Goal: Information Seeking & Learning: Learn about a topic

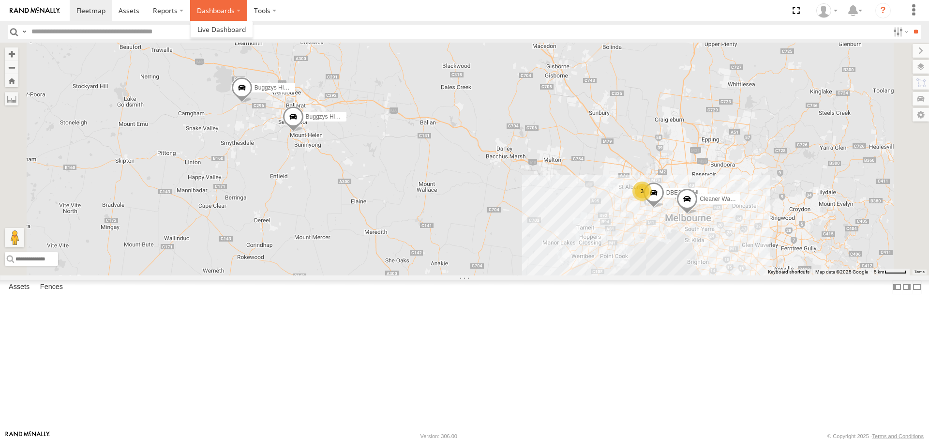
click at [238, 10] on label "Dashboards" at bounding box center [218, 10] width 57 height 21
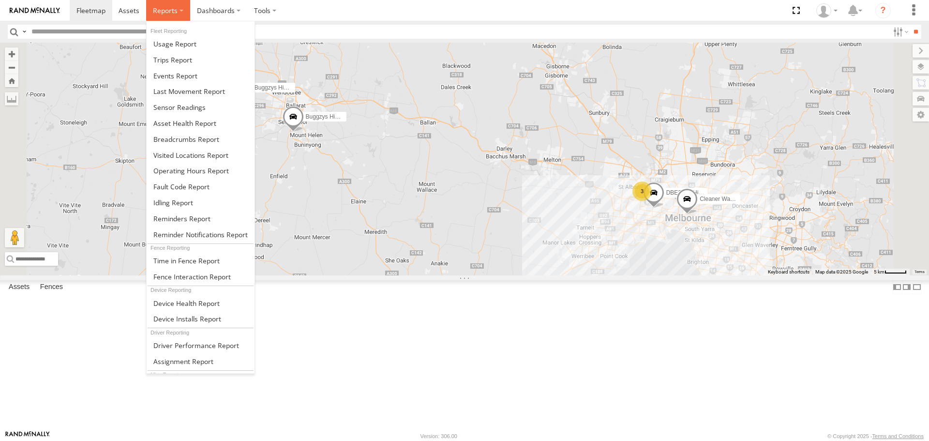
click at [178, 7] on label at bounding box center [168, 10] width 44 height 21
click at [208, 138] on span at bounding box center [186, 139] width 66 height 9
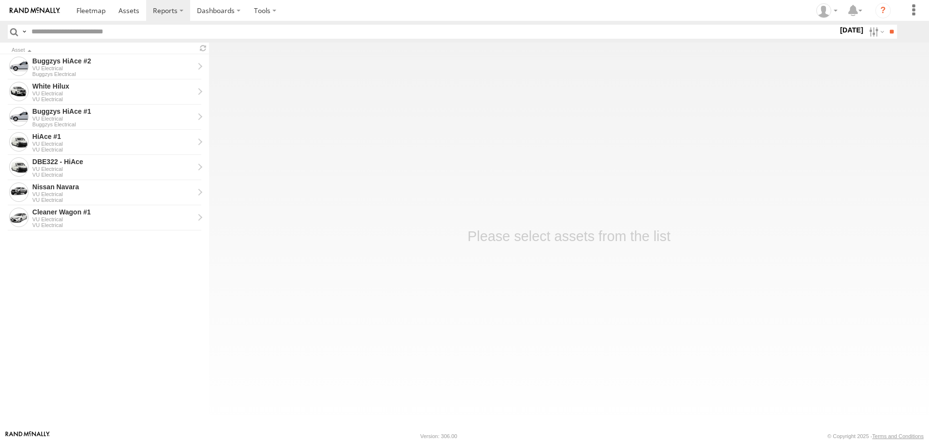
click at [843, 31] on label "[DATE]" at bounding box center [851, 30] width 27 height 11
click at [0, 0] on label at bounding box center [0, 0] width 0 height 0
click at [886, 33] on input "**" at bounding box center [891, 32] width 11 height 14
click at [135, 87] on div "White Hilux" at bounding box center [113, 86] width 162 height 9
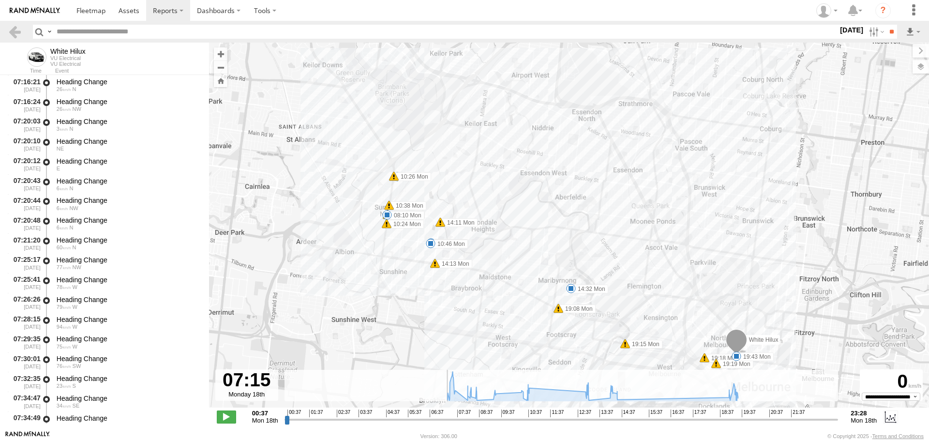
scroll to position [198, 0]
drag, startPoint x: 287, startPoint y: 419, endPoint x: 445, endPoint y: 413, distance: 157.9
click at [445, 415] on input "range" at bounding box center [561, 419] width 554 height 9
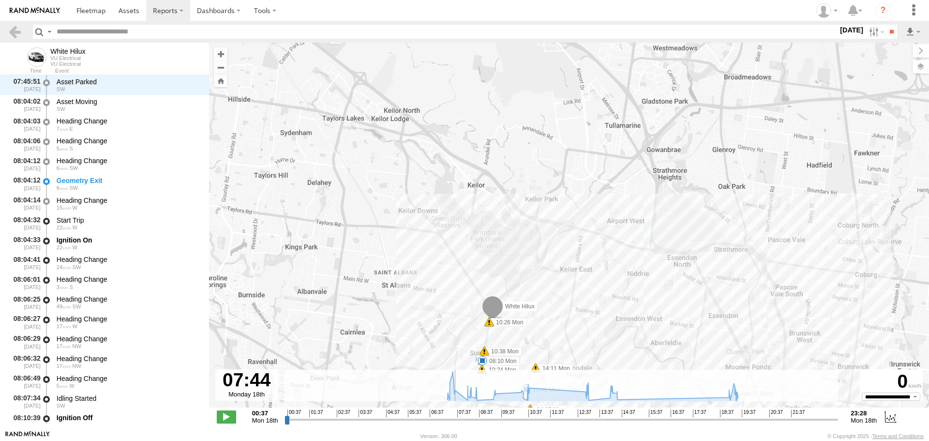
drag, startPoint x: 444, startPoint y: 419, endPoint x: 457, endPoint y: 423, distance: 13.6
click at [457, 423] on input "range" at bounding box center [561, 419] width 554 height 9
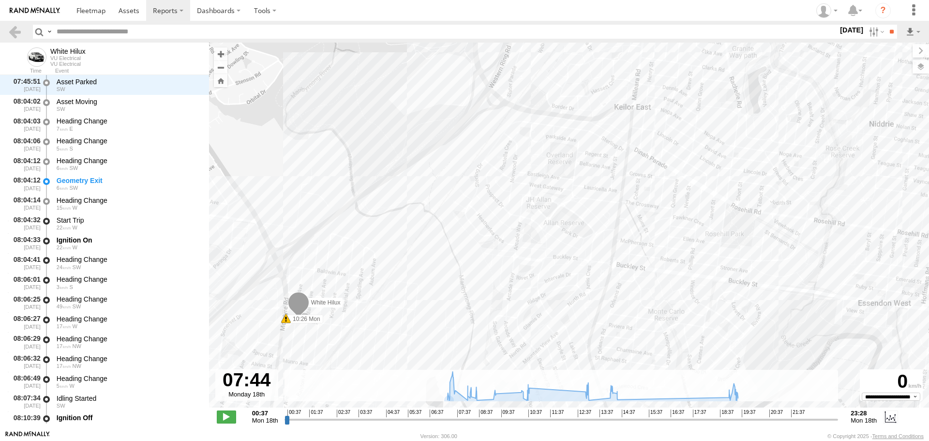
drag, startPoint x: 466, startPoint y: 299, endPoint x: 554, endPoint y: 186, distance: 142.7
click at [645, 159] on div "White Hilux 08:10 Mon 08:12 Mon 09:22 Mon 10:24 Mon 10:26 Mon 10:38 Mon 10:46 M…" at bounding box center [569, 230] width 720 height 375
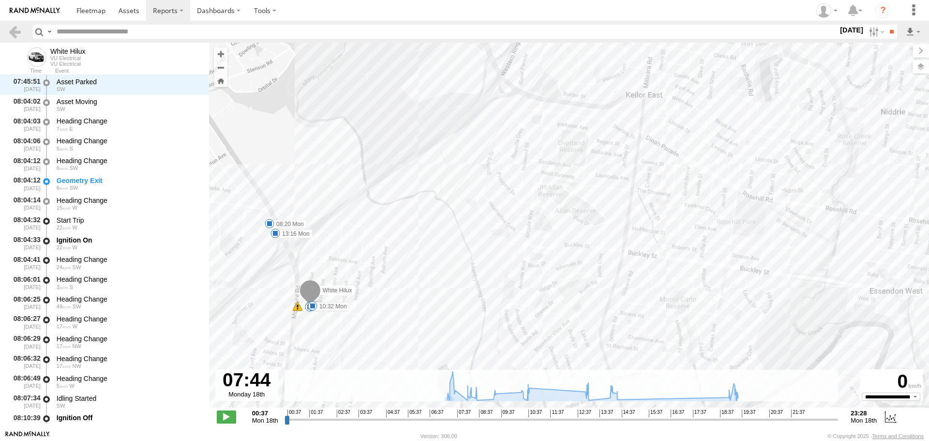
drag, startPoint x: 415, startPoint y: 267, endPoint x: 469, endPoint y: 247, distance: 58.0
click at [469, 247] on div "White Hilux 08:10 Mon 08:12 Mon 09:22 Mon 10:24 Mon 10:26 Mon 10:38 Mon 10:46 M…" at bounding box center [569, 230] width 720 height 375
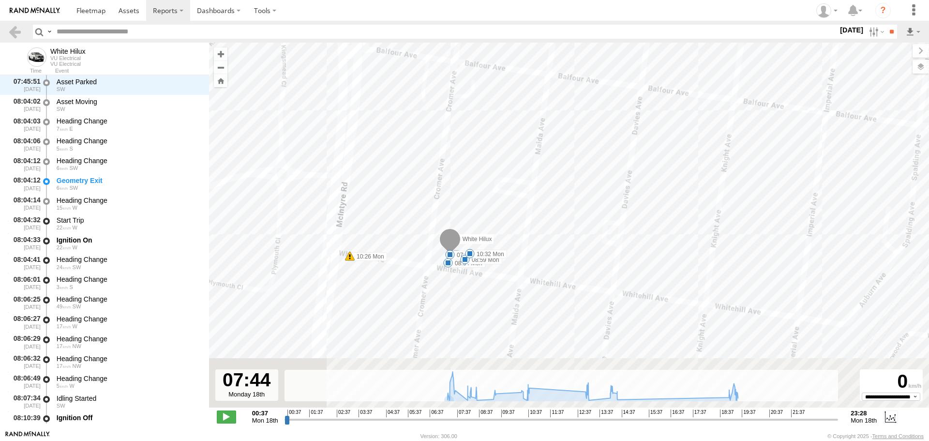
drag, startPoint x: 599, startPoint y: 326, endPoint x: 619, endPoint y: 232, distance: 95.5
click at [619, 232] on div "White Hilux 08:10 Mon 08:12 Mon 09:22 Mon 10:24 Mon 10:26 Mon 10:38 Mon 10:46 M…" at bounding box center [569, 230] width 720 height 375
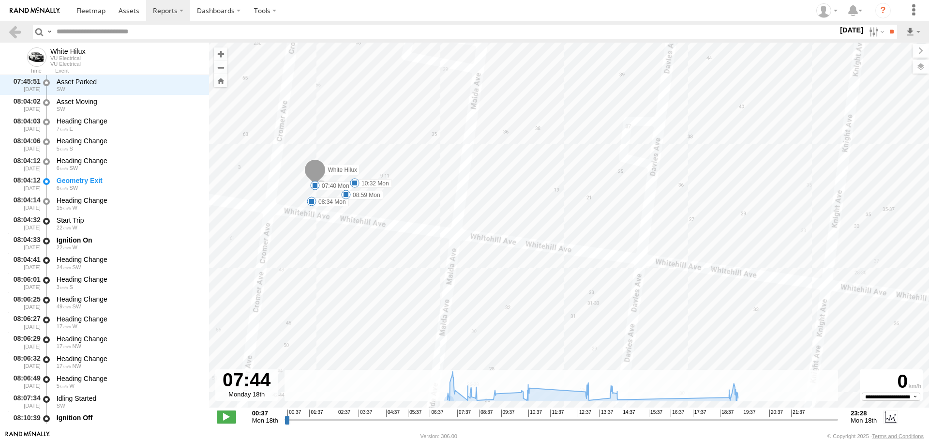
drag, startPoint x: 470, startPoint y: 228, endPoint x: 585, endPoint y: 213, distance: 116.1
click at [585, 213] on div "White Hilux 08:10 Mon 08:12 Mon 09:22 Mon 10:24 Mon 10:26 Mon 10:38 Mon 10:46 M…" at bounding box center [569, 230] width 720 height 375
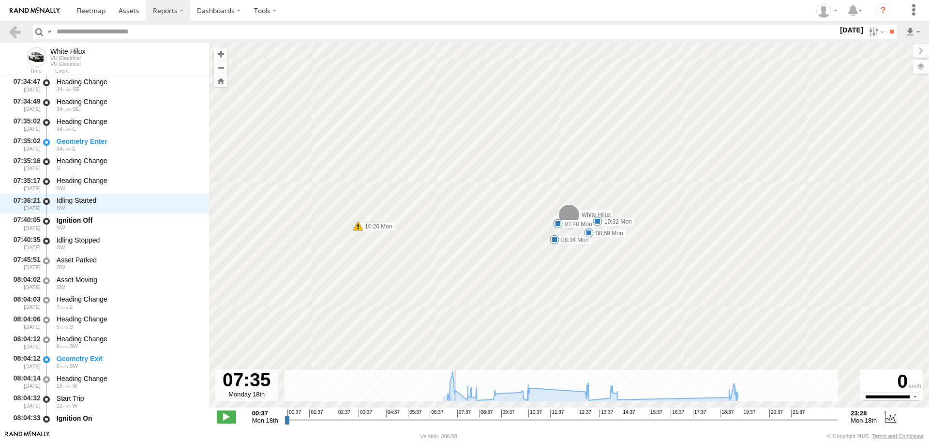
scroll to position [692, 0]
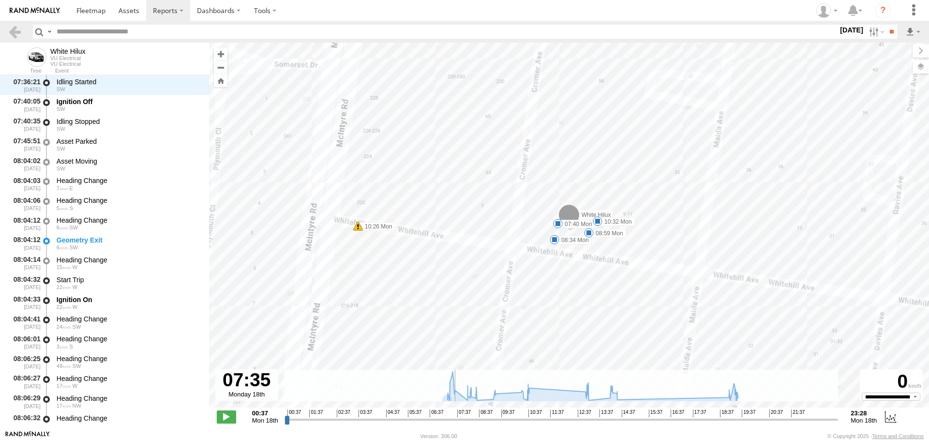
click at [454, 421] on input "range" at bounding box center [561, 419] width 554 height 9
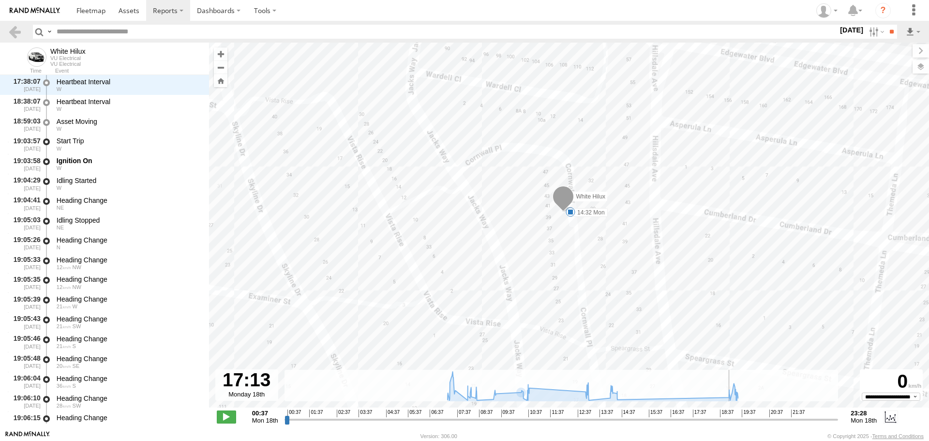
scroll to position [4982, 0]
drag, startPoint x: 456, startPoint y: 422, endPoint x: 685, endPoint y: 404, distance: 230.1
click at [685, 415] on input "range" at bounding box center [561, 419] width 554 height 9
click at [569, 211] on span at bounding box center [571, 212] width 10 height 10
click at [845, 30] on label "[DATE]" at bounding box center [851, 30] width 27 height 11
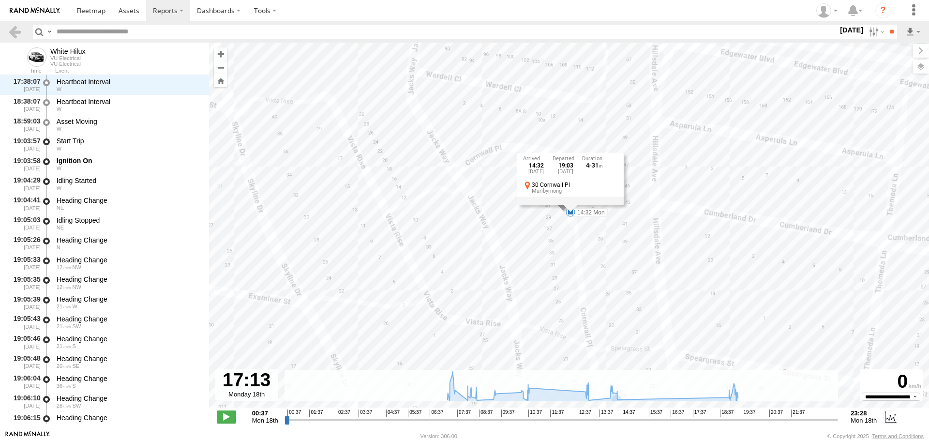
click at [0, 0] on label at bounding box center [0, 0] width 0 height 0
click at [886, 30] on input "**" at bounding box center [891, 32] width 11 height 14
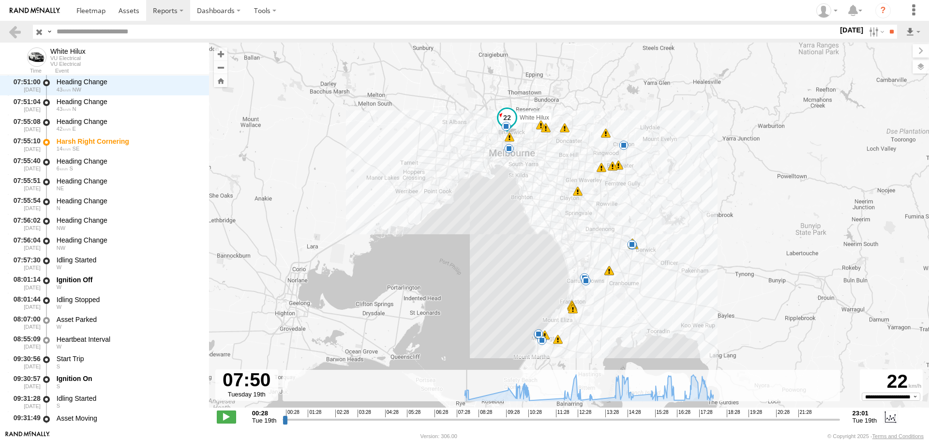
drag, startPoint x: 284, startPoint y: 422, endPoint x: 465, endPoint y: 418, distance: 181.5
click at [465, 418] on input "range" at bounding box center [561, 419] width 557 height 9
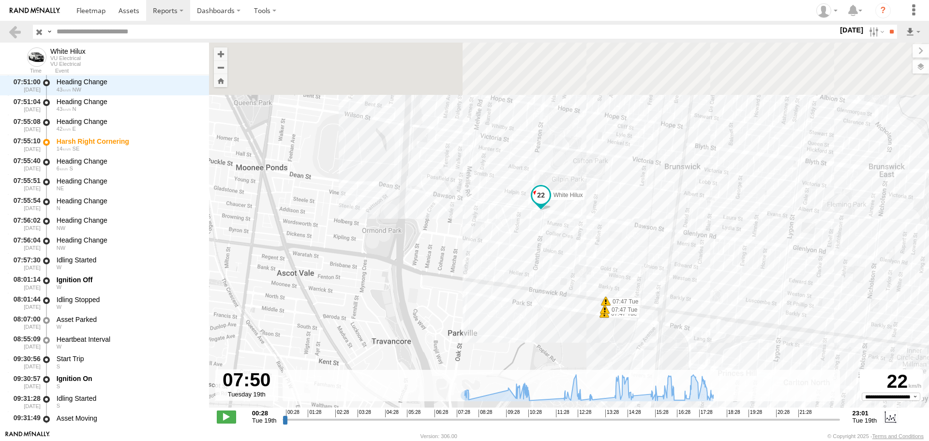
drag, startPoint x: 503, startPoint y: 116, endPoint x: 500, endPoint y: 326, distance: 209.5
click at [500, 326] on div "White Hilux 08:01 Tue 10:33 Tue 12:39 Tue 13:20 Tue 14:49 Tue 15:35 Tue 15:54 T…" at bounding box center [569, 230] width 720 height 375
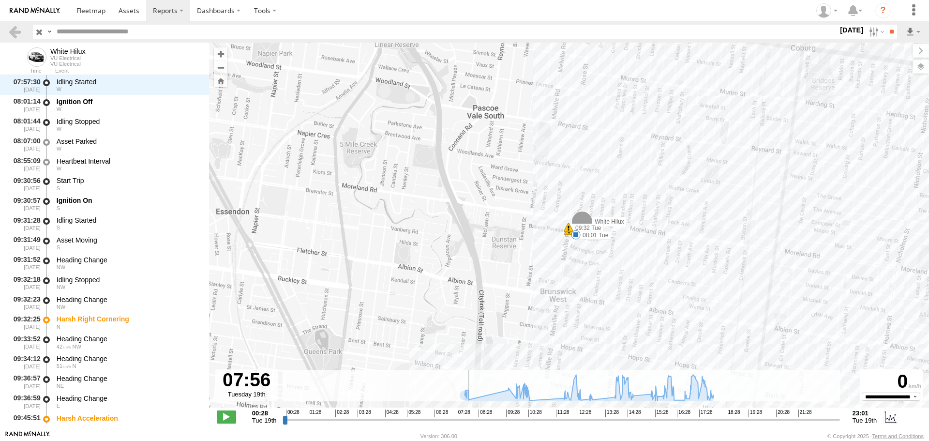
click at [468, 421] on input "range" at bounding box center [561, 419] width 557 height 9
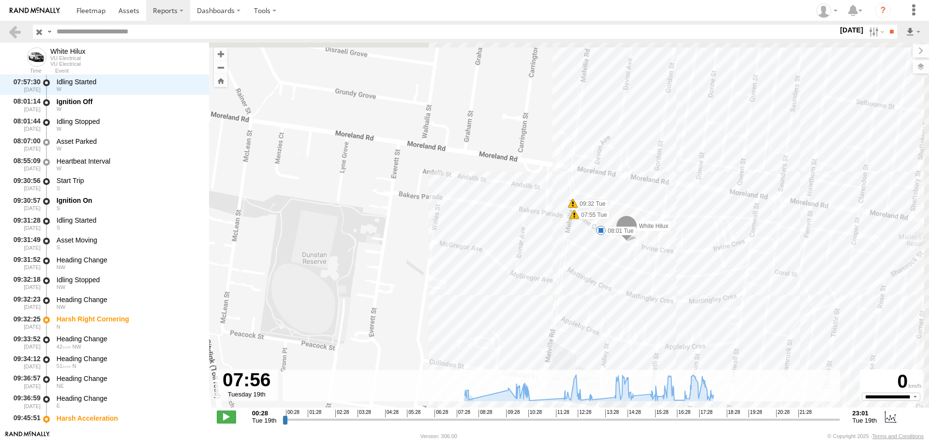
drag, startPoint x: 624, startPoint y: 212, endPoint x: 609, endPoint y: 273, distance: 62.3
click at [609, 273] on div "White Hilux 08:01 Tue 10:33 Tue 12:39 Tue 13:20 Tue 14:49 Tue 15:35 Tue 15:54 T…" at bounding box center [569, 230] width 720 height 375
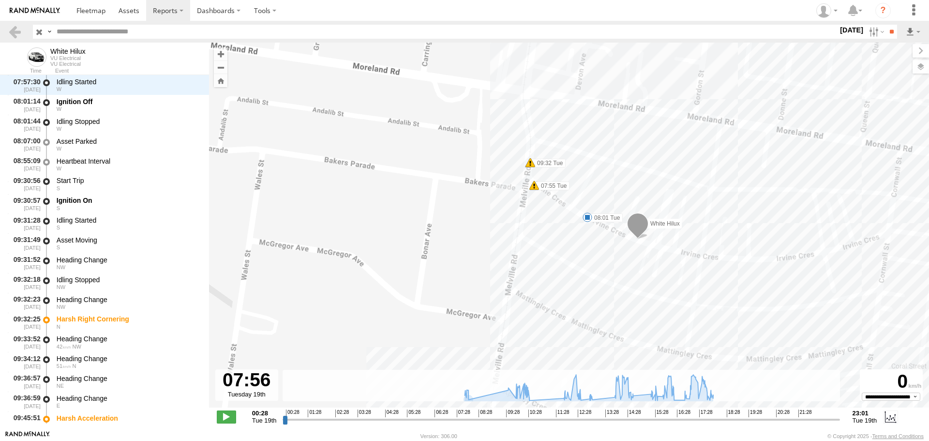
click at [583, 216] on span at bounding box center [588, 217] width 10 height 10
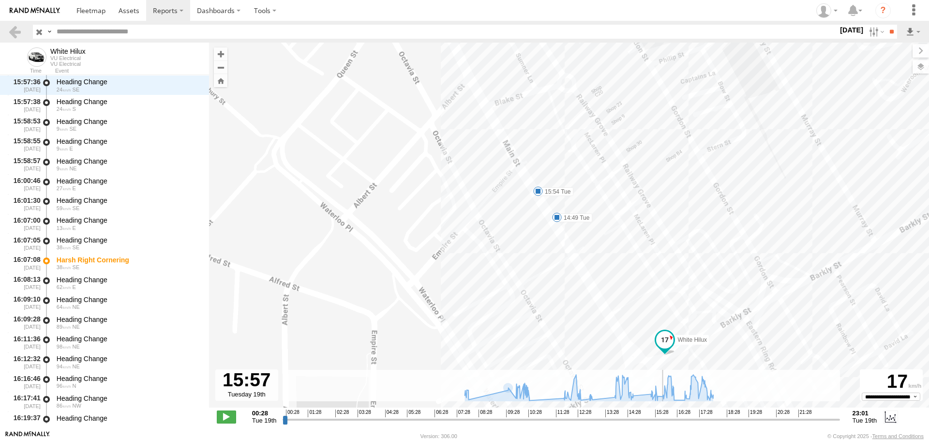
scroll to position [7730, 0]
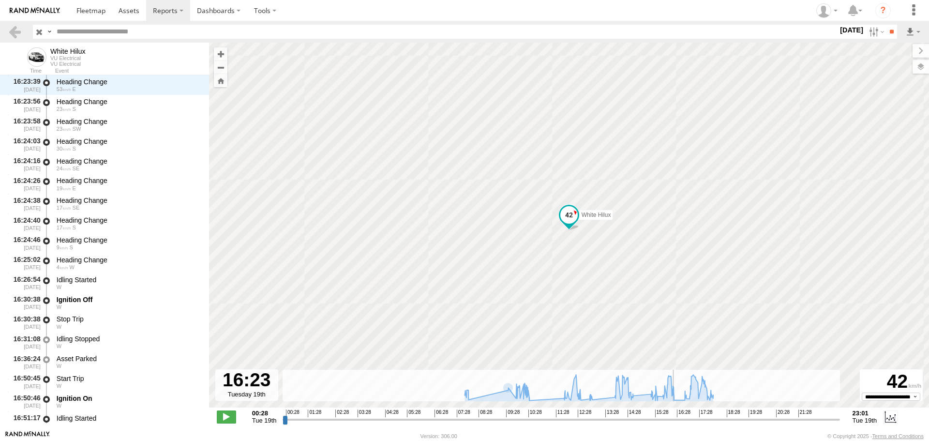
drag, startPoint x: 468, startPoint y: 419, endPoint x: 674, endPoint y: 405, distance: 206.6
click at [674, 415] on input "range" at bounding box center [561, 419] width 557 height 9
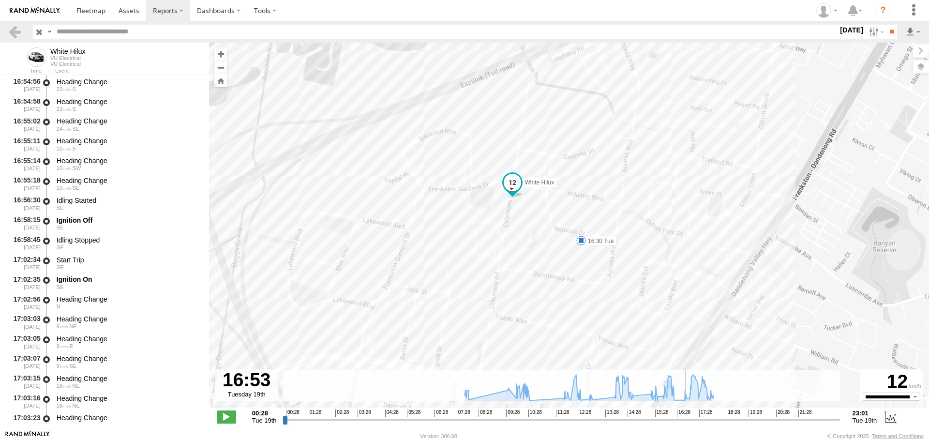
drag, startPoint x: 673, startPoint y: 420, endPoint x: 687, endPoint y: 419, distance: 13.6
click at [687, 419] on input "range" at bounding box center [561, 419] width 557 height 9
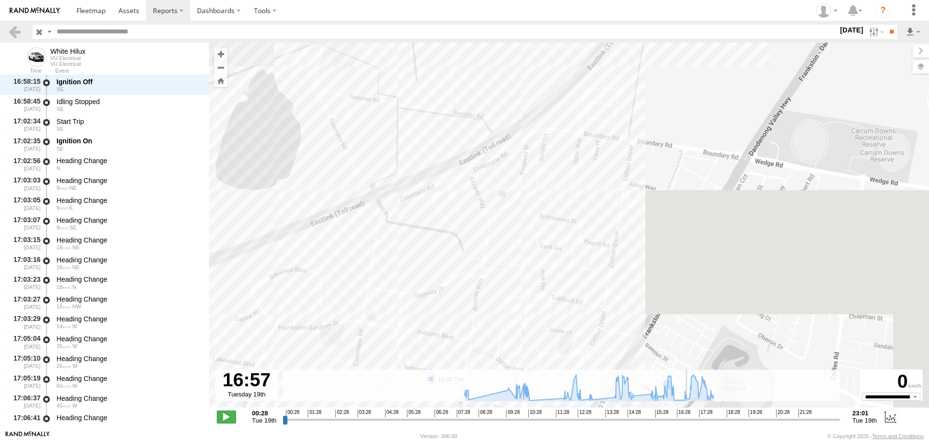
scroll to position [8797, 0]
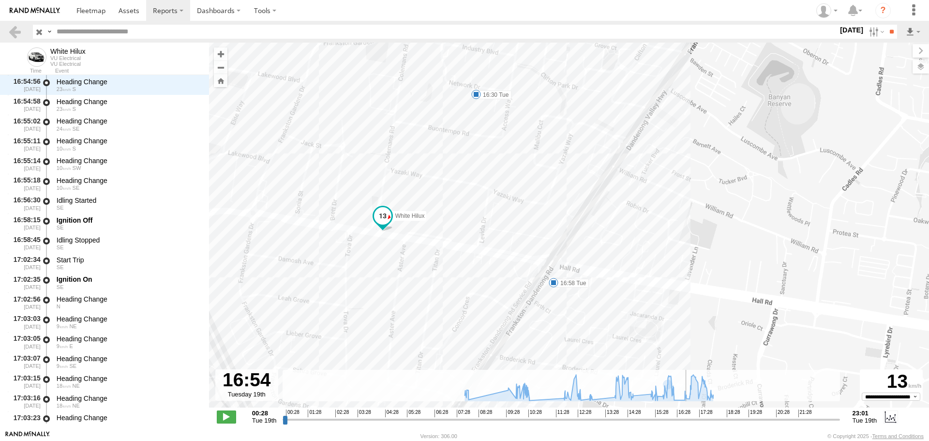
click at [687, 419] on input "range" at bounding box center [561, 419] width 557 height 9
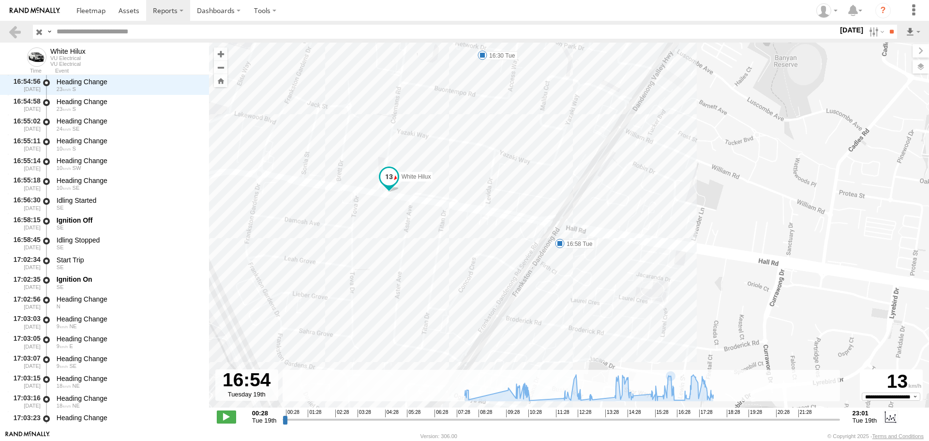
click at [560, 242] on span at bounding box center [560, 244] width 10 height 10
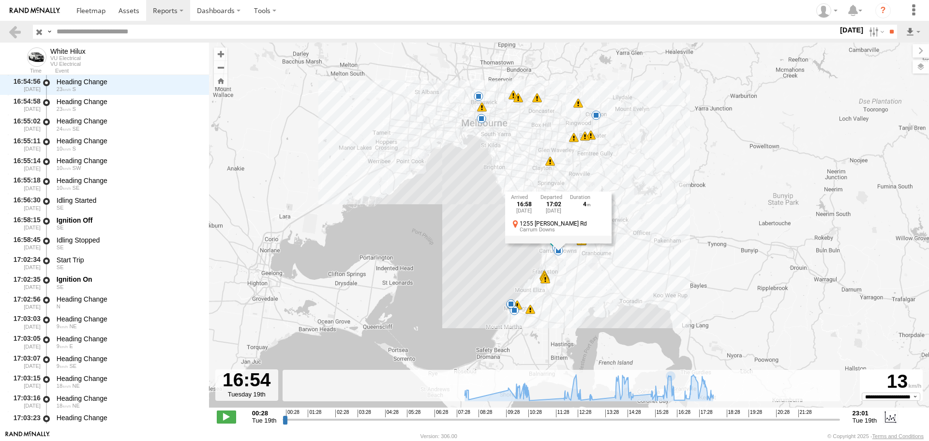
drag, startPoint x: 563, startPoint y: 300, endPoint x: 565, endPoint y: 276, distance: 24.8
click at [565, 276] on div "White Hilux 08:01 Tue 10:33 Tue 12:39 Tue 13:20 Tue 14:49 Tue 15:35 Tue 15:54 T…" at bounding box center [569, 230] width 720 height 375
click at [612, 263] on div "White Hilux 08:01 Tue 10:33 Tue 12:39 Tue 13:20 Tue 14:49 Tue 15:35 Tue 15:54 T…" at bounding box center [569, 230] width 720 height 375
click at [511, 306] on span at bounding box center [511, 303] width 10 height 10
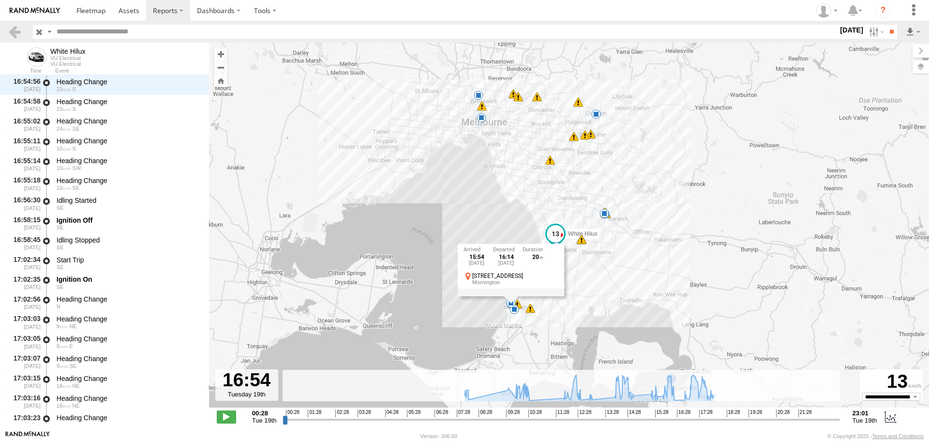
click at [524, 324] on div "White Hilux 08:01 Tue 10:33 Tue 12:39 Tue 13:20 Tue 14:49 Tue 15:35 Tue 15:54 T…" at bounding box center [569, 230] width 720 height 375
click at [510, 299] on span at bounding box center [511, 303] width 10 height 10
click at [613, 286] on div "White Hilux 08:01 Tue 10:33 Tue 12:39 Tue 13:20 Tue 14:49 Tue 15:35 Tue 15:54 T…" at bounding box center [569, 230] width 720 height 375
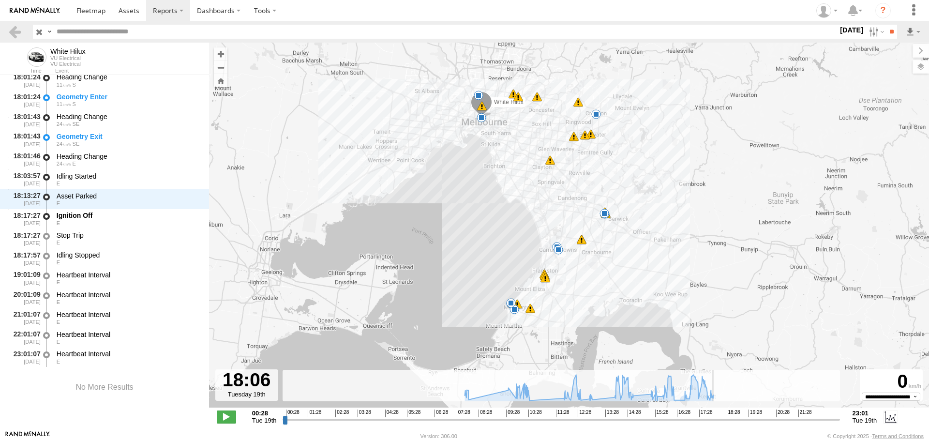
drag, startPoint x: 686, startPoint y: 420, endPoint x: 717, endPoint y: 392, distance: 41.5
click at [717, 415] on input "range" at bounding box center [561, 419] width 557 height 9
click at [841, 33] on label "[DATE]" at bounding box center [851, 30] width 27 height 11
click at [0, 0] on label at bounding box center [0, 0] width 0 height 0
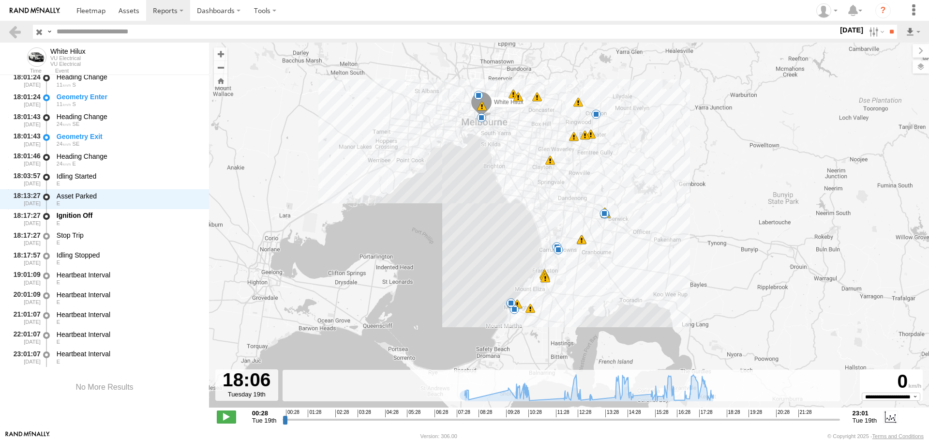
click at [0, 0] on label at bounding box center [0, 0] width 0 height 0
click at [890, 28] on input "**" at bounding box center [891, 32] width 11 height 14
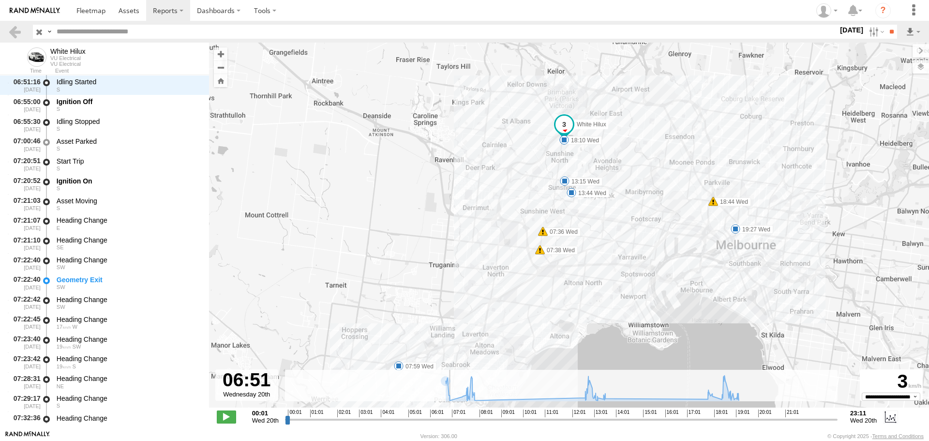
drag, startPoint x: 288, startPoint y: 420, endPoint x: 449, endPoint y: 424, distance: 160.7
click at [449, 424] on input "range" at bounding box center [561, 419] width 553 height 9
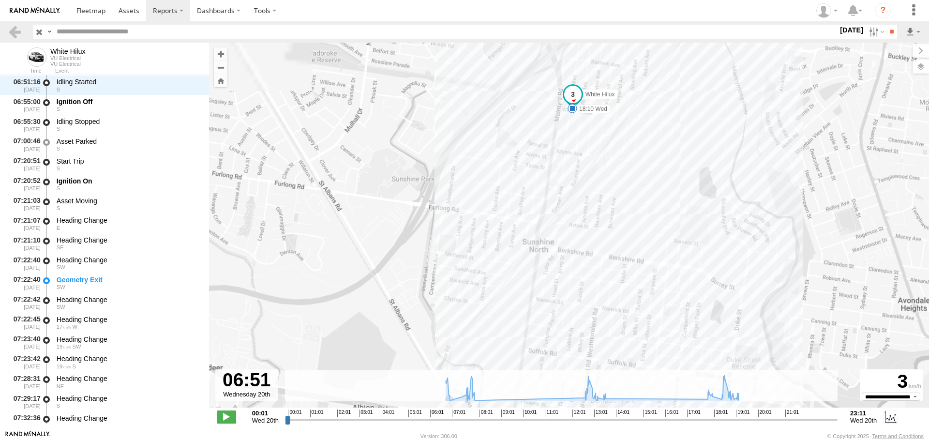
drag, startPoint x: 612, startPoint y: 111, endPoint x: 607, endPoint y: 190, distance: 78.6
click at [613, 190] on div "White Hilux 07:36 Wed 07:38 Wed 18:44 Wed 06:55 Wed 07:59 Wed 13:15 Wed 13:44 W…" at bounding box center [569, 230] width 720 height 375
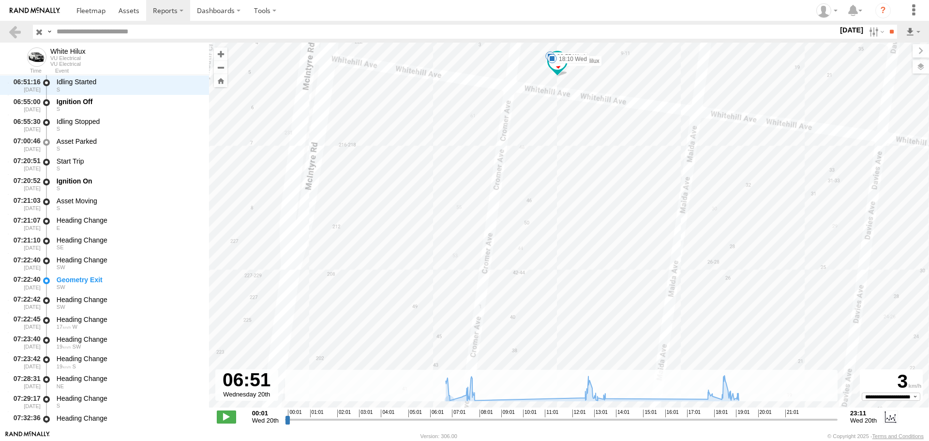
drag, startPoint x: 562, startPoint y: 111, endPoint x: 578, endPoint y: 210, distance: 101.0
click at [578, 210] on div "White Hilux 07:36 Wed 07:38 Wed 18:44 Wed 06:55 Wed 07:59 Wed 13:15 Wed 13:44 W…" at bounding box center [569, 230] width 720 height 375
click at [562, 200] on span at bounding box center [563, 200] width 10 height 10
click at [842, 35] on label "[DATE]" at bounding box center [851, 30] width 27 height 11
click at [0, 0] on label at bounding box center [0, 0] width 0 height 0
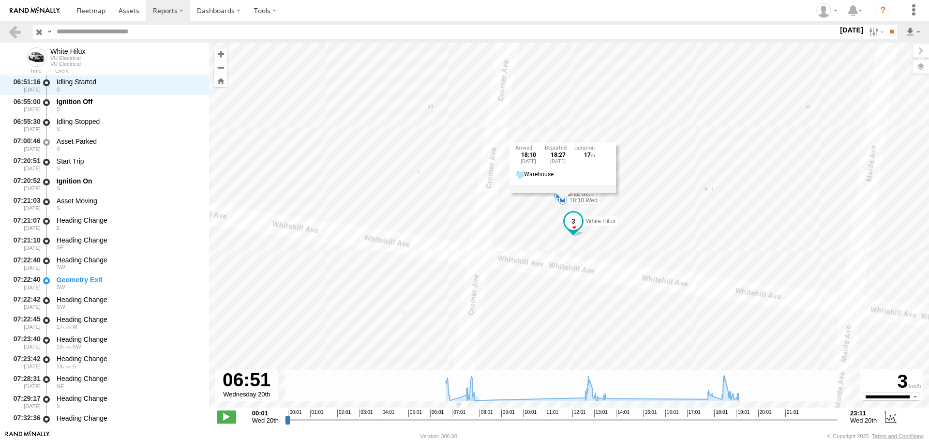
click at [0, 0] on label at bounding box center [0, 0] width 0 height 0
click at [894, 30] on input "**" at bounding box center [891, 32] width 11 height 14
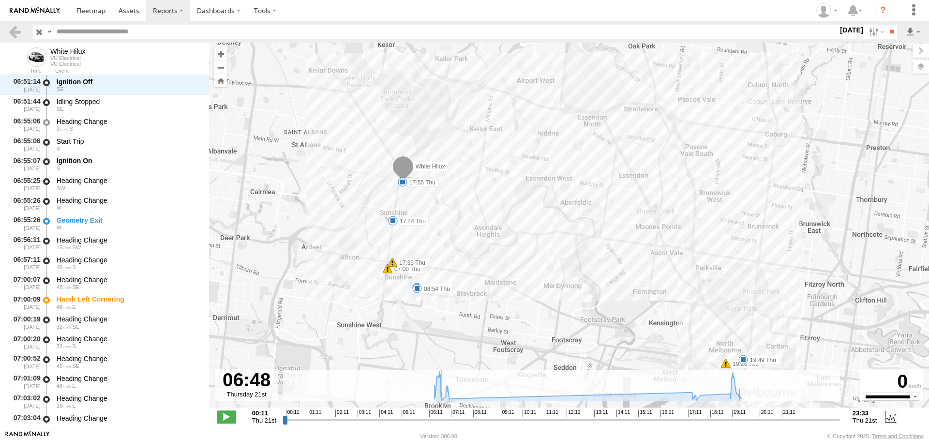
drag, startPoint x: 286, startPoint y: 421, endPoint x: 441, endPoint y: 421, distance: 154.8
click at [441, 421] on input "range" at bounding box center [561, 419] width 557 height 9
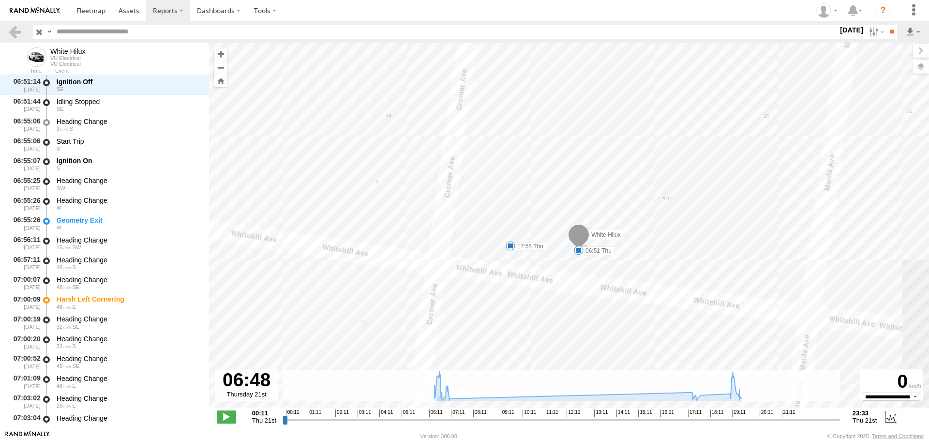
drag, startPoint x: 525, startPoint y: 297, endPoint x: 474, endPoint y: 189, distance: 119.0
click at [474, 189] on div "White Hilux 07:00 Thu 17:35 Thu 19:26 Thu 06:51 Thu 07:10 Thu 08:54 Thu 17:44 T…" at bounding box center [569, 230] width 720 height 375
click at [497, 215] on div "White Hilux 07:00 Thu 17:35 Thu 19:26 Thu 06:51 Thu 07:10 Thu 08:54 Thu 17:44 T…" at bounding box center [569, 230] width 720 height 375
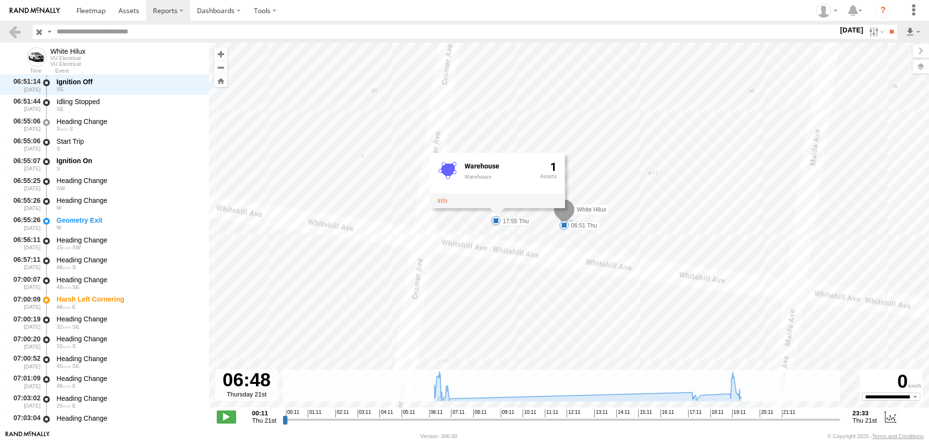
click at [514, 279] on div "White Hilux 07:00 Thu 17:35 Thu 19:26 Thu 06:51 Thu 07:10 Thu 08:54 Thu 17:44 T…" at bounding box center [569, 230] width 720 height 375
click at [495, 221] on span at bounding box center [496, 221] width 10 height 10
click at [839, 30] on label "[DATE]" at bounding box center [851, 30] width 27 height 11
click at [0, 0] on label at bounding box center [0, 0] width 0 height 0
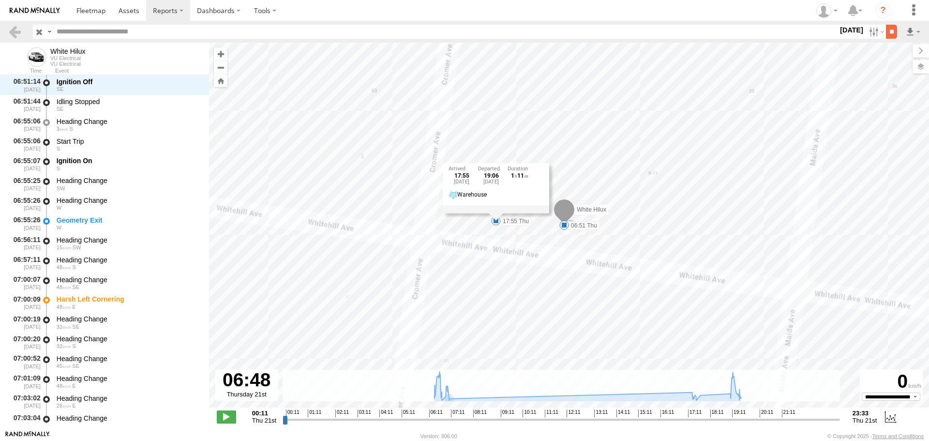
click at [886, 35] on input "**" at bounding box center [891, 32] width 11 height 14
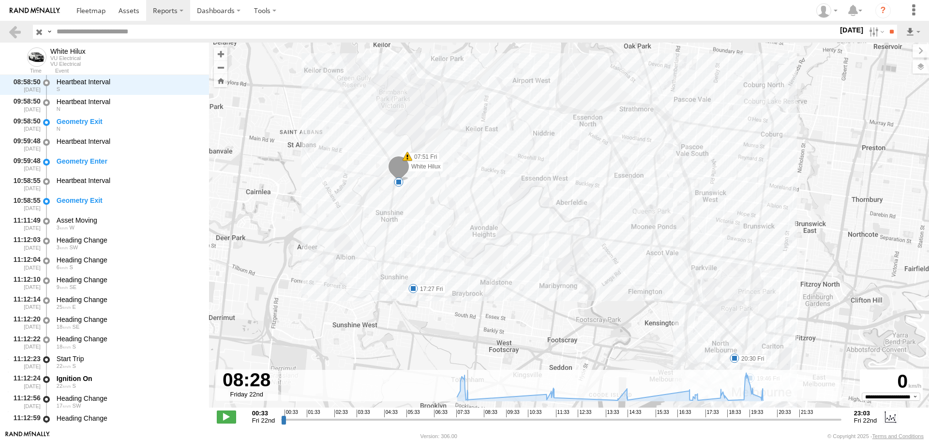
drag, startPoint x: 284, startPoint y: 419, endPoint x: 479, endPoint y: 424, distance: 194.5
type input "**********"
click at [479, 424] on input "range" at bounding box center [561, 419] width 560 height 9
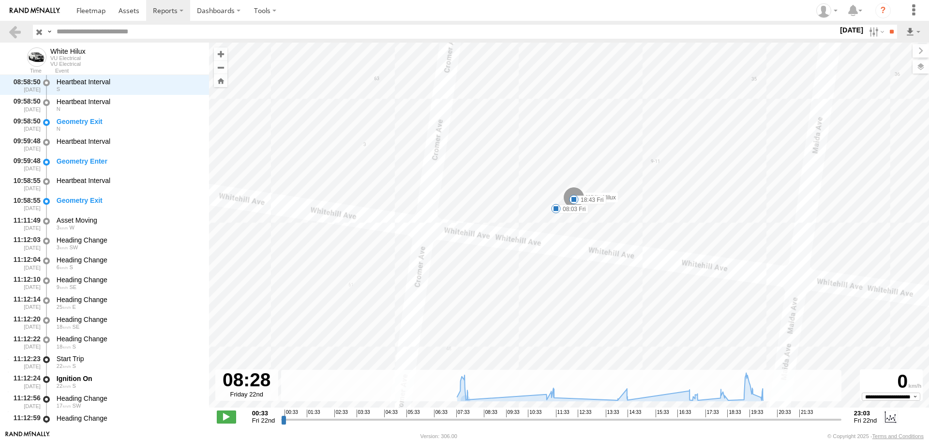
drag, startPoint x: 485, startPoint y: 224, endPoint x: 454, endPoint y: 288, distance: 71.6
click at [454, 288] on div "White Hilux 07:51 Fri 17:27 Fri 19:46 Fri 20:30 Fri 08:03 Fri 18:43 Fri" at bounding box center [569, 230] width 720 height 375
click at [541, 226] on span at bounding box center [541, 227] width 10 height 10
click at [571, 286] on div "White Hilux 07:51 Fri 17:27 Fri 19:46 Fri 20:30 Fri 08:03 Fri 18:43 Fri 08:03 F…" at bounding box center [569, 230] width 720 height 375
click at [838, 31] on label "[DATE]" at bounding box center [851, 30] width 27 height 11
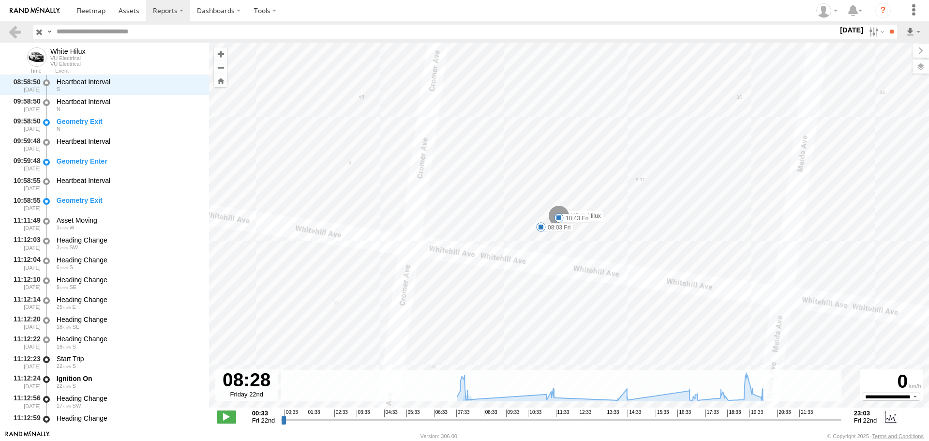
click at [39, 30] on input "button" at bounding box center [39, 32] width 13 height 14
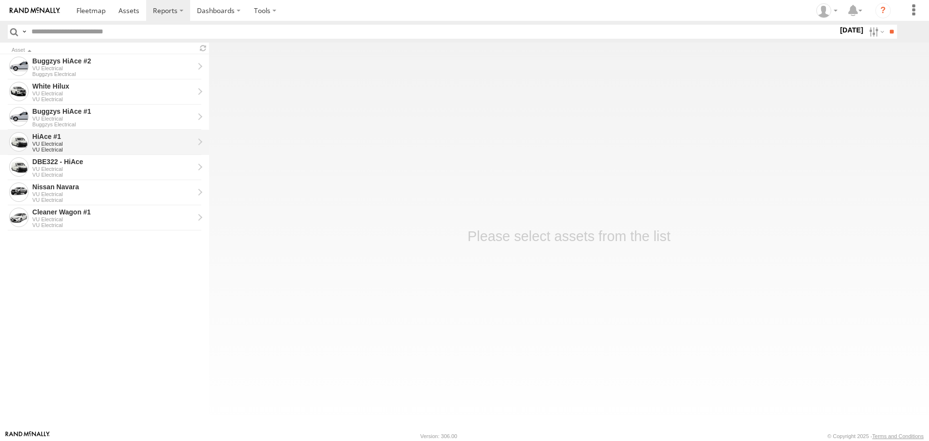
click at [138, 147] on div "VU Electrical" at bounding box center [113, 150] width 162 height 6
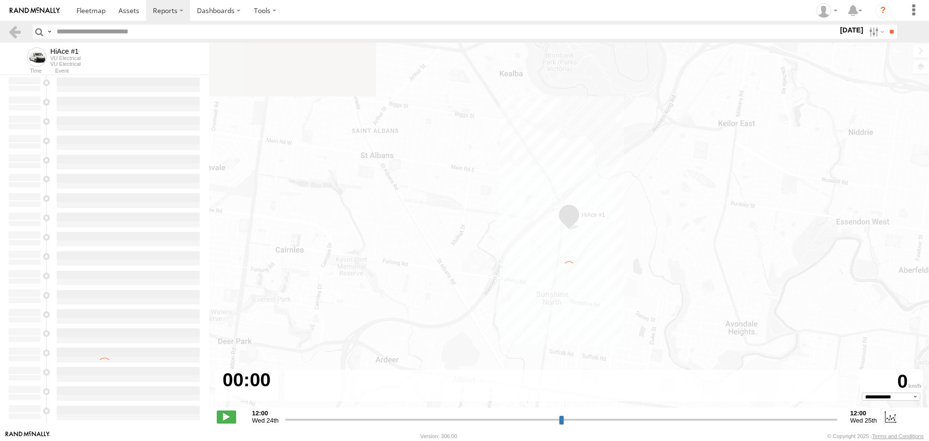
type input "**********"
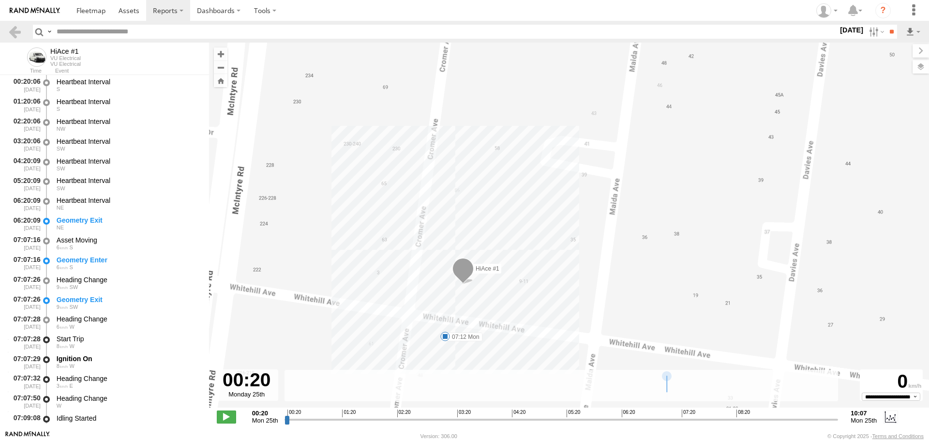
click at [6, 30] on header "Search Query Asset ID Asset Label Registration Manufacturer Model VIN Job ID" at bounding box center [464, 32] width 929 height 22
click at [8, 30] on header "Search Query Asset ID Asset Label Registration Manufacturer Model VIN Job ID" at bounding box center [464, 32] width 929 height 22
click at [16, 31] on link at bounding box center [15, 32] width 14 height 14
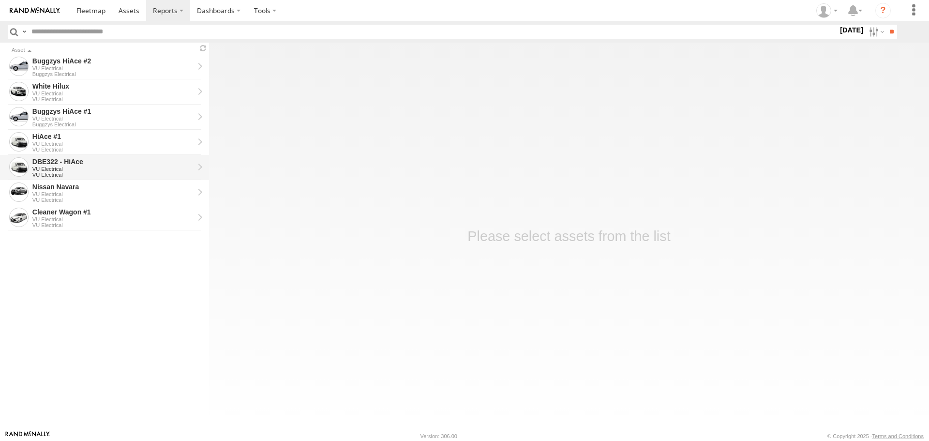
click at [143, 170] on div "VU Electrical" at bounding box center [113, 169] width 162 height 6
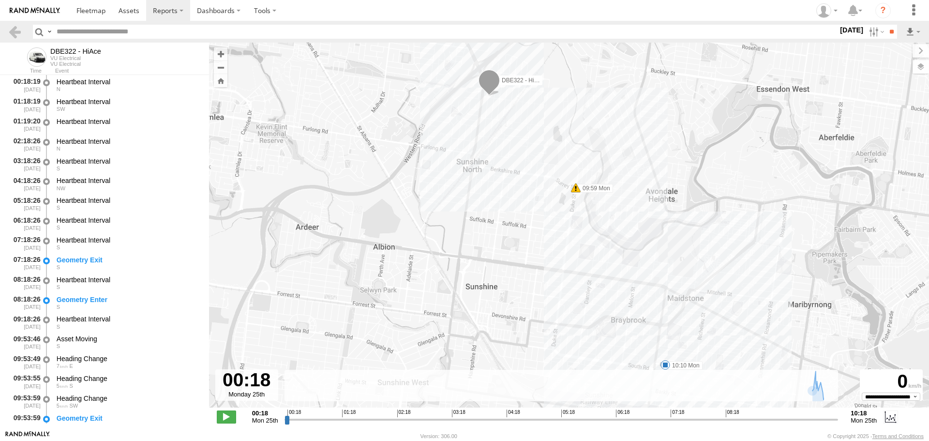
click at [839, 26] on label "[DATE]" at bounding box center [851, 30] width 27 height 11
click at [0, 0] on label at bounding box center [0, 0] width 0 height 0
click at [890, 33] on input "**" at bounding box center [891, 32] width 11 height 14
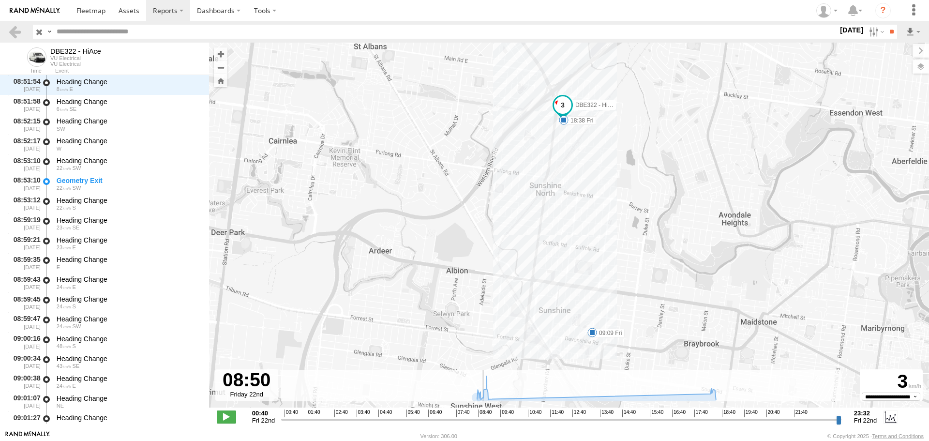
drag, startPoint x: 283, startPoint y: 419, endPoint x: 481, endPoint y: 422, distance: 198.4
click at [481, 422] on input "range" at bounding box center [561, 419] width 560 height 9
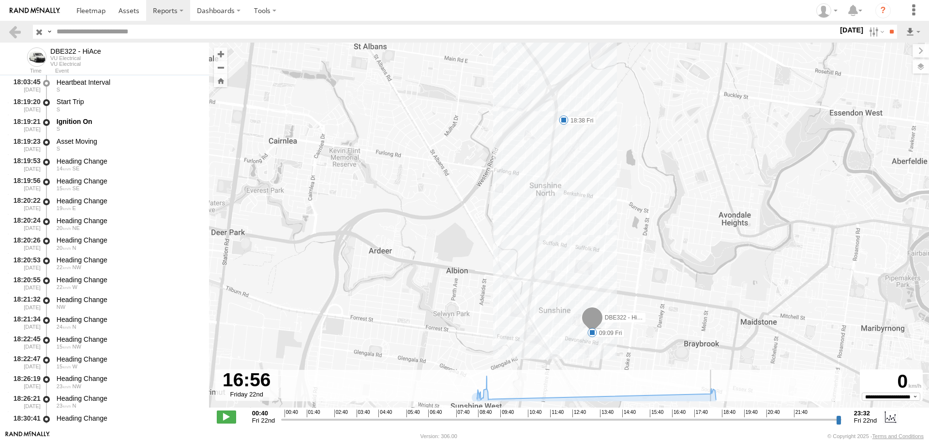
drag, startPoint x: 480, startPoint y: 419, endPoint x: 682, endPoint y: 417, distance: 201.8
click at [682, 417] on input "range" at bounding box center [561, 419] width 560 height 9
click at [564, 117] on span at bounding box center [564, 120] width 10 height 10
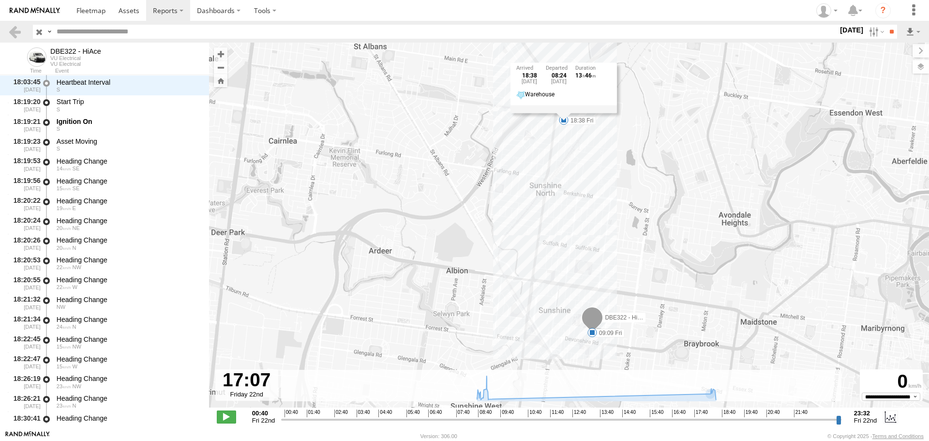
click at [846, 30] on label "22 Aug 25" at bounding box center [851, 30] width 27 height 11
click at [0, 0] on label at bounding box center [0, 0] width 0 height 0
click at [887, 33] on input "**" at bounding box center [891, 32] width 11 height 14
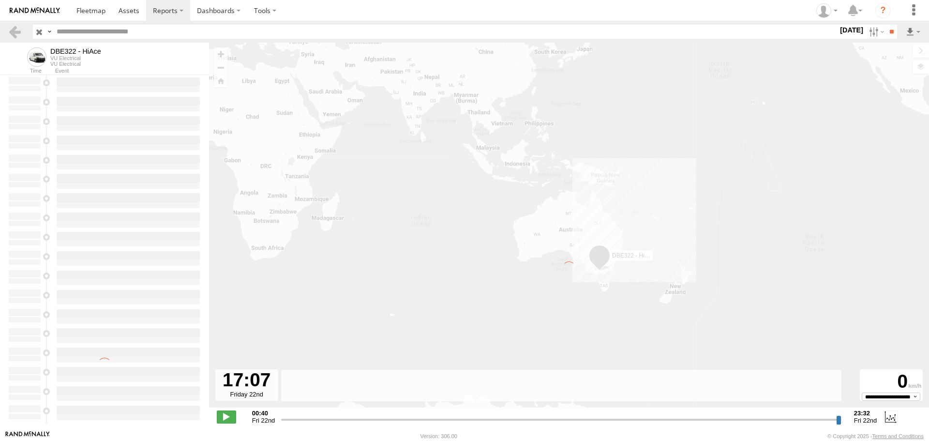
type input "**********"
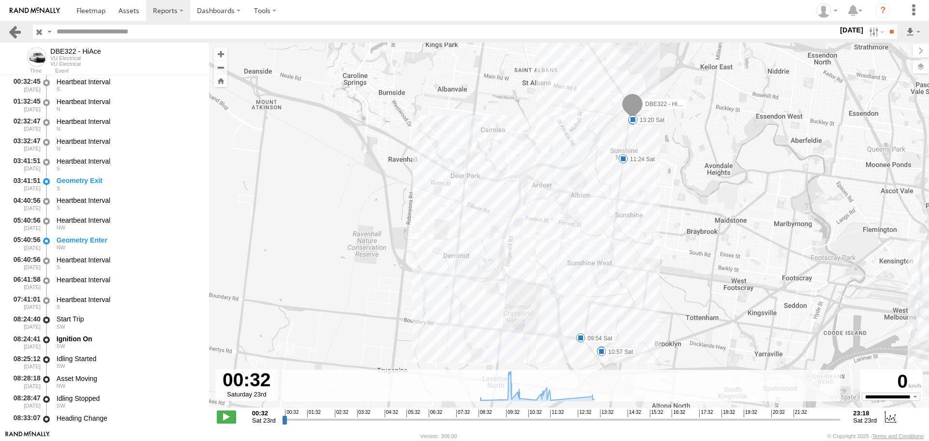
click at [16, 31] on link at bounding box center [15, 32] width 14 height 14
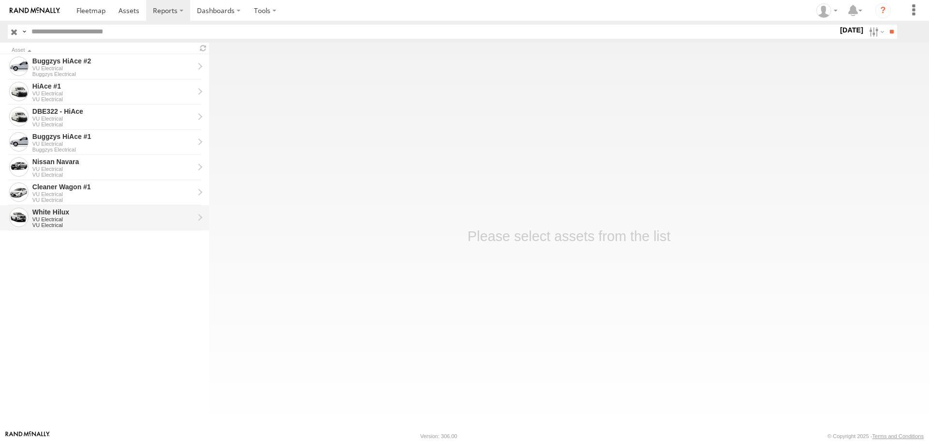
click at [78, 217] on div "VU Electrical" at bounding box center [113, 219] width 162 height 6
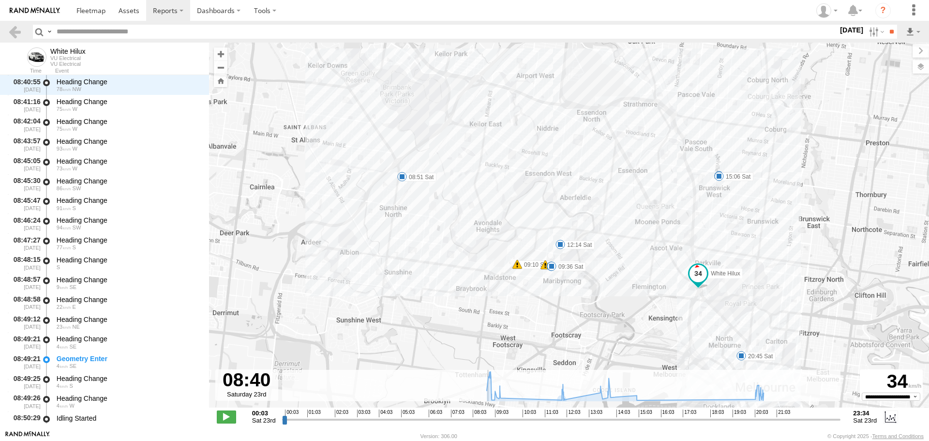
scroll to position [257, 0]
drag, startPoint x: 283, startPoint y: 419, endPoint x: 473, endPoint y: 415, distance: 190.2
click at [473, 415] on input "range" at bounding box center [561, 419] width 559 height 9
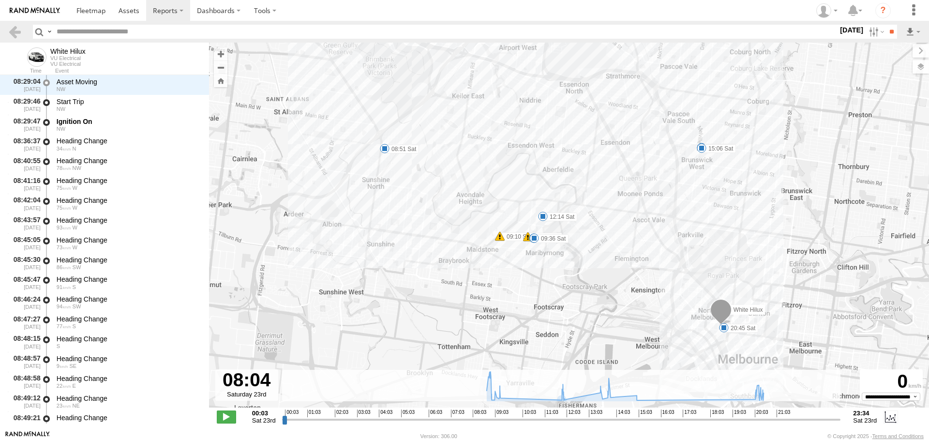
drag, startPoint x: 614, startPoint y: 328, endPoint x: 477, endPoint y: 260, distance: 153.2
click at [477, 260] on div "White Hilux 08:51 Sat 09:10 Sat 09:11 Sat 09:17 Sat 09:36 Sat 12:14 Sat 14:01 S…" at bounding box center [569, 230] width 720 height 375
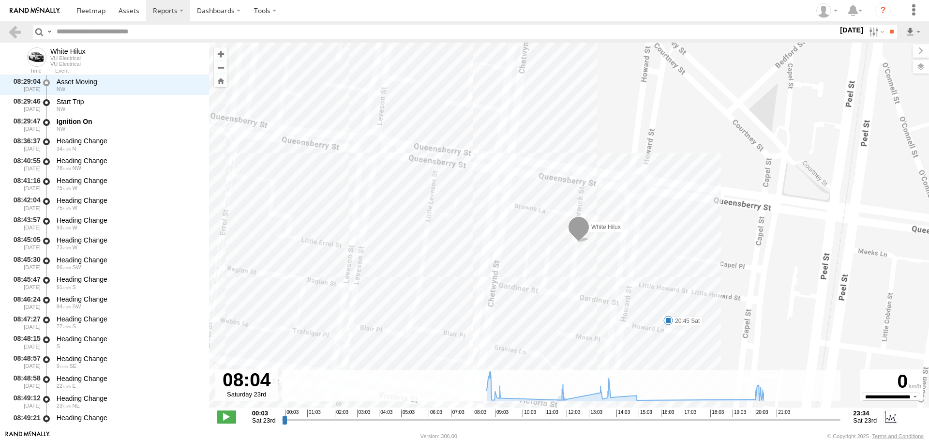
drag, startPoint x: 623, startPoint y: 299, endPoint x: 527, endPoint y: 285, distance: 96.4
click at [527, 285] on div "White Hilux 08:51 Sat 09:10 Sat 09:11 Sat 09:17 Sat 09:36 Sat 12:14 Sat 14:01 S…" at bounding box center [569, 230] width 720 height 375
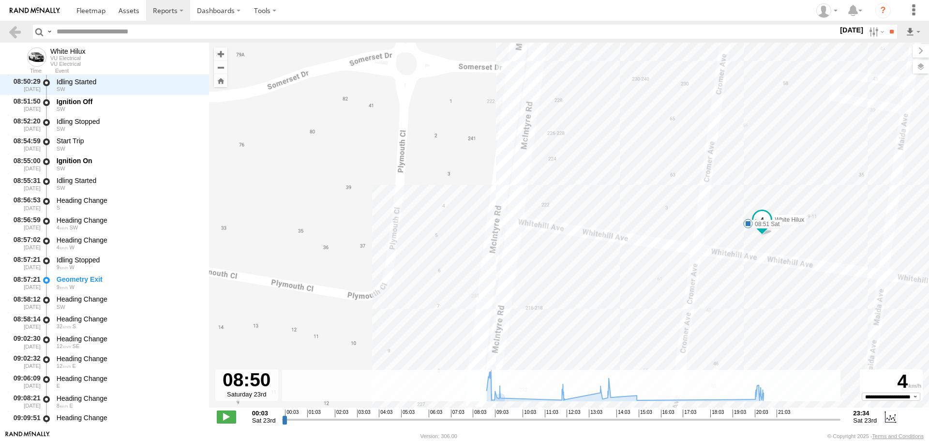
drag, startPoint x: 473, startPoint y: 421, endPoint x: 491, endPoint y: 421, distance: 17.4
click at [491, 421] on input "range" at bounding box center [561, 419] width 559 height 9
click at [749, 220] on span at bounding box center [748, 224] width 10 height 10
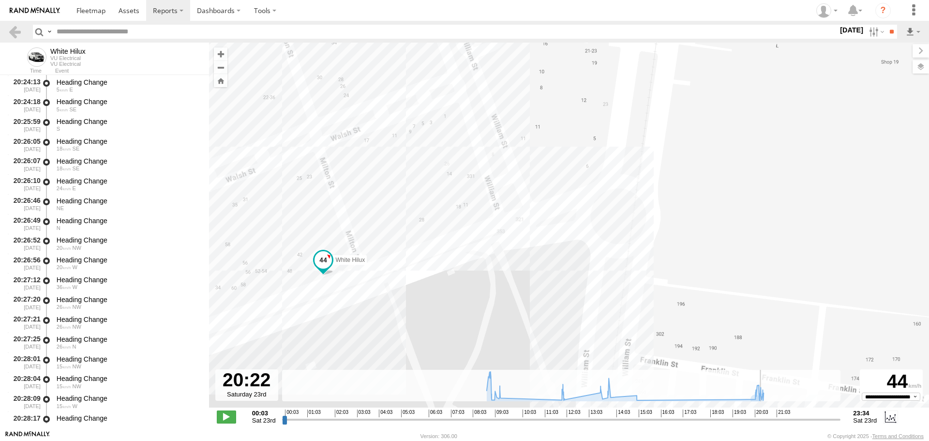
scroll to position [3539, 0]
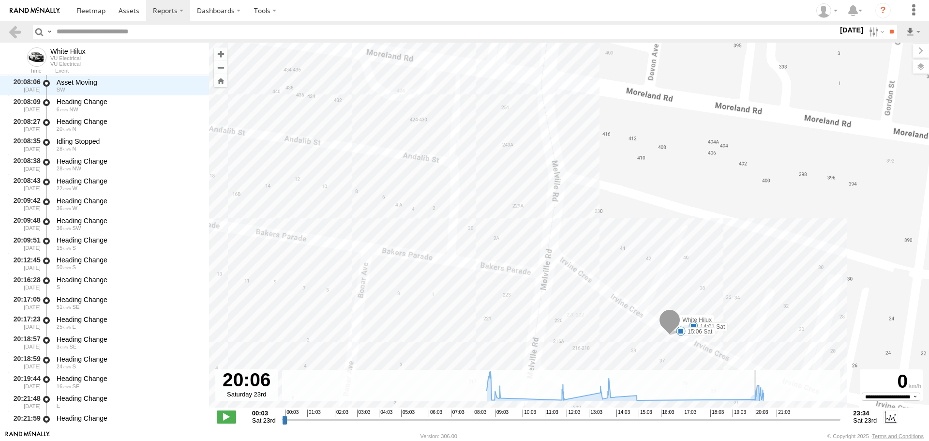
drag, startPoint x: 491, startPoint y: 419, endPoint x: 756, endPoint y: 418, distance: 265.1
click at [756, 418] on input "range" at bounding box center [561, 419] width 559 height 9
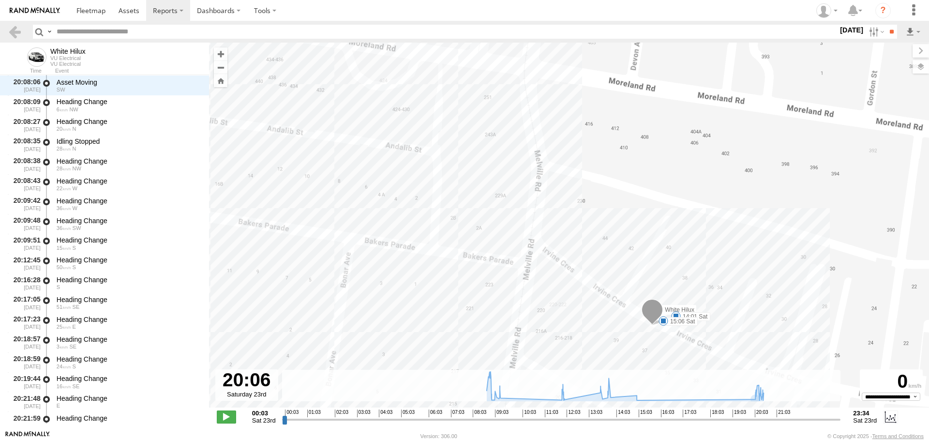
drag, startPoint x: 654, startPoint y: 340, endPoint x: 581, endPoint y: 298, distance: 83.9
click at [581, 298] on div "White Hilux 08:51 Sat 09:10 Sat 09:11 Sat 09:17 Sat 09:36 Sat 12:14 Sat 14:01 S…" at bounding box center [569, 230] width 720 height 375
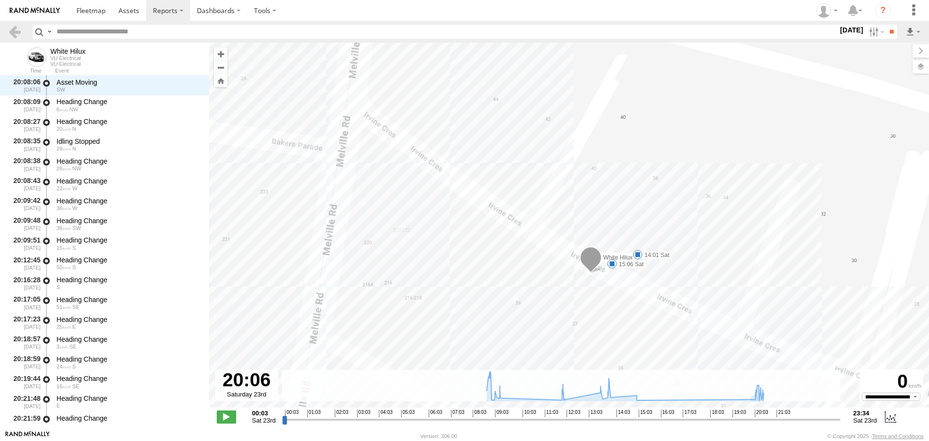
click at [611, 266] on span at bounding box center [612, 264] width 10 height 10
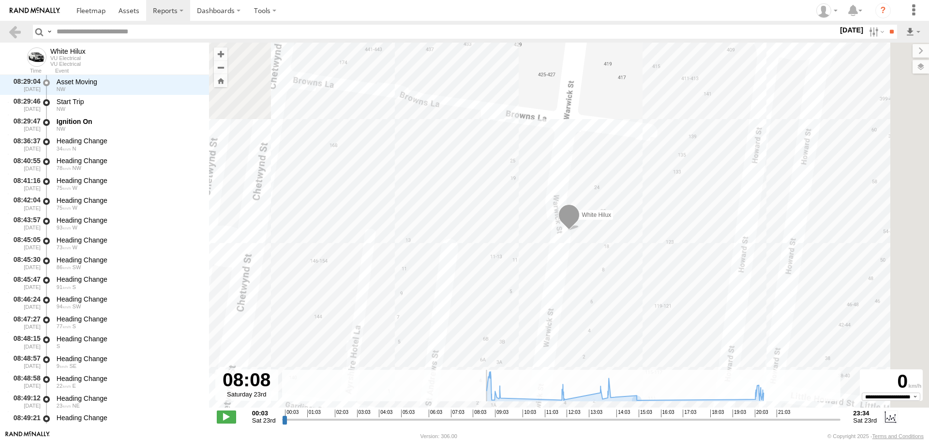
drag, startPoint x: 756, startPoint y: 423, endPoint x: 474, endPoint y: 418, distance: 282.1
click at [474, 418] on input "range" at bounding box center [561, 419] width 559 height 9
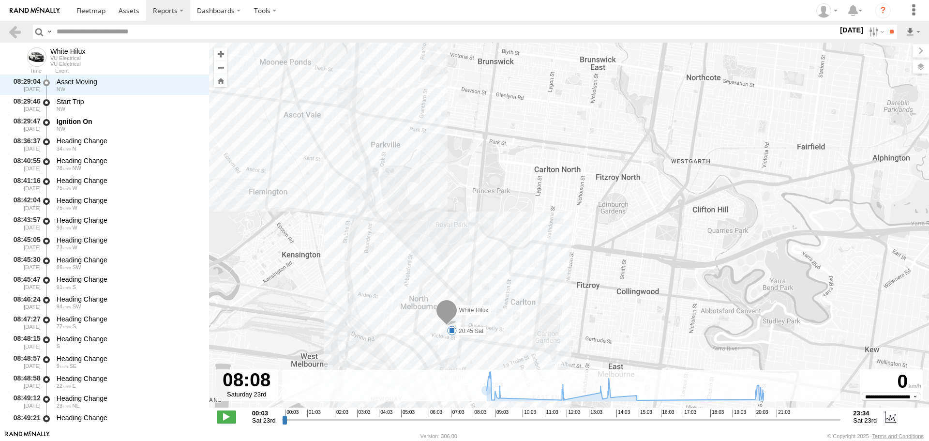
drag, startPoint x: 422, startPoint y: 288, endPoint x: 450, endPoint y: 342, distance: 60.6
click at [450, 343] on div "White Hilux 08:51 Sat 09:10 Sat 09:11 Sat 09:17 Sat 09:36 Sat 12:14 Sat 14:01 S…" at bounding box center [569, 230] width 720 height 375
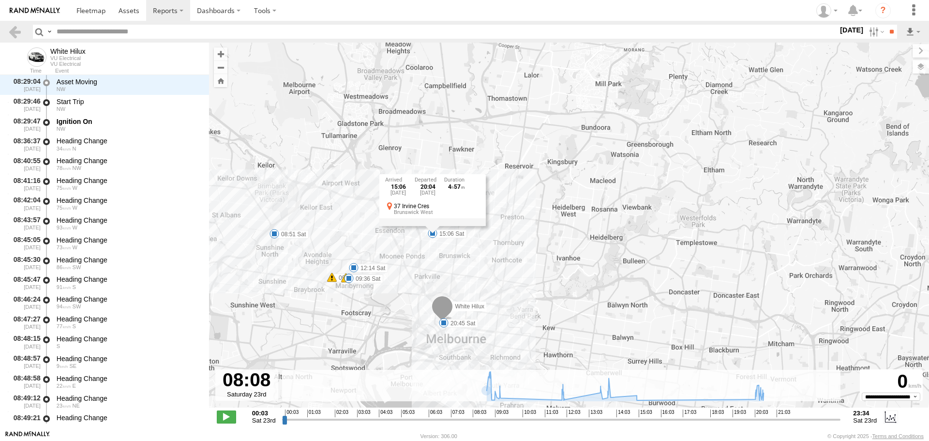
drag, startPoint x: 378, startPoint y: 310, endPoint x: 408, endPoint y: 306, distance: 30.7
click at [408, 306] on div "White Hilux 08:51 Sat 09:10 Sat 09:11 Sat 09:17 Sat 09:36 Sat 12:14 Sat 14:01 S…" at bounding box center [569, 230] width 720 height 375
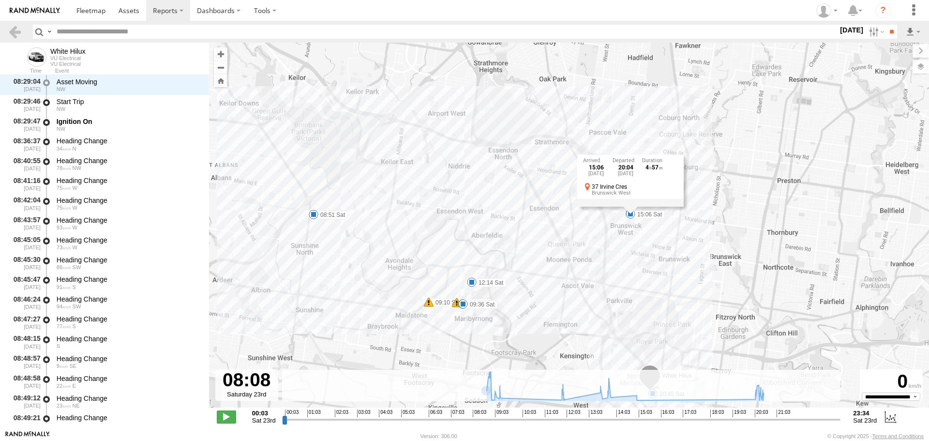
drag, startPoint x: 298, startPoint y: 236, endPoint x: 359, endPoint y: 280, distance: 74.8
click at [359, 280] on div "White Hilux 08:51 Sat 09:10 Sat 09:11 Sat 09:17 Sat 09:36 Sat 12:14 Sat 14:01 S…" at bounding box center [569, 230] width 720 height 375
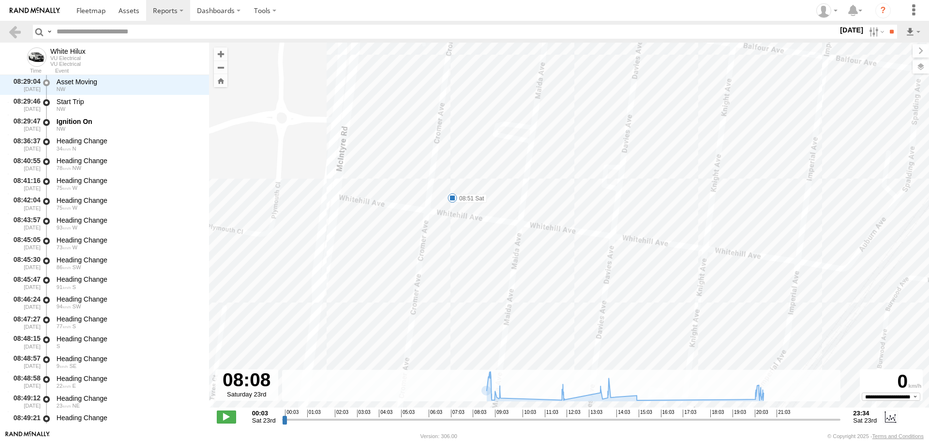
click at [454, 197] on span at bounding box center [453, 198] width 10 height 10
click at [839, 31] on label "23 Aug 25" at bounding box center [851, 30] width 27 height 11
click at [0, 0] on label at bounding box center [0, 0] width 0 height 0
click at [891, 33] on input "**" at bounding box center [891, 32] width 11 height 14
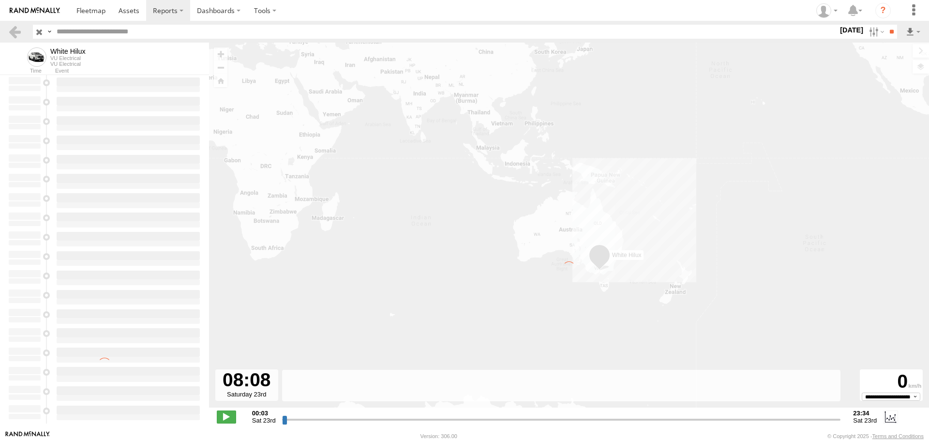
type input "**********"
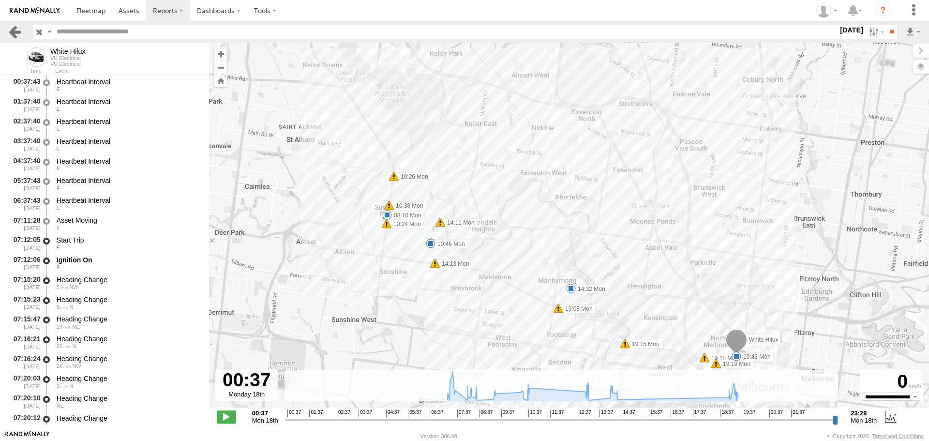
click at [14, 35] on link at bounding box center [15, 32] width 14 height 14
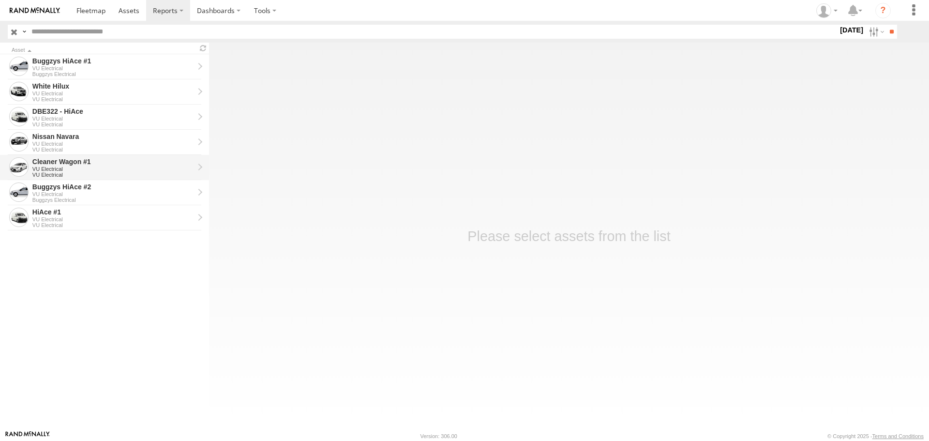
click at [128, 161] on div "Cleaner Wagon #1" at bounding box center [113, 161] width 162 height 9
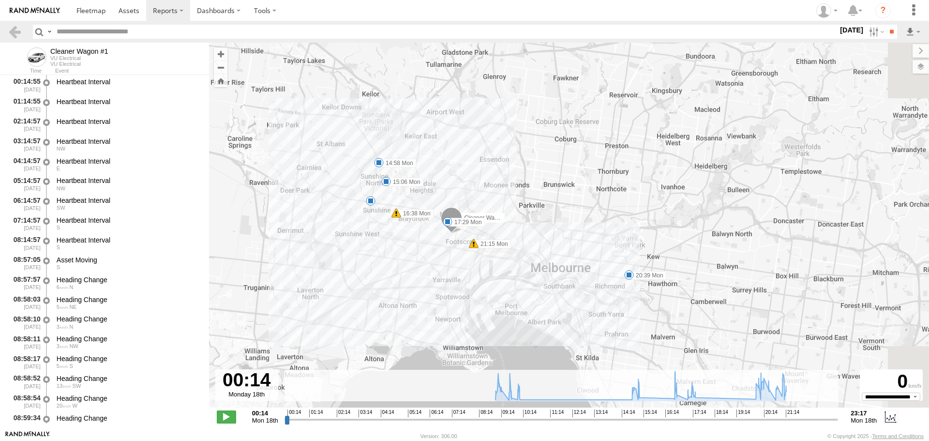
drag, startPoint x: 592, startPoint y: 308, endPoint x: 541, endPoint y: 255, distance: 73.2
click at [541, 255] on div "Cleaner Wagon #1 14:58 Mon 15:06 Mon 16:38 Mon 17:29 Mon 20:39 Mon 21:15 Mon 5" at bounding box center [569, 230] width 720 height 375
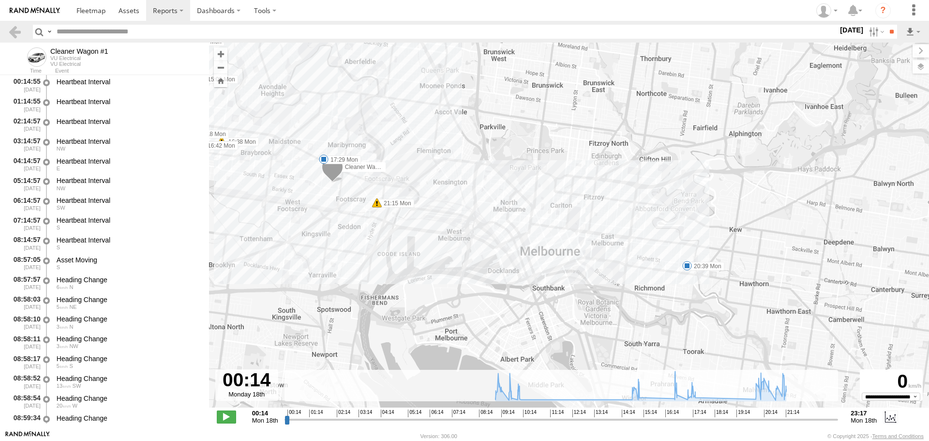
drag, startPoint x: 472, startPoint y: 267, endPoint x: 528, endPoint y: 295, distance: 63.0
click at [528, 295] on div "Cleaner Wagon #1 14:58 Mon 15:06 Mon 16:38 Mon 17:29 Mon 20:39 Mon 21:15 Mon 10…" at bounding box center [569, 230] width 720 height 375
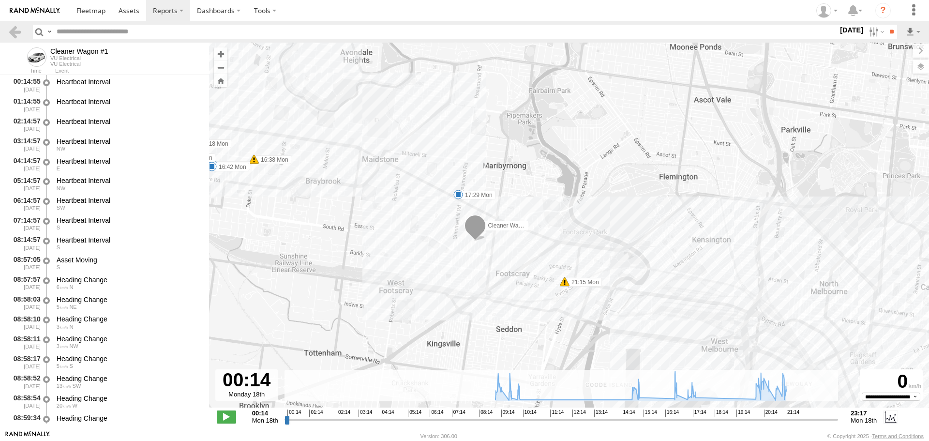
drag, startPoint x: 409, startPoint y: 255, endPoint x: 434, endPoint y: 314, distance: 63.9
click at [434, 314] on div "Cleaner Wagon #1 14:58 Mon 15:06 Mon 16:38 Mon 17:29 Mon 20:39 Mon 21:15 Mon 10…" at bounding box center [569, 230] width 720 height 375
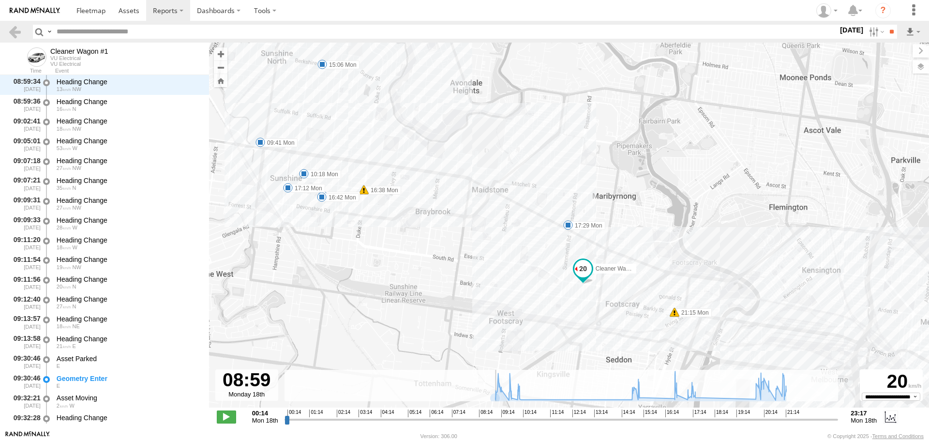
scroll to position [375, 0]
drag, startPoint x: 287, startPoint y: 420, endPoint x: 495, endPoint y: 428, distance: 207.7
click at [495, 424] on input "range" at bounding box center [561, 419] width 554 height 9
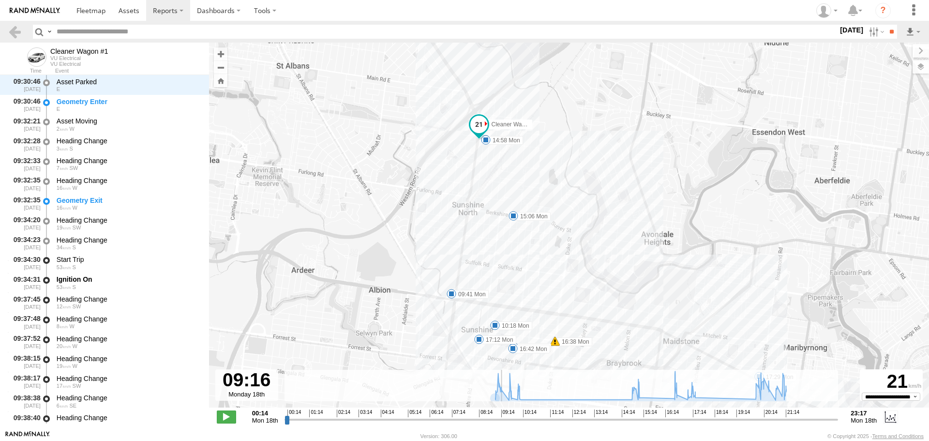
scroll to position [613, 0]
drag, startPoint x: 496, startPoint y: 424, endPoint x: 501, endPoint y: 423, distance: 4.9
click at [501, 423] on input "range" at bounding box center [561, 419] width 554 height 9
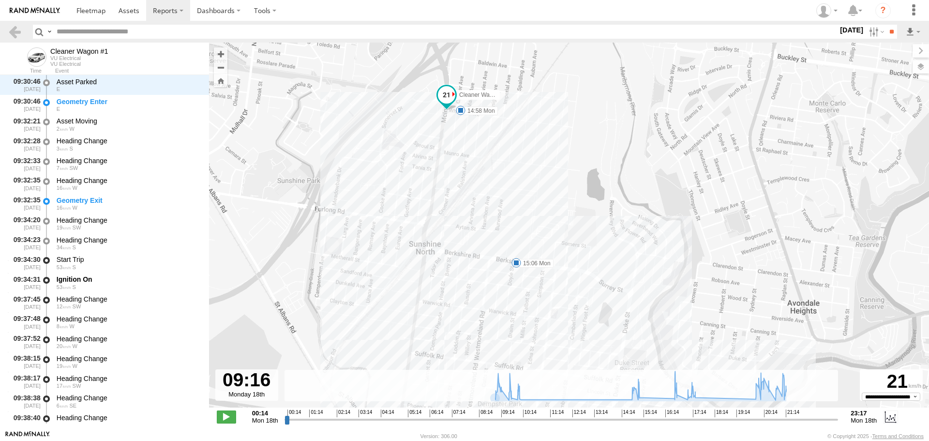
drag, startPoint x: 470, startPoint y: 140, endPoint x: 479, endPoint y: 220, distance: 80.4
click at [479, 220] on div "Cleaner Wagon #1 14:58 Mon 15:06 Mon 16:38 Mon 17:29 Mon 20:39 Mon 21:15 Mon 10…" at bounding box center [569, 230] width 720 height 375
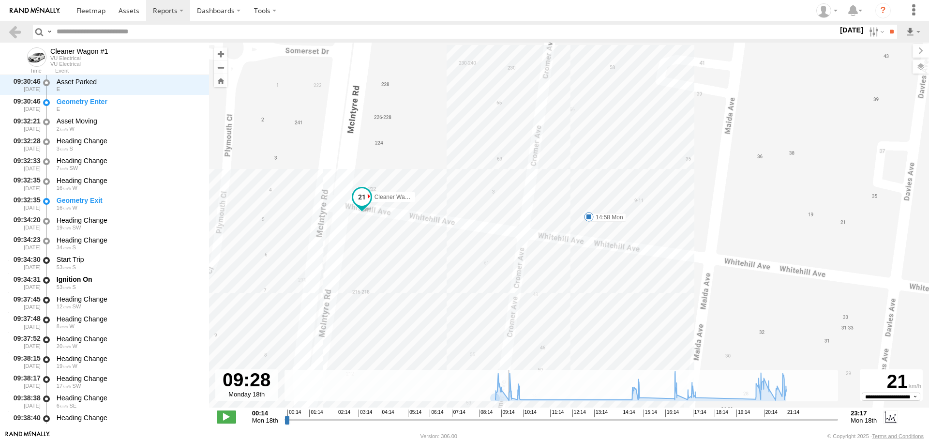
scroll to position [652, 0]
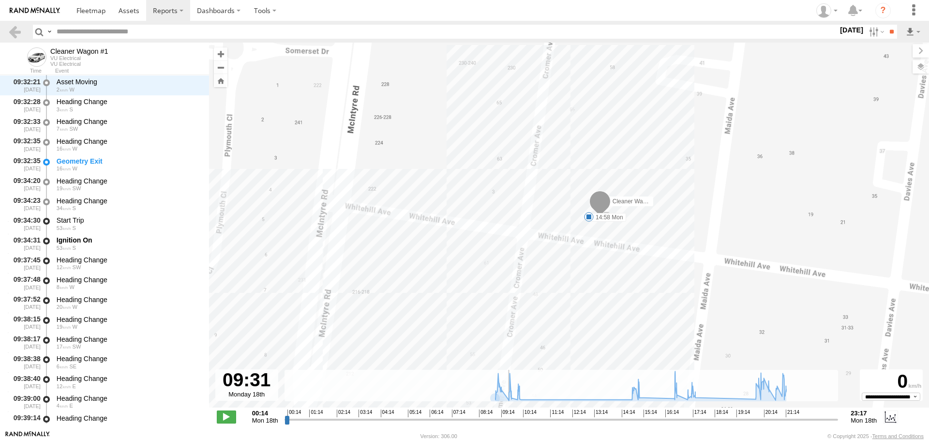
drag, startPoint x: 502, startPoint y: 421, endPoint x: 508, endPoint y: 419, distance: 6.1
click at [508, 419] on input "range" at bounding box center [561, 419] width 554 height 9
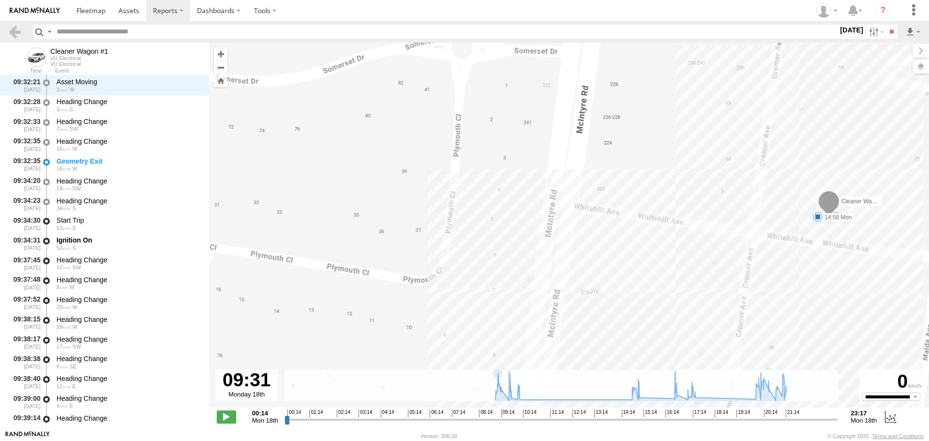
click at [508, 423] on input "range" at bounding box center [561, 419] width 554 height 9
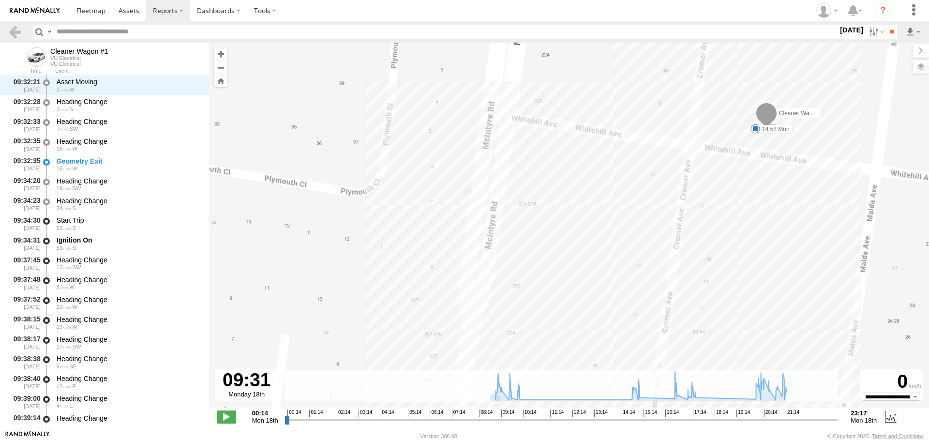
drag, startPoint x: 505, startPoint y: 257, endPoint x: 440, endPoint y: 167, distance: 110.6
click at [440, 167] on div "Cleaner Wagon #1 14:58 Mon 15:06 Mon 16:38 Mon 17:29 Mon 20:39 Mon 21:15 Mon 10…" at bounding box center [569, 230] width 720 height 375
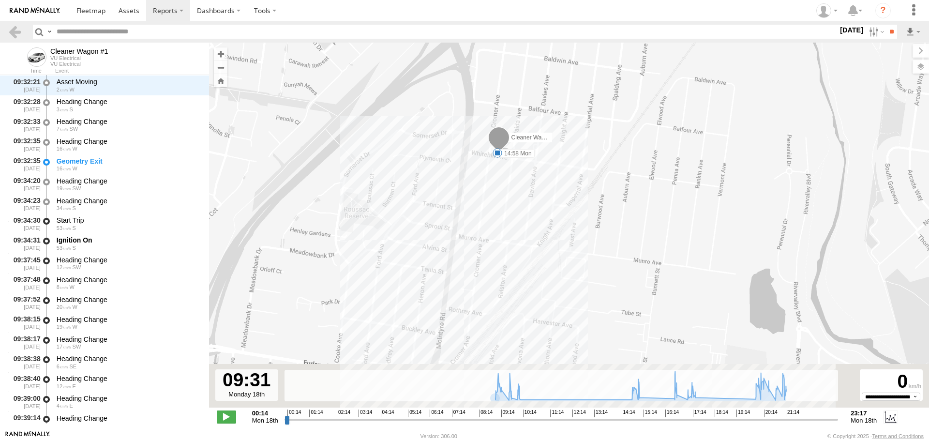
drag, startPoint x: 489, startPoint y: 267, endPoint x: 482, endPoint y: 218, distance: 49.3
click at [482, 218] on div "Cleaner Wagon #1 14:58 Mon 15:06 Mon 16:38 Mon 17:29 Mon 20:39 Mon 21:15 Mon 10…" at bounding box center [569, 230] width 720 height 375
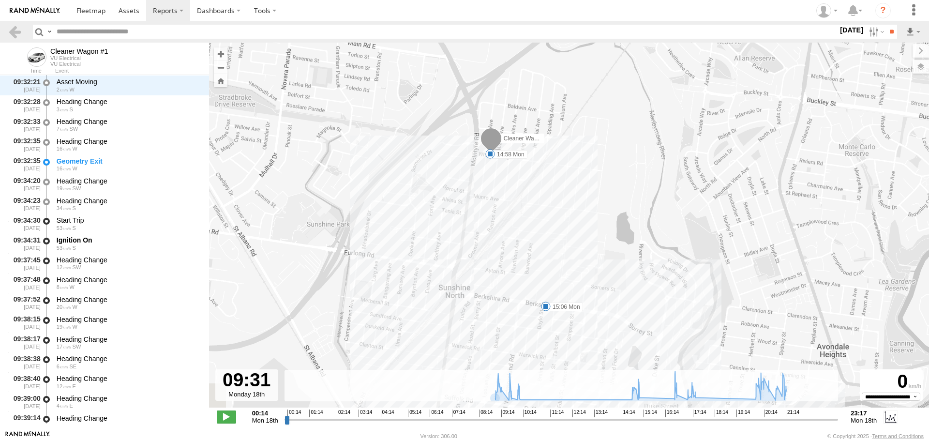
drag, startPoint x: 513, startPoint y: 284, endPoint x: 512, endPoint y: 244, distance: 40.2
click at [512, 244] on div "Cleaner Wagon #1 14:58 Mon 15:06 Mon 16:38 Mon 17:29 Mon 20:39 Mon 21:15 Mon 10…" at bounding box center [569, 230] width 720 height 375
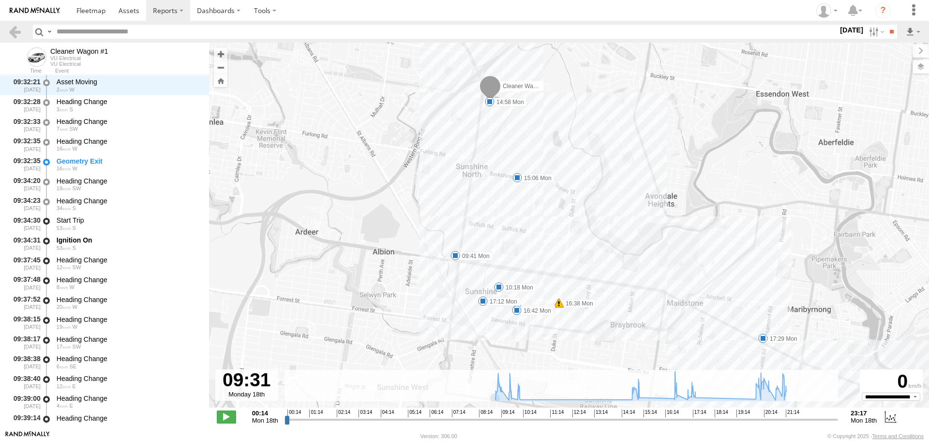
drag, startPoint x: 523, startPoint y: 314, endPoint x: 484, endPoint y: 208, distance: 112.4
click at [484, 208] on div "Cleaner Wagon #1 14:58 Mon 15:06 Mon 16:38 Mon 17:29 Mon 20:39 Mon 21:15 Mon 09…" at bounding box center [569, 230] width 720 height 375
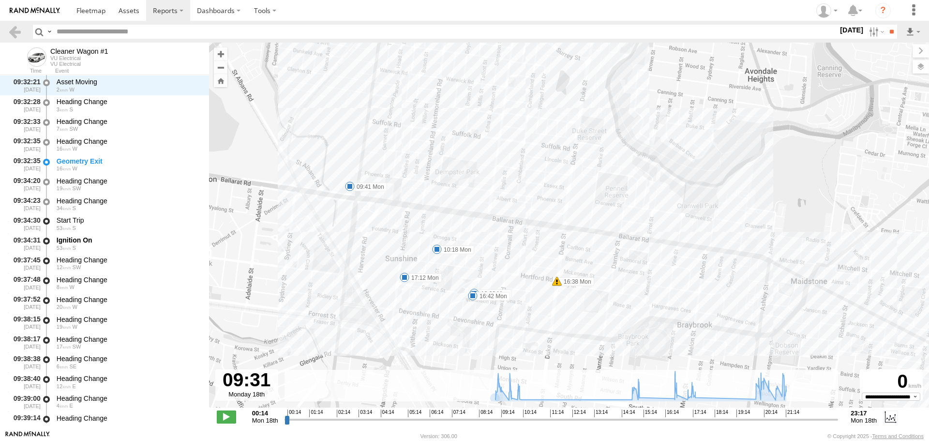
drag, startPoint x: 537, startPoint y: 254, endPoint x: 524, endPoint y: 191, distance: 64.6
click at [524, 191] on div "Cleaner Wagon #1 14:58 Mon 15:06 Mon 16:38 Mon 17:29 Mon 20:39 Mon 21:15 Mon 09…" at bounding box center [569, 230] width 720 height 375
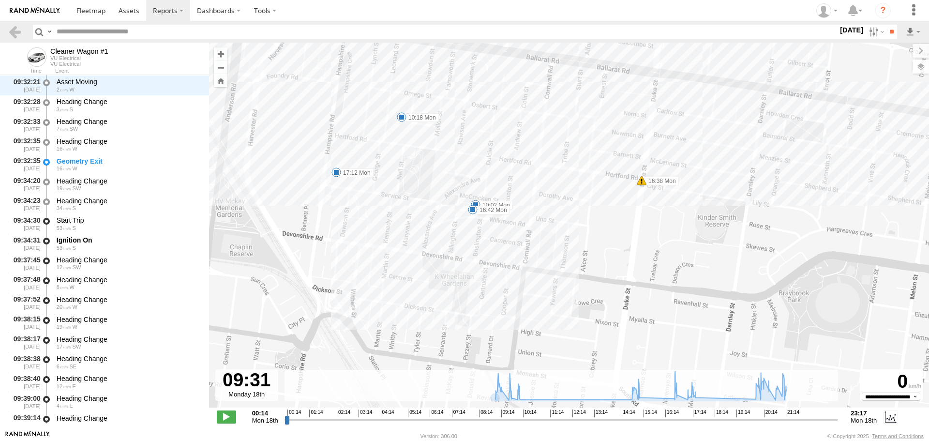
drag, startPoint x: 485, startPoint y: 236, endPoint x: 579, endPoint y: 164, distance: 118.4
click at [579, 164] on div "Cleaner Wagon #1 14:58 Mon 15:06 Mon 16:38 Mon 17:29 Mon 20:39 Mon 21:15 Mon 09…" at bounding box center [569, 230] width 720 height 375
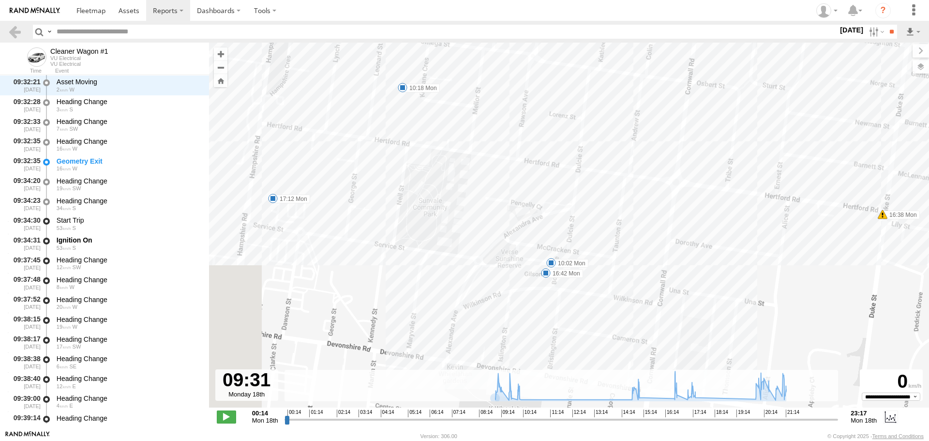
drag, startPoint x: 530, startPoint y: 181, endPoint x: 642, endPoint y: 250, distance: 130.8
click at [642, 250] on div "Cleaner Wagon #1 14:58 Mon 15:06 Mon 16:38 Mon 17:29 Mon 20:39 Mon 21:15 Mon 09…" at bounding box center [569, 230] width 720 height 375
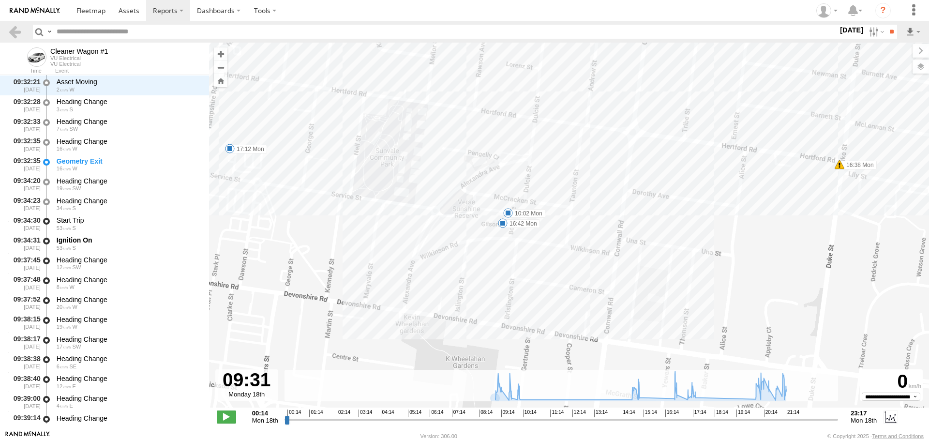
drag, startPoint x: 344, startPoint y: 199, endPoint x: 315, endPoint y: 170, distance: 40.4
click at [315, 170] on div "Cleaner Wagon #1 14:58 Mon 15:06 Mon 16:38 Mon 17:29 Mon 20:39 Mon 21:15 Mon 09…" at bounding box center [569, 230] width 720 height 375
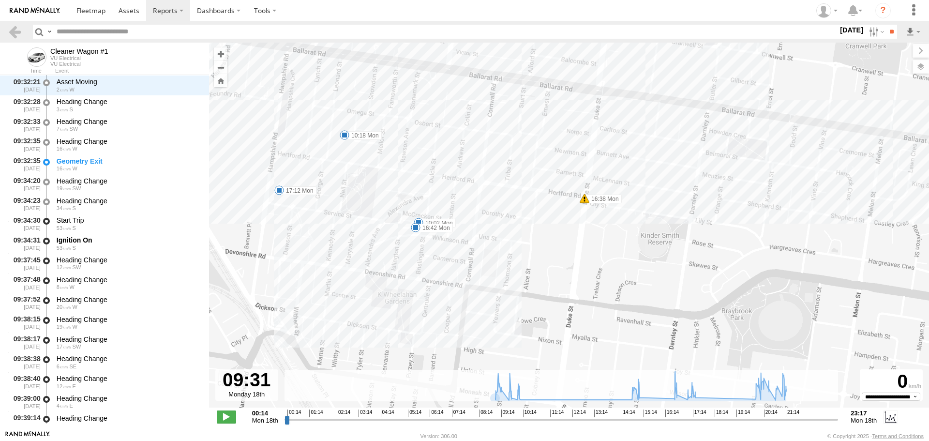
drag, startPoint x: 389, startPoint y: 178, endPoint x: 386, endPoint y: 216, distance: 38.8
click at [386, 216] on div "Cleaner Wagon #1 14:58 Mon 15:06 Mon 16:38 Mon 17:29 Mon 20:39 Mon 21:15 Mon 09…" at bounding box center [569, 230] width 720 height 375
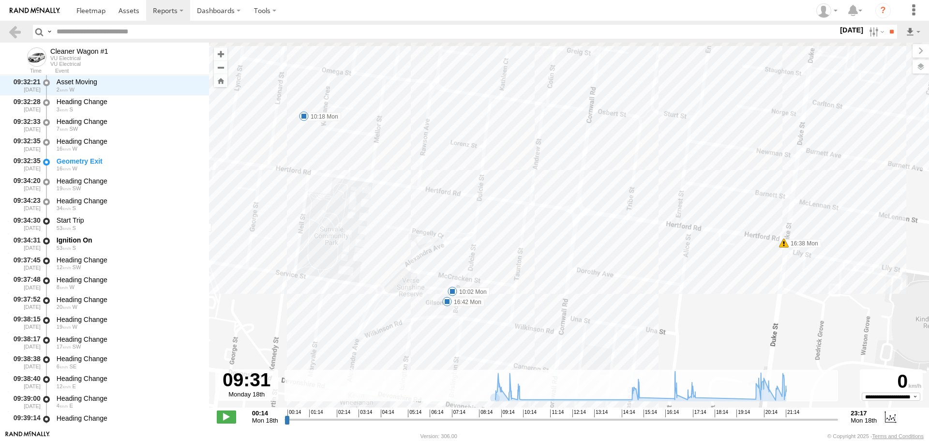
drag, startPoint x: 388, startPoint y: 254, endPoint x: 418, endPoint y: 263, distance: 31.4
click at [418, 263] on div "Cleaner Wagon #1 14:58 Mon 15:06 Mon 16:38 Mon 17:29 Mon 20:39 Mon 21:15 Mon 09…" at bounding box center [569, 230] width 720 height 375
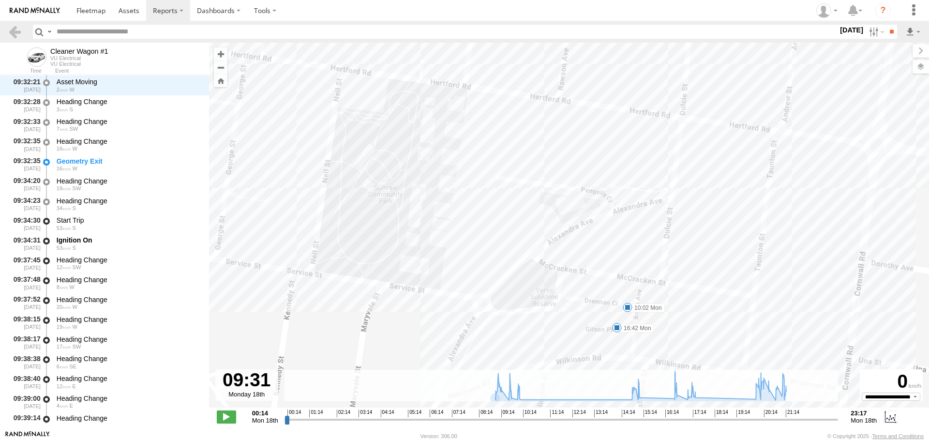
drag, startPoint x: 368, startPoint y: 255, endPoint x: 418, endPoint y: 223, distance: 58.8
click at [418, 223] on div "Cleaner Wagon #1 14:58 Mon 15:06 Mon 16:38 Mon 17:29 Mon 20:39 Mon 21:15 Mon 09…" at bounding box center [569, 230] width 720 height 375
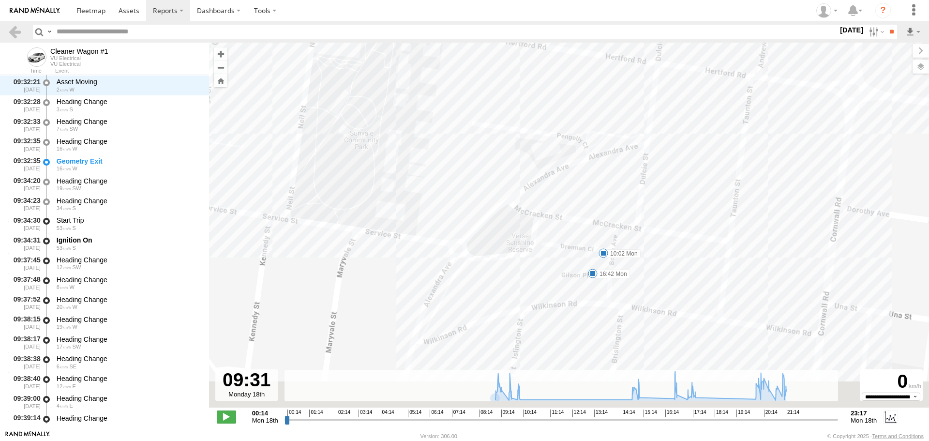
drag, startPoint x: 614, startPoint y: 306, endPoint x: 588, endPoint y: 243, distance: 67.9
click at [588, 243] on div "Cleaner Wagon #1 14:58 Mon 15:06 Mon 16:38 Mon 17:29 Mon 20:39 Mon 21:15 Mon 09…" at bounding box center [569, 230] width 720 height 375
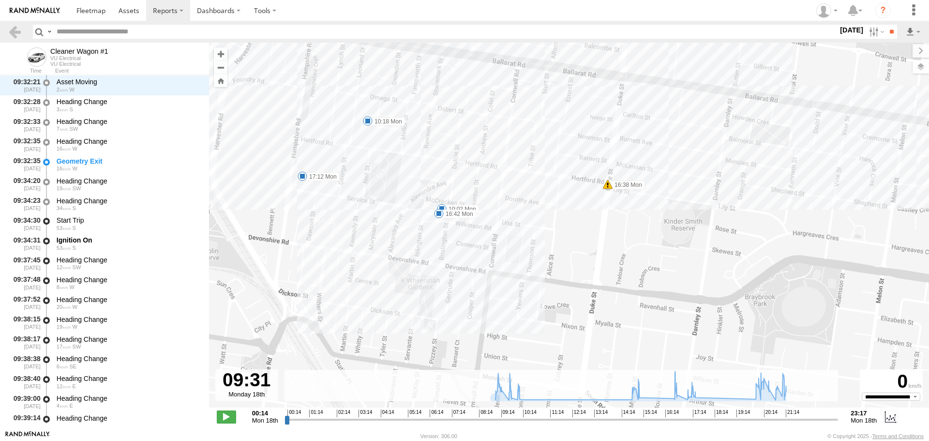
drag, startPoint x: 420, startPoint y: 180, endPoint x: 417, endPoint y: 170, distance: 10.3
click at [417, 170] on div "Cleaner Wagon #1 14:58 Mon 15:06 Mon 16:38 Mon 17:29 Mon 20:39 Mon 21:15 Mon 09…" at bounding box center [569, 230] width 720 height 375
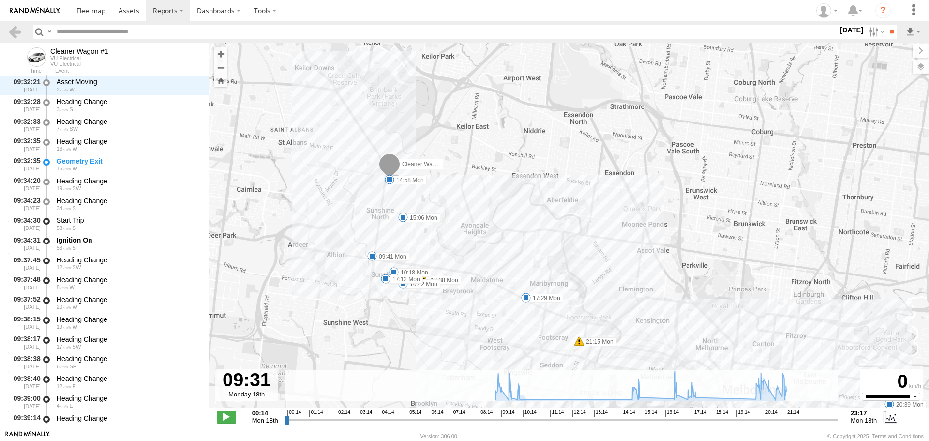
click at [508, 420] on input "range" at bounding box center [561, 419] width 554 height 9
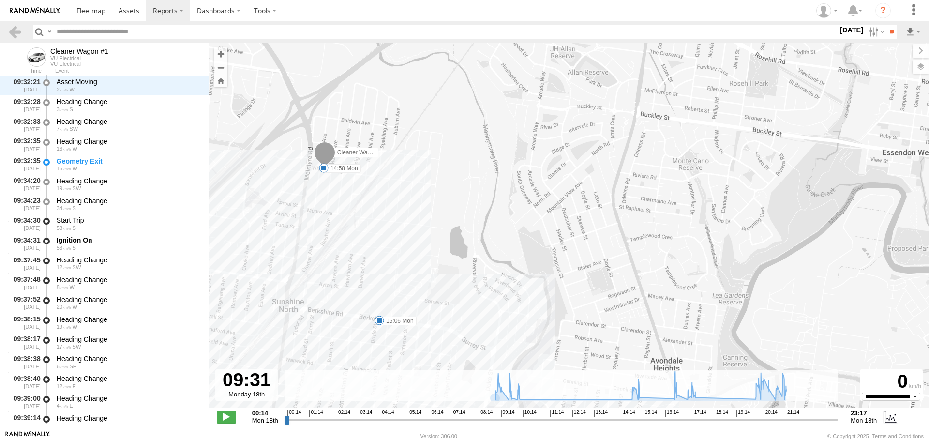
drag, startPoint x: 350, startPoint y: 166, endPoint x: 377, endPoint y: 242, distance: 80.6
click at [390, 247] on div "Cleaner Wagon #1 14:58 Mon 15:06 Mon 16:38 Mon 17:29 Mon 20:39 Mon 21:15 Mon 09…" at bounding box center [569, 230] width 720 height 375
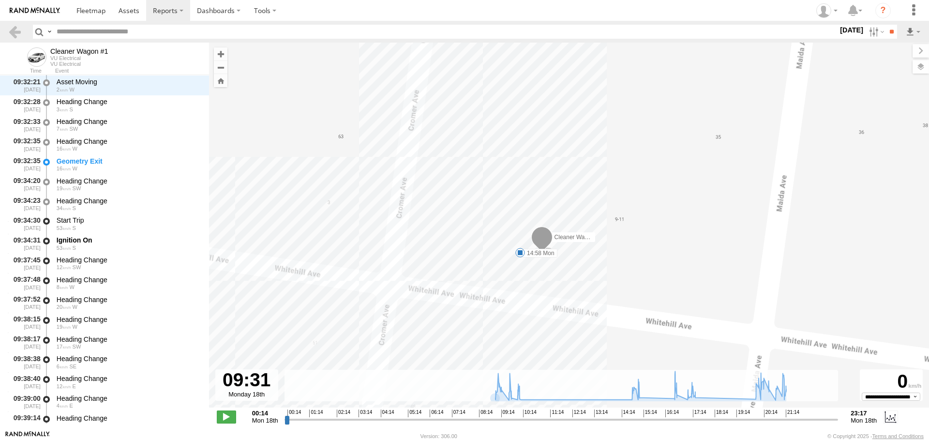
drag, startPoint x: 494, startPoint y: 165, endPoint x: 430, endPoint y: 260, distance: 114.6
click at [430, 260] on div "Cleaner Wagon #1 14:58 Mon 15:06 Mon 16:38 Mon 17:29 Mon 20:39 Mon 21:15 Mon 09…" at bounding box center [569, 230] width 720 height 375
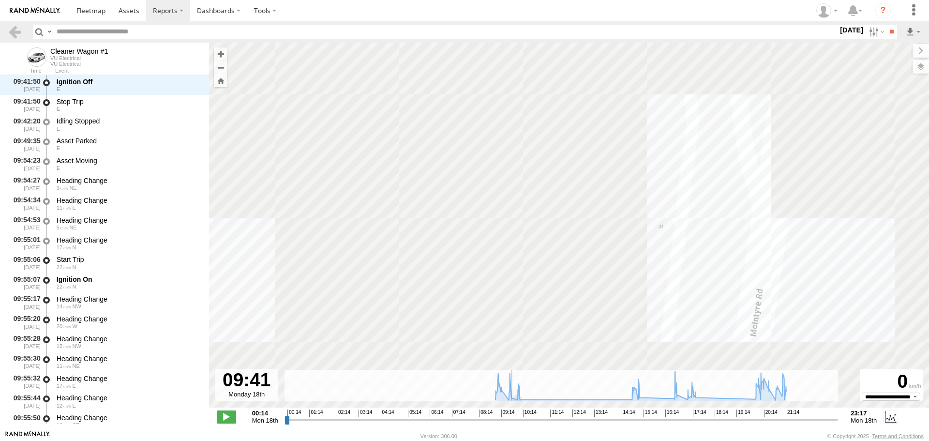
scroll to position [1048, 0]
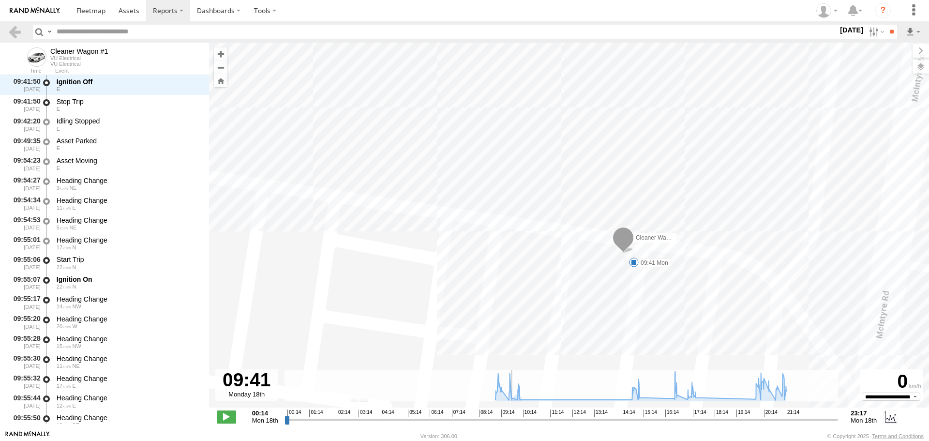
click at [511, 423] on input "range" at bounding box center [561, 419] width 554 height 9
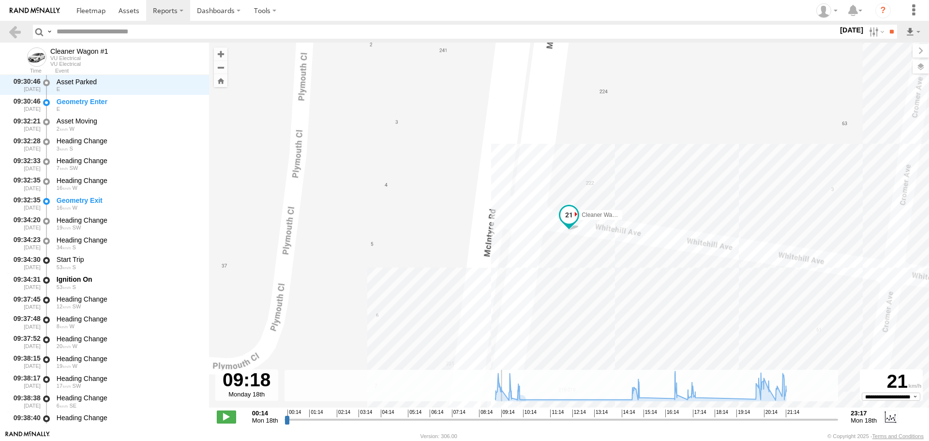
drag, startPoint x: 512, startPoint y: 422, endPoint x: 502, endPoint y: 421, distance: 9.7
click at [502, 421] on input "range" at bounding box center [561, 419] width 554 height 9
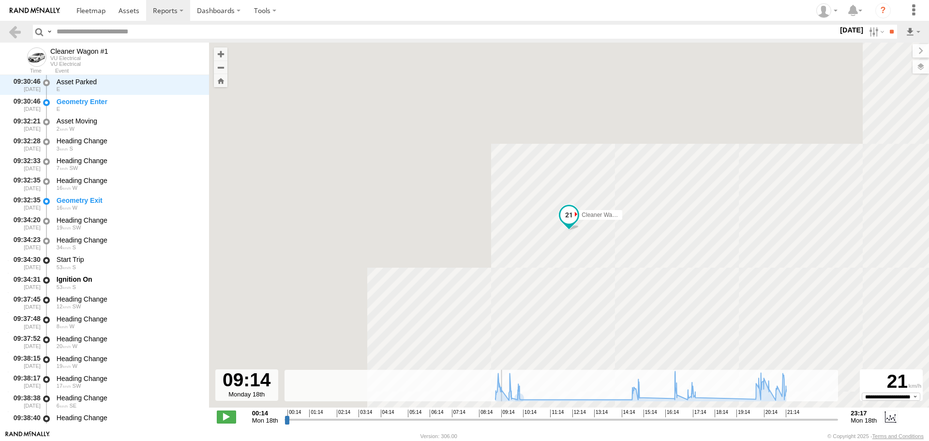
click at [501, 419] on input "range" at bounding box center [561, 419] width 554 height 9
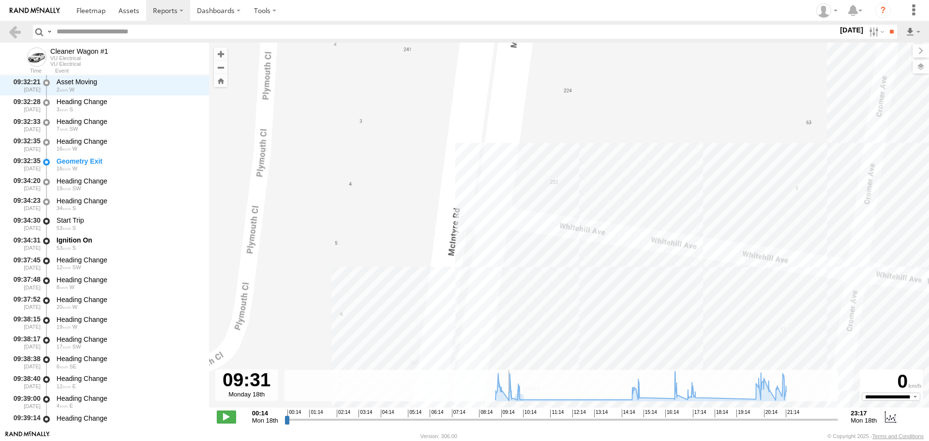
scroll to position [751, 0]
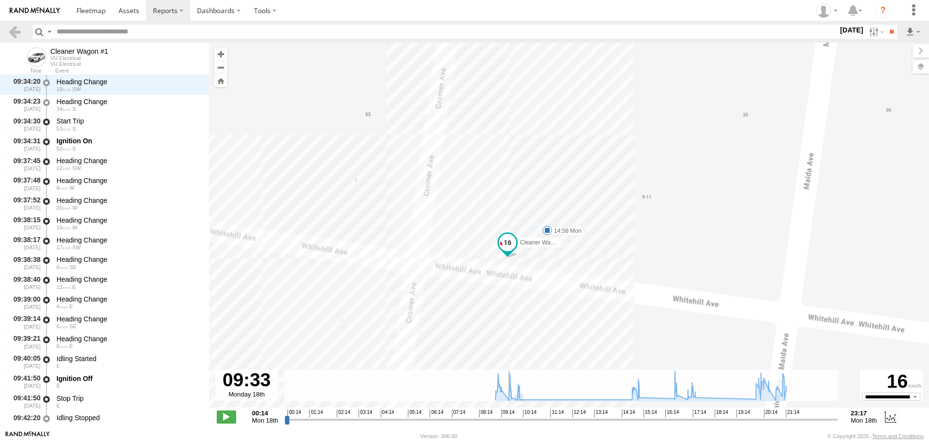
drag, startPoint x: 501, startPoint y: 421, endPoint x: 508, endPoint y: 421, distance: 6.8
click at [508, 421] on input "range" at bounding box center [561, 419] width 554 height 9
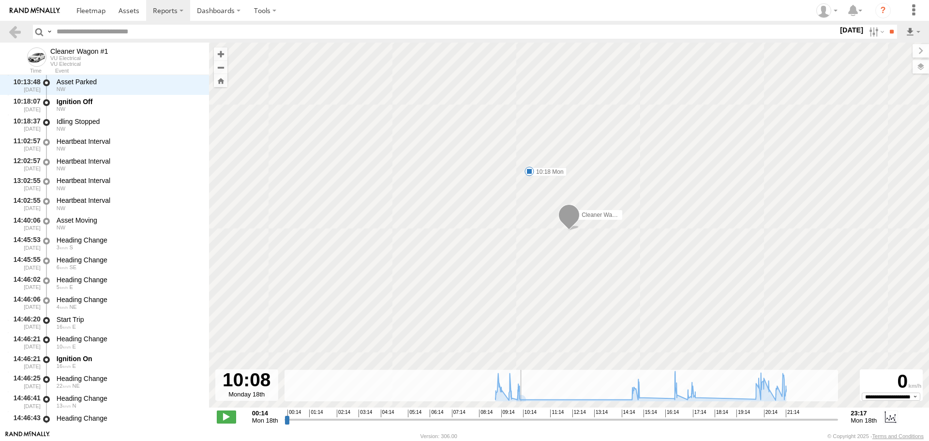
scroll to position [1878, 0]
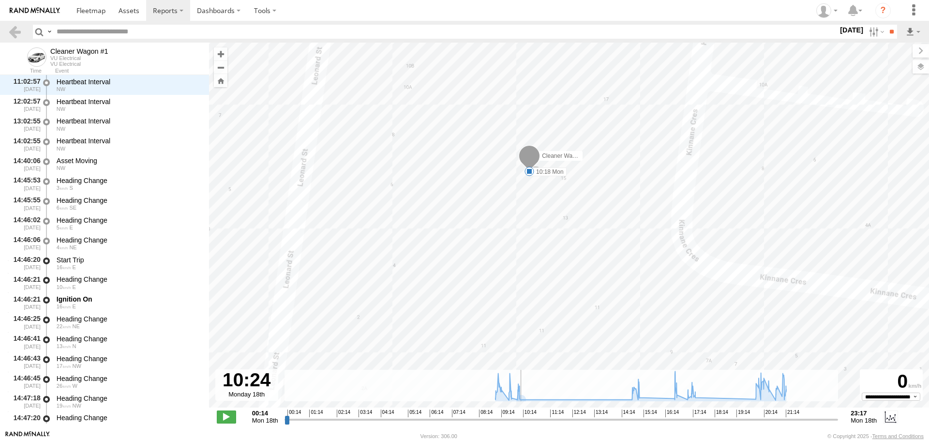
drag, startPoint x: 509, startPoint y: 419, endPoint x: 528, endPoint y: 419, distance: 18.9
click at [528, 419] on input "range" at bounding box center [561, 419] width 554 height 9
drag, startPoint x: 493, startPoint y: 302, endPoint x: 465, endPoint y: 261, distance: 49.5
click at [465, 261] on div "Cleaner Wagon #1 14:58 Mon 15:06 Mon 16:38 Mon 17:29 Mon 20:39 Mon 21:15 Mon 09…" at bounding box center [569, 230] width 720 height 375
click at [479, 224] on div "Cleaner Wagon #1 14:58 Mon 15:06 Mon 16:38 Mon 17:29 Mon 20:39 Mon 21:15 Mon 09…" at bounding box center [569, 230] width 720 height 375
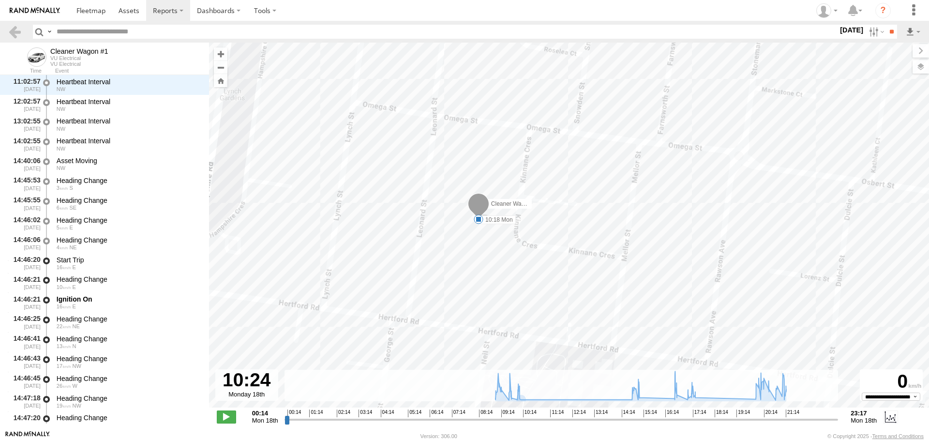
click at [480, 219] on span at bounding box center [479, 219] width 10 height 10
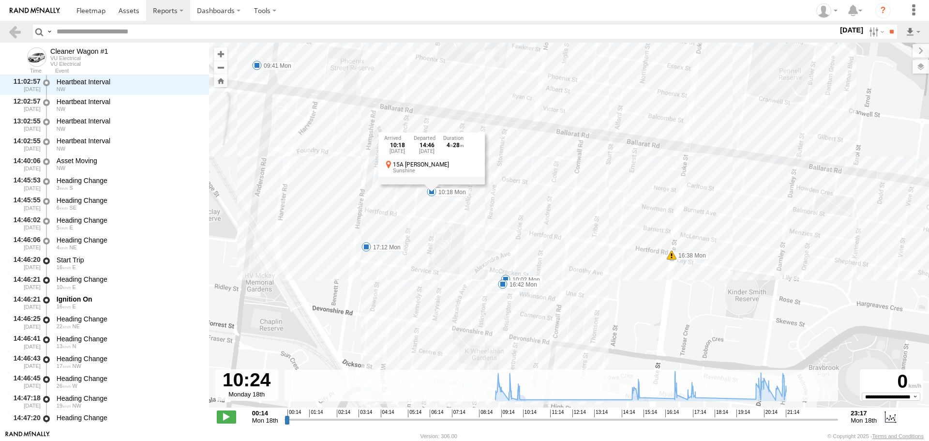
drag, startPoint x: 494, startPoint y: 292, endPoint x: 440, endPoint y: 229, distance: 82.7
click at [440, 229] on div "Cleaner Wagon #1 14:58 Mon 15:06 Mon 16:38 Mon 17:29 Mon 20:39 Mon 21:15 Mon 09…" at bounding box center [569, 230] width 720 height 375
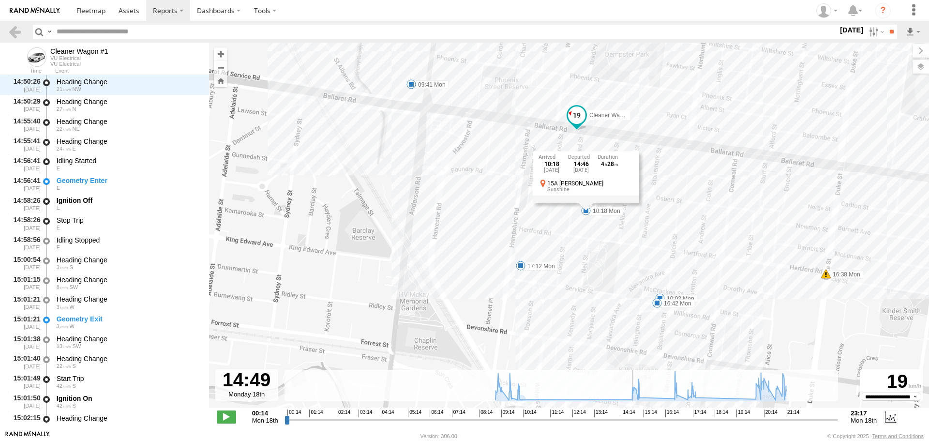
scroll to position [2274, 0]
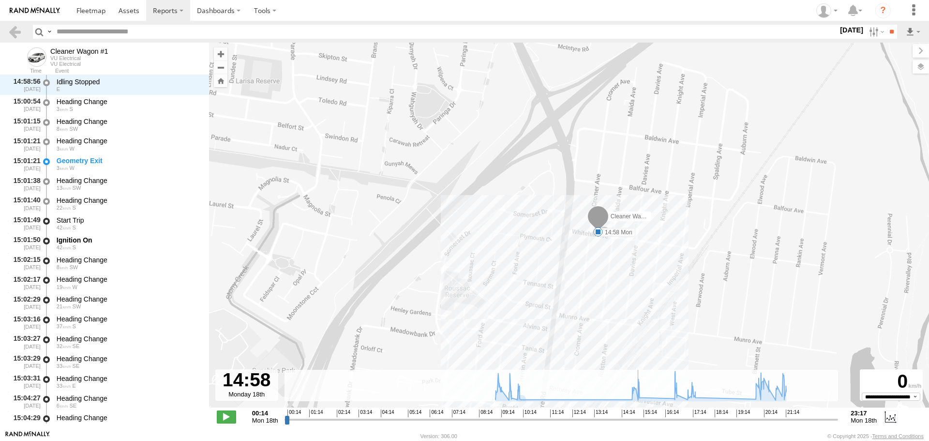
drag, startPoint x: 530, startPoint y: 422, endPoint x: 637, endPoint y: 409, distance: 108.2
click at [637, 415] on input "range" at bounding box center [561, 419] width 554 height 9
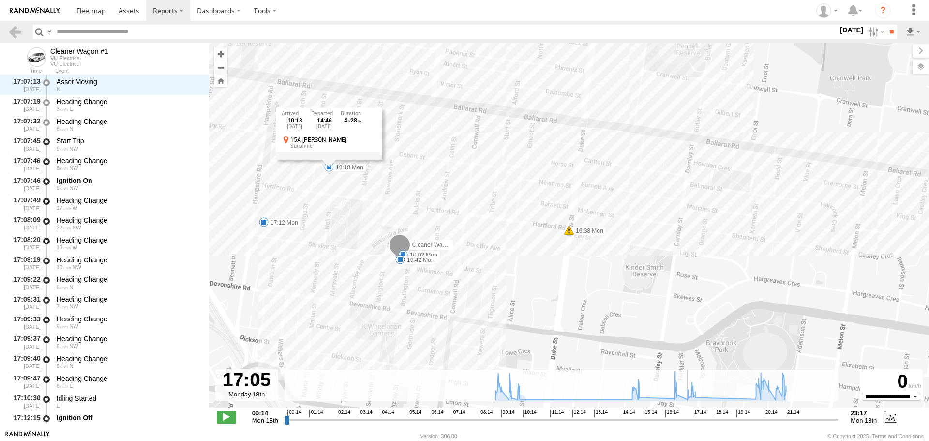
drag, startPoint x: 637, startPoint y: 421, endPoint x: 688, endPoint y: 421, distance: 50.3
click at [688, 421] on input "range" at bounding box center [561, 419] width 554 height 9
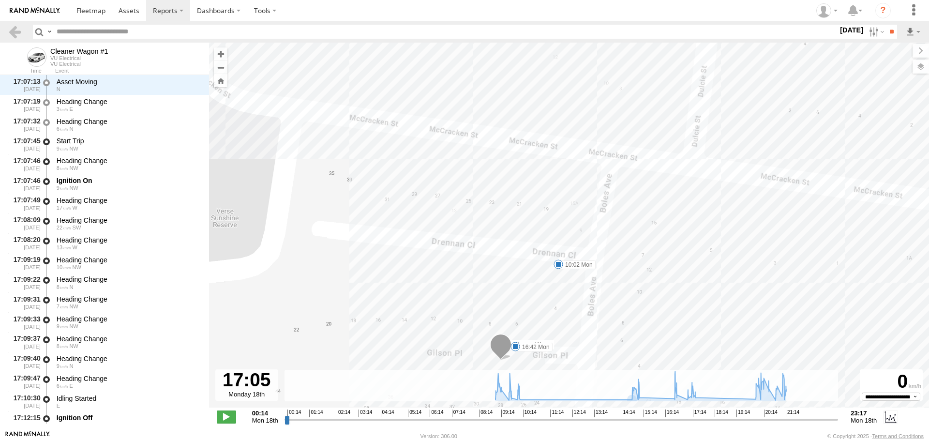
drag, startPoint x: 560, startPoint y: 316, endPoint x: 554, endPoint y: 253, distance: 63.7
click at [554, 253] on div "Cleaner Wagon #1 14:58 Mon 15:06 Mon 16:38 Mon 17:29 Mon 20:39 Mon 21:15 Mon 09…" at bounding box center [569, 230] width 720 height 375
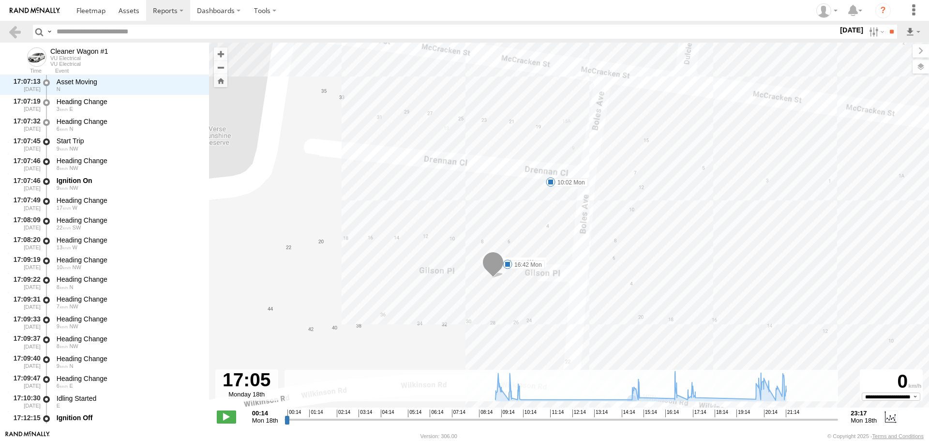
click at [507, 263] on span at bounding box center [508, 264] width 10 height 10
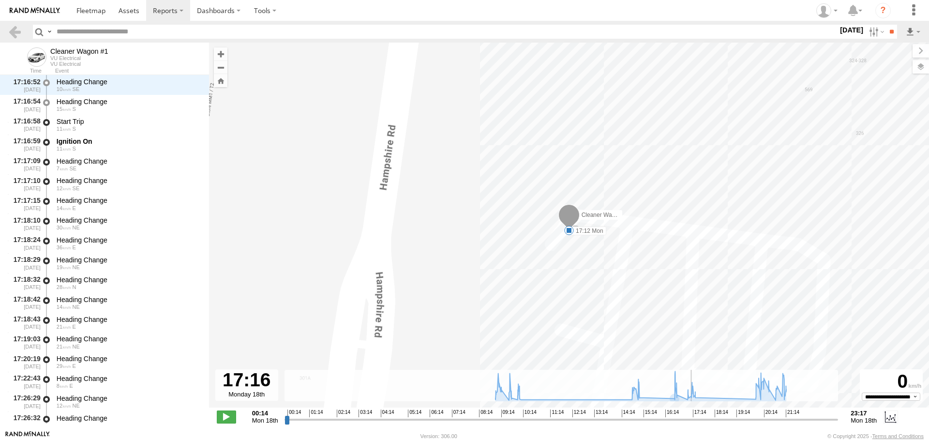
click at [692, 420] on input "range" at bounding box center [561, 419] width 554 height 9
click at [571, 232] on span at bounding box center [569, 230] width 10 height 10
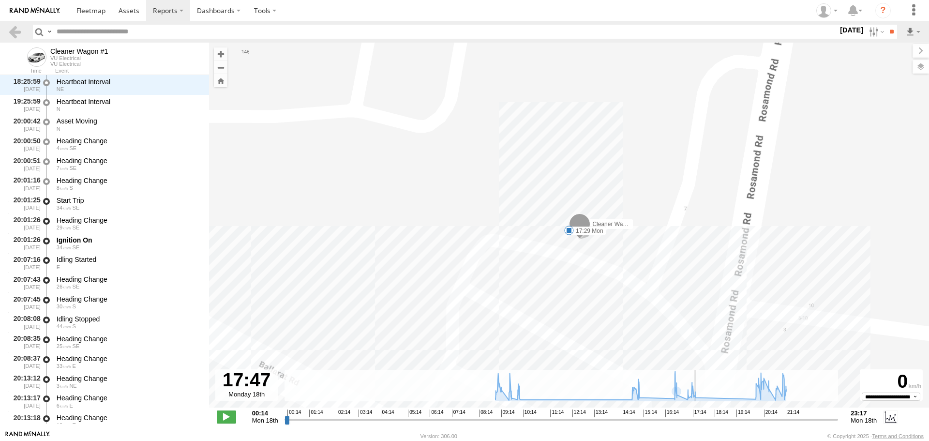
drag, startPoint x: 691, startPoint y: 419, endPoint x: 704, endPoint y: 418, distance: 12.6
click at [704, 418] on input "range" at bounding box center [561, 419] width 554 height 9
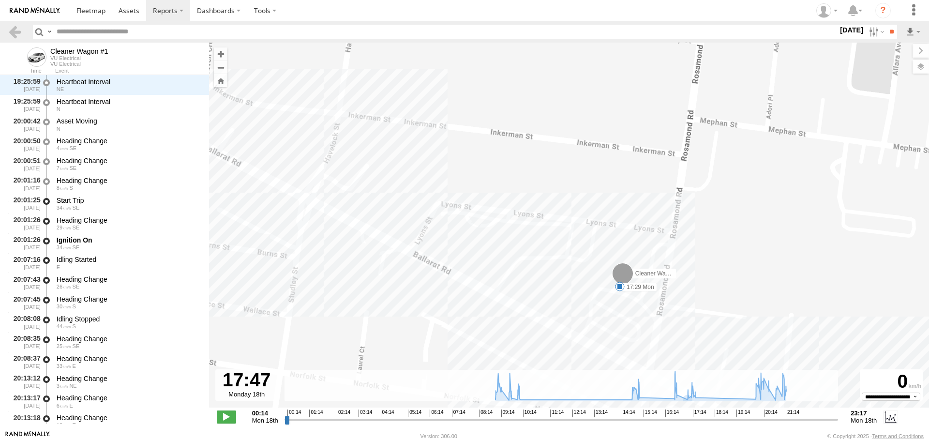
click at [618, 286] on span at bounding box center [620, 287] width 10 height 10
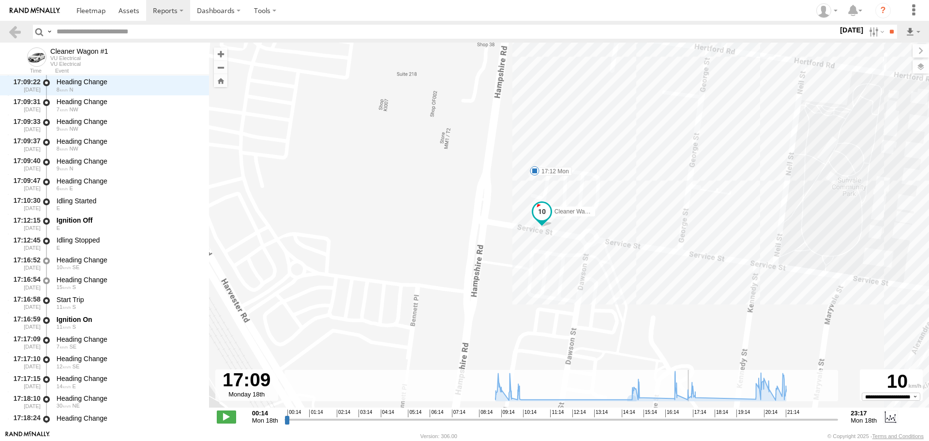
scroll to position [3420, 0]
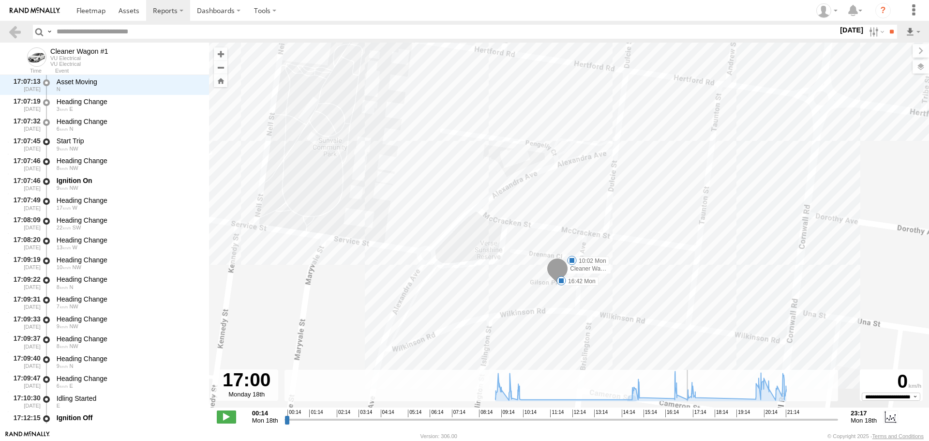
drag, startPoint x: 705, startPoint y: 421, endPoint x: 686, endPoint y: 417, distance: 19.9
click at [686, 417] on input "range" at bounding box center [561, 419] width 554 height 9
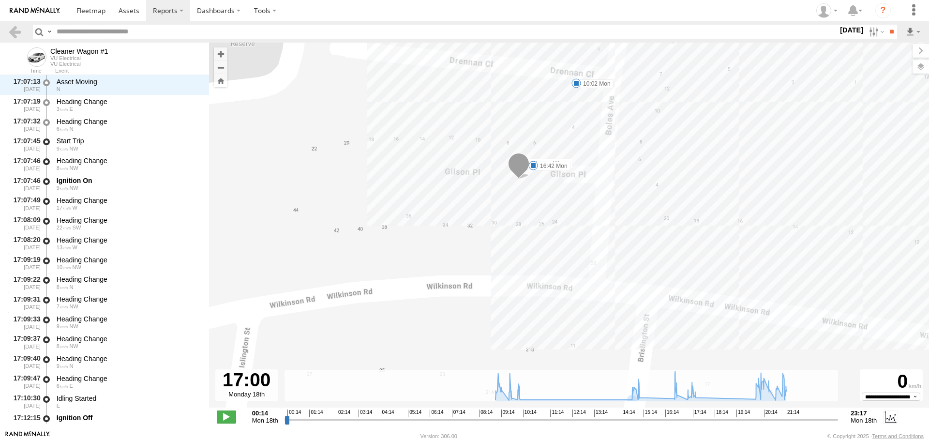
click at [532, 164] on span at bounding box center [533, 166] width 10 height 10
drag, startPoint x: 842, startPoint y: 30, endPoint x: 846, endPoint y: 41, distance: 10.9
click at [842, 30] on label "[DATE]" at bounding box center [851, 30] width 27 height 11
click at [0, 0] on label at bounding box center [0, 0] width 0 height 0
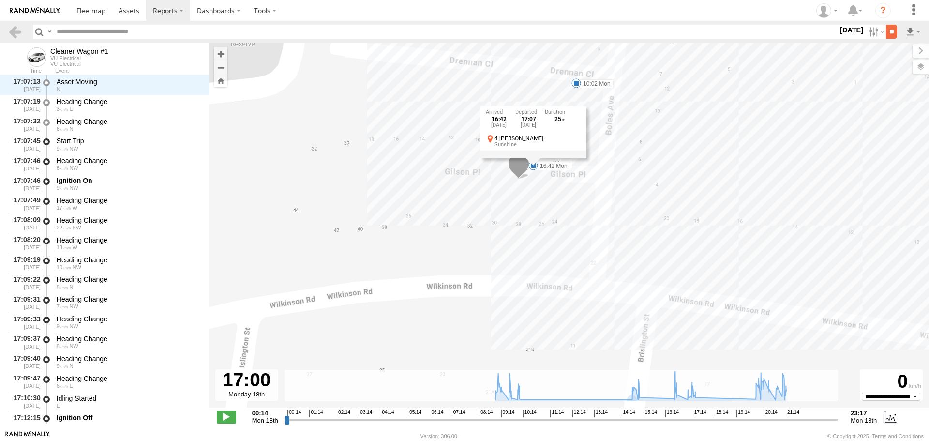
click at [887, 28] on input "**" at bounding box center [891, 32] width 11 height 14
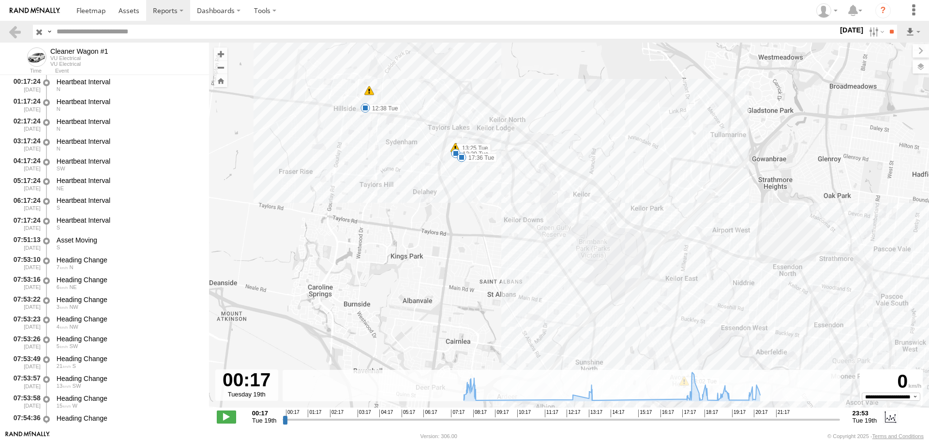
click at [362, 107] on span at bounding box center [365, 108] width 10 height 10
click at [453, 215] on div "Cleaner Wagon #1 12:38 Tue 13:29 Tue 17:36 Tue 18:07 Tue 18:32 Tue 18:55 Tue 19…" at bounding box center [569, 230] width 720 height 375
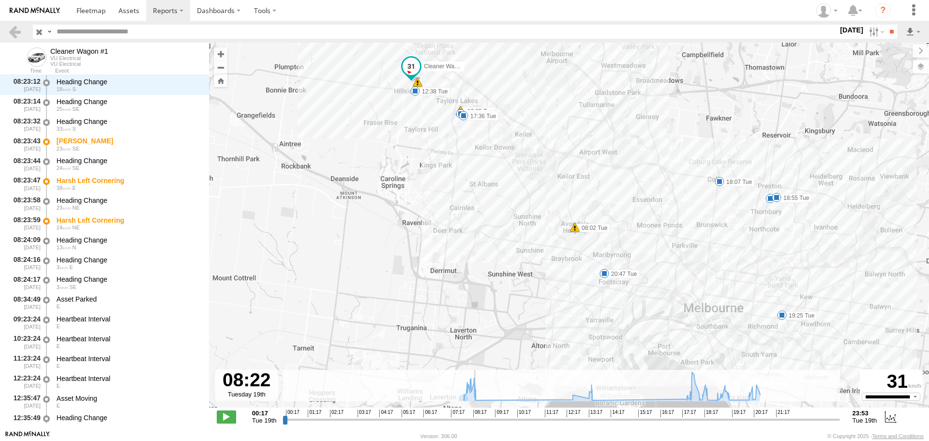
scroll to position [1384, 0]
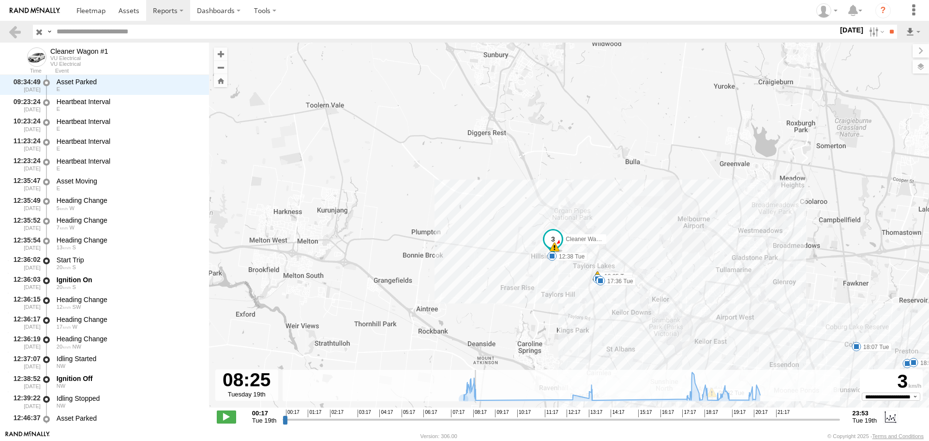
drag, startPoint x: 284, startPoint y: 420, endPoint x: 475, endPoint y: 418, distance: 190.7
click at [475, 418] on input "range" at bounding box center [561, 419] width 557 height 9
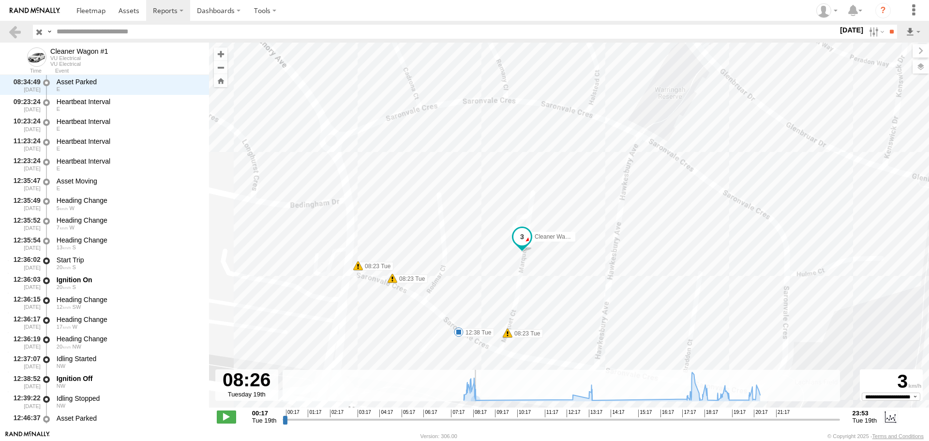
click at [476, 421] on input "range" at bounding box center [561, 419] width 557 height 9
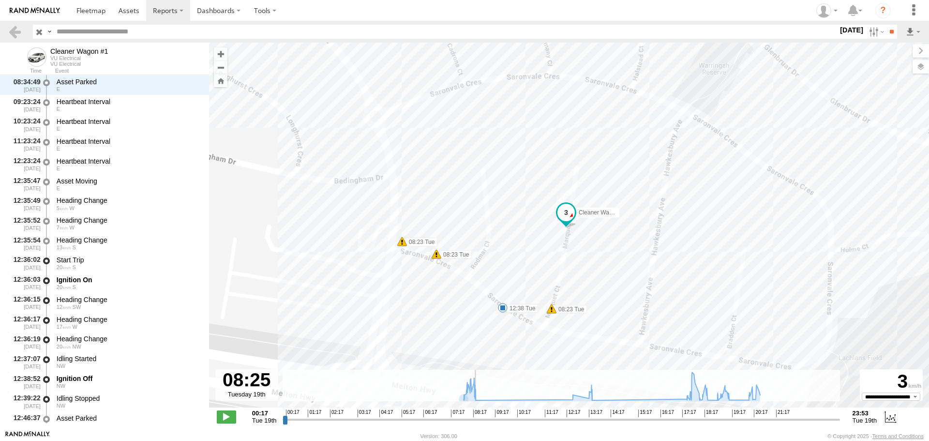
click at [475, 419] on input "range" at bounding box center [561, 419] width 557 height 9
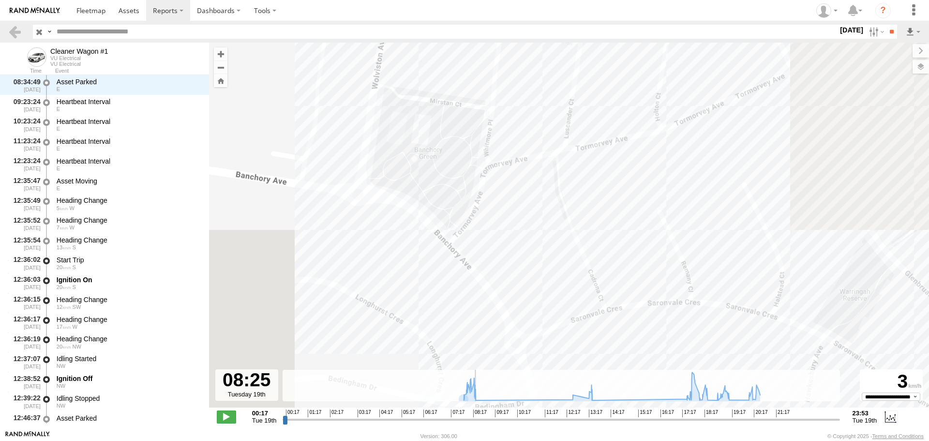
click at [475, 420] on input "range" at bounding box center [561, 419] width 557 height 9
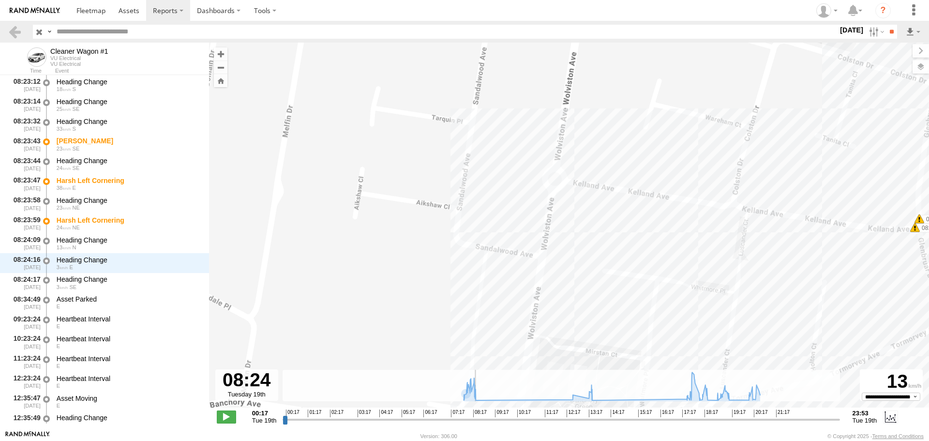
scroll to position [1344, 0]
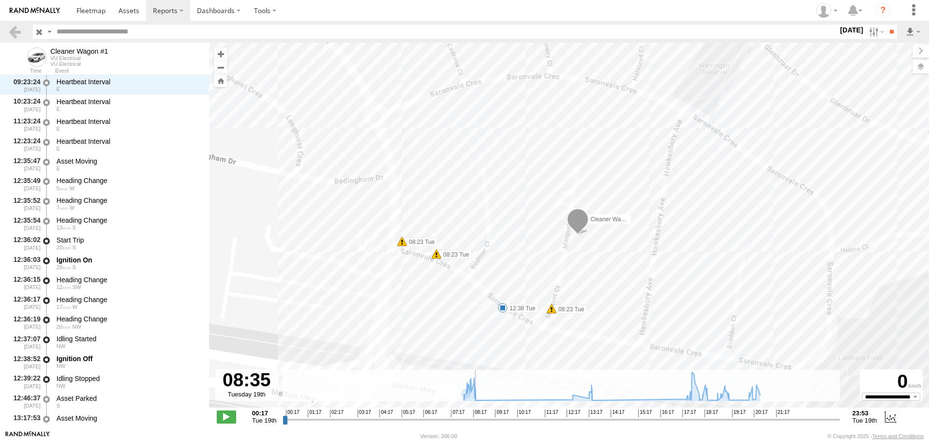
click at [479, 417] on input "range" at bounding box center [561, 419] width 557 height 9
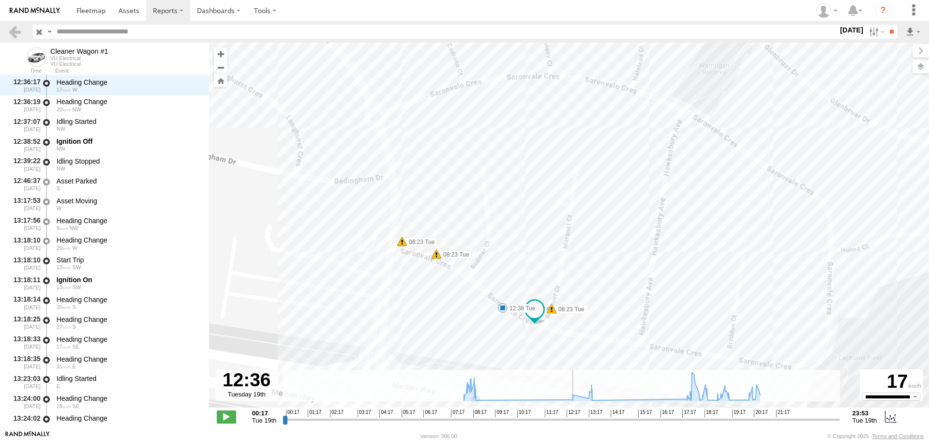
scroll to position [1482, 0]
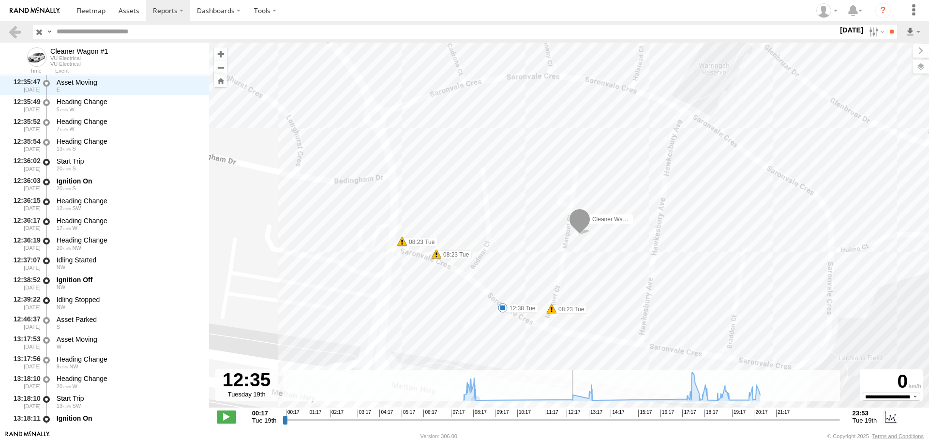
drag, startPoint x: 479, startPoint y: 422, endPoint x: 572, endPoint y: 419, distance: 93.4
click at [572, 419] on input "range" at bounding box center [561, 419] width 557 height 9
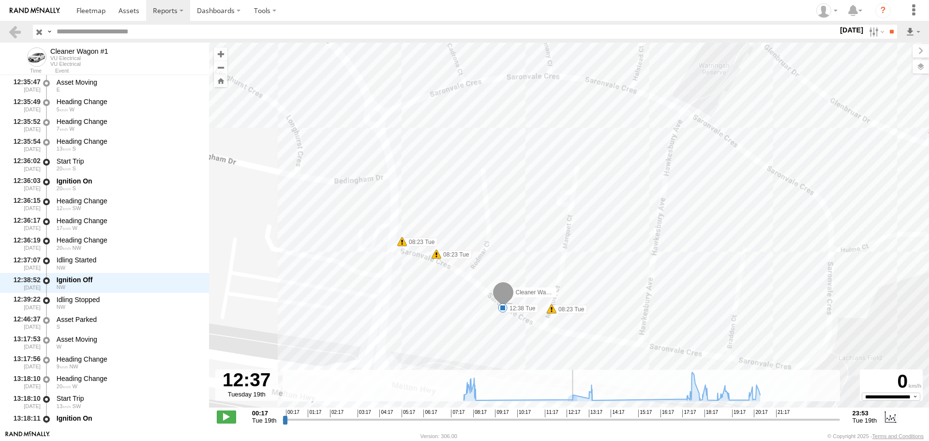
scroll to position [1680, 0]
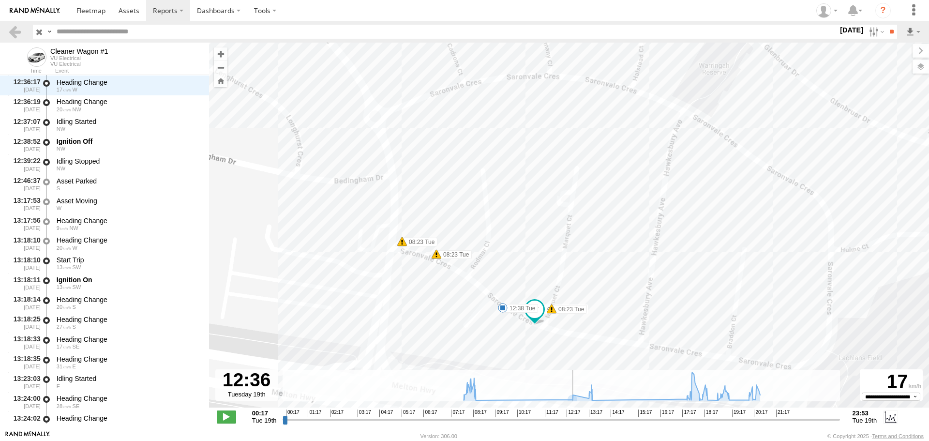
click at [573, 417] on input "range" at bounding box center [561, 419] width 557 height 9
click at [503, 306] on span at bounding box center [503, 308] width 10 height 10
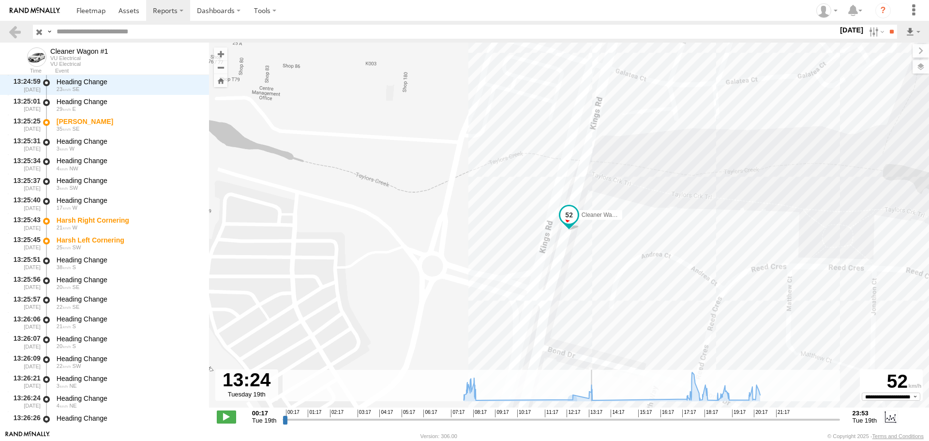
scroll to position [2412, 0]
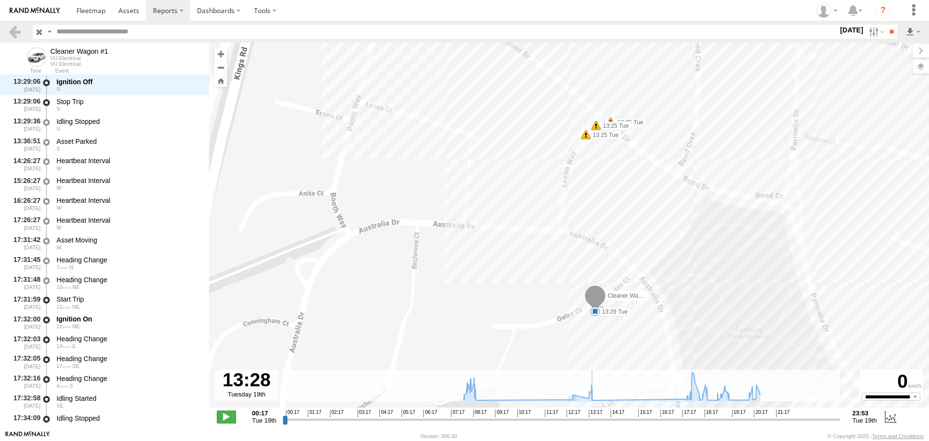
drag, startPoint x: 572, startPoint y: 423, endPoint x: 593, endPoint y: 423, distance: 21.3
click at [593, 423] on input "range" at bounding box center [561, 419] width 557 height 9
click at [595, 310] on span at bounding box center [595, 311] width 10 height 10
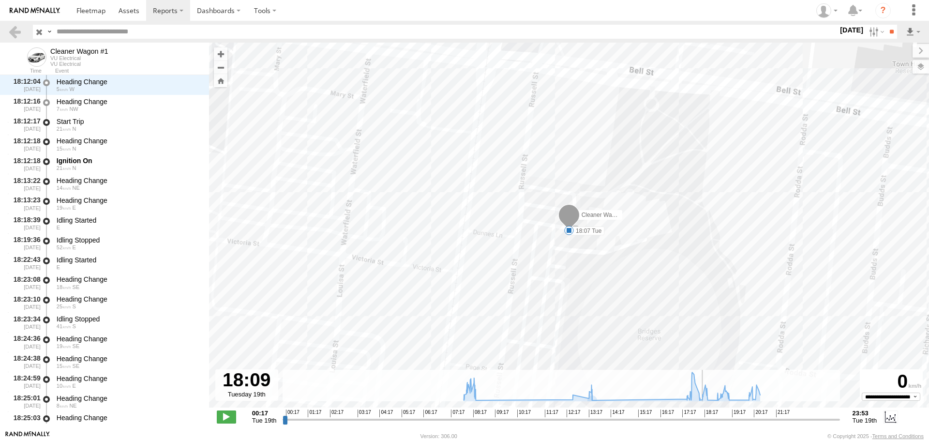
drag, startPoint x: 592, startPoint y: 422, endPoint x: 703, endPoint y: 419, distance: 110.4
click at [703, 419] on input "range" at bounding box center [561, 419] width 557 height 9
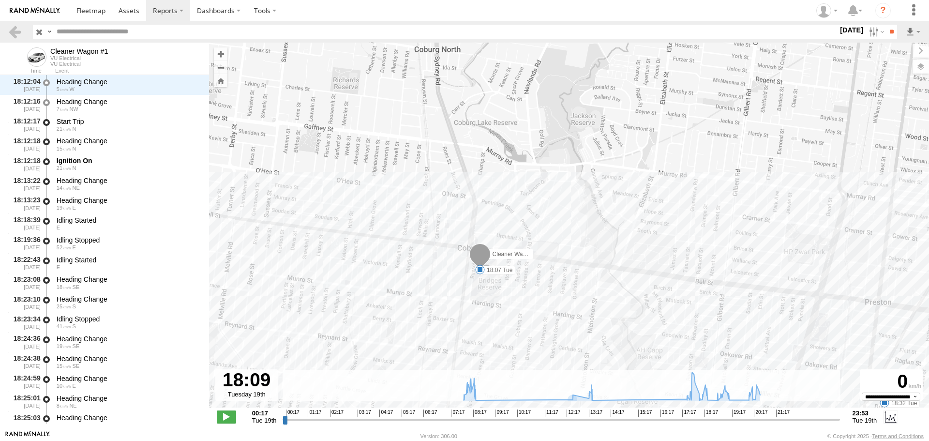
drag, startPoint x: 452, startPoint y: 293, endPoint x: 562, endPoint y: 236, distance: 124.4
click at [562, 236] on div "Cleaner Wagon #1 12:38 Tue 13:29 Tue 17:36 Tue 18:07 Tue 18:32 Tue 18:55 Tue 19…" at bounding box center [569, 230] width 720 height 375
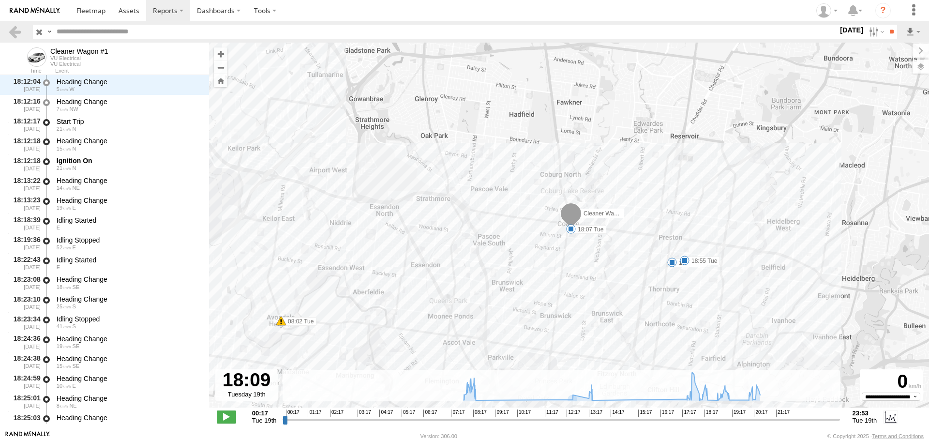
click at [838, 30] on label "[DATE]" at bounding box center [851, 30] width 27 height 11
click at [0, 0] on label at bounding box center [0, 0] width 0 height 0
click at [892, 33] on input "**" at bounding box center [891, 32] width 11 height 14
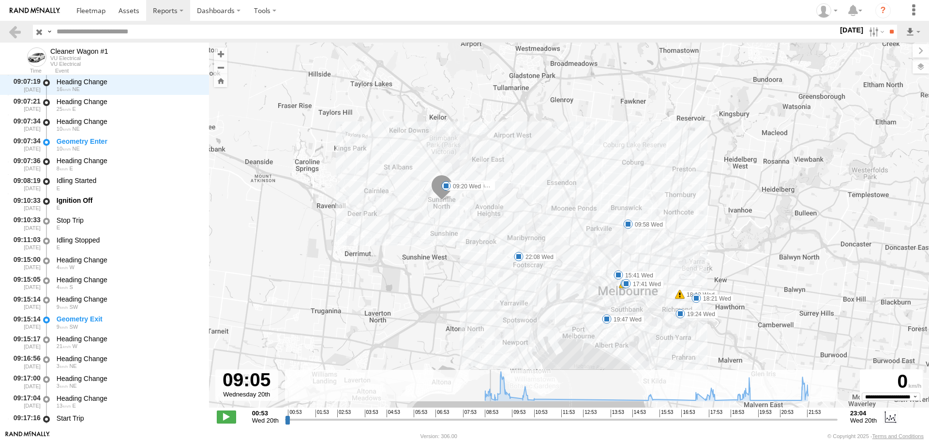
drag, startPoint x: 287, startPoint y: 420, endPoint x: 490, endPoint y: 423, distance: 202.8
click at [490, 423] on input "range" at bounding box center [561, 419] width 553 height 9
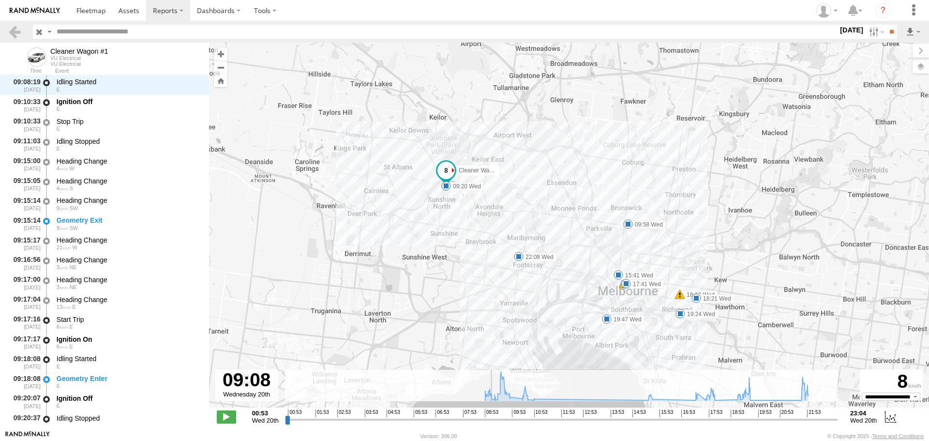
click at [491, 419] on input "range" at bounding box center [561, 419] width 553 height 9
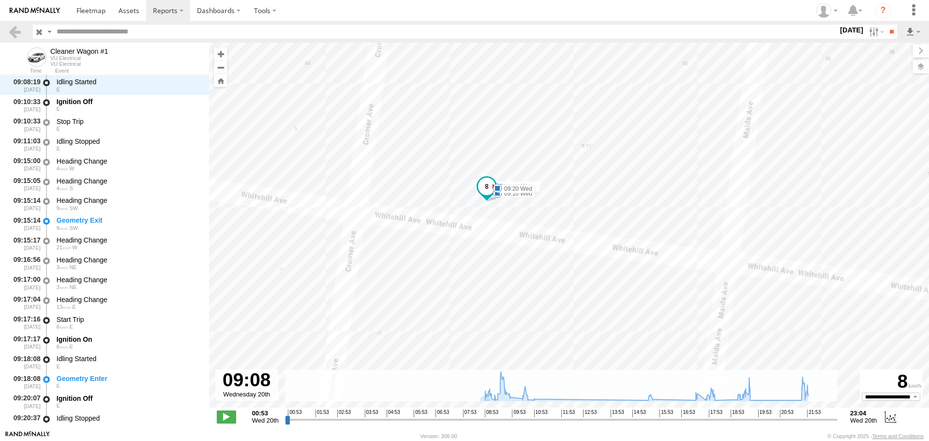
click at [498, 194] on span at bounding box center [498, 193] width 10 height 10
click at [550, 203] on div "Cleaner Wagon #1 15:09 Wed 18:13 Wed 09:10 Wed 09:20 Wed 09:58 Wed 10:41 Wed 15…" at bounding box center [569, 230] width 720 height 375
click at [497, 185] on span at bounding box center [498, 188] width 10 height 10
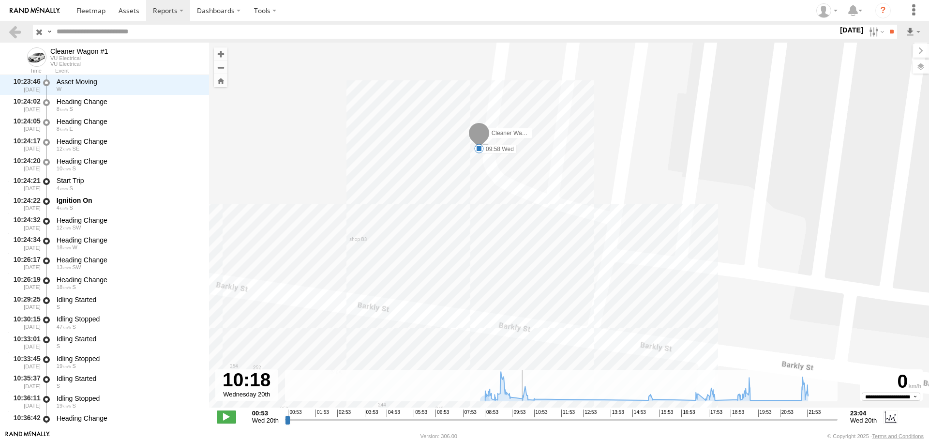
drag, startPoint x: 490, startPoint y: 420, endPoint x: 526, endPoint y: 407, distance: 39.2
click at [524, 415] on input "range" at bounding box center [561, 419] width 553 height 9
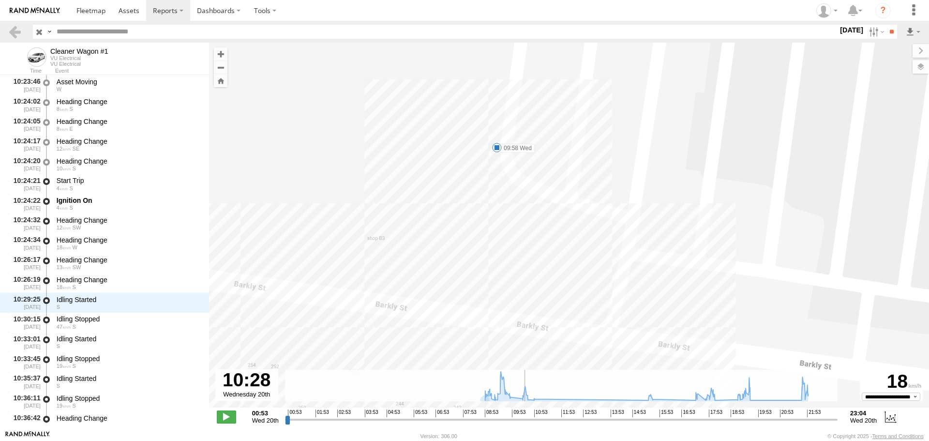
scroll to position [2333, 0]
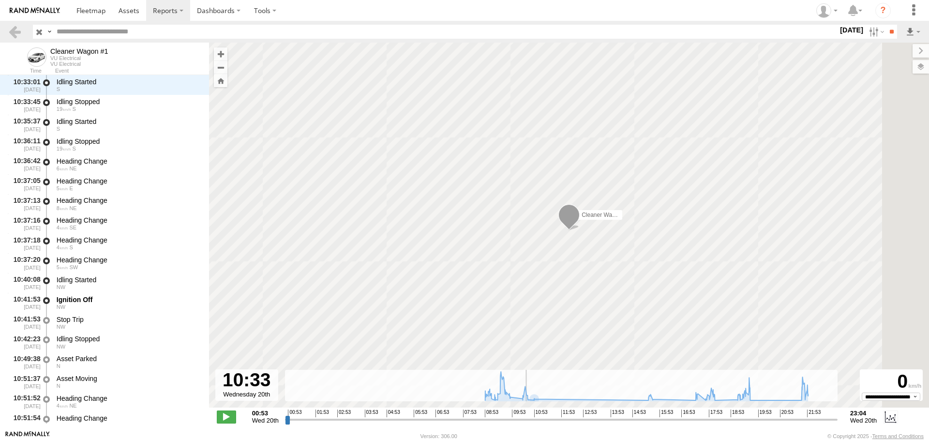
click at [525, 419] on input "range" at bounding box center [561, 419] width 553 height 9
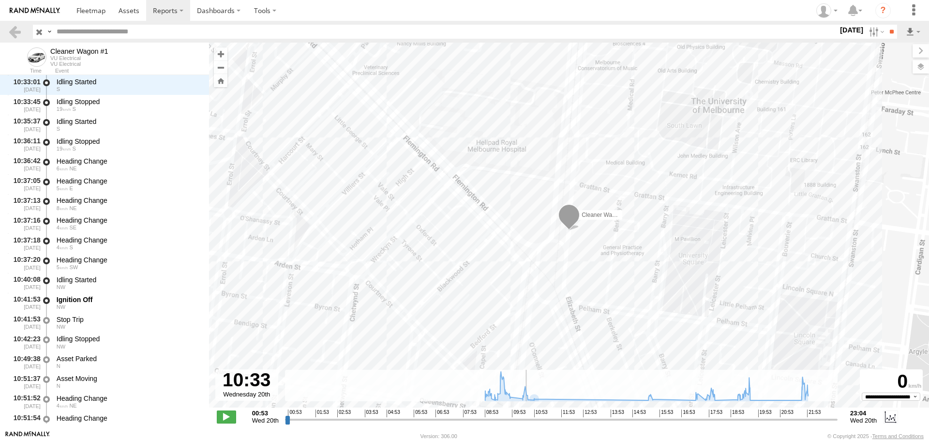
scroll to position [2372, 0]
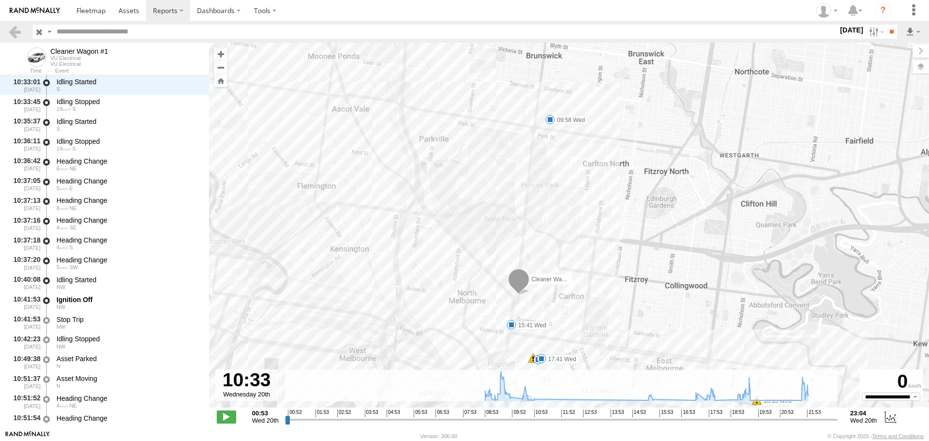
drag, startPoint x: 527, startPoint y: 165, endPoint x: 507, endPoint y: 226, distance: 64.7
click at [507, 226] on div "Cleaner Wagon #1 15:09 Wed 18:13 Wed 09:10 Wed 09:20 Wed 09:58 Wed 10:41 Wed 15…" at bounding box center [569, 230] width 720 height 375
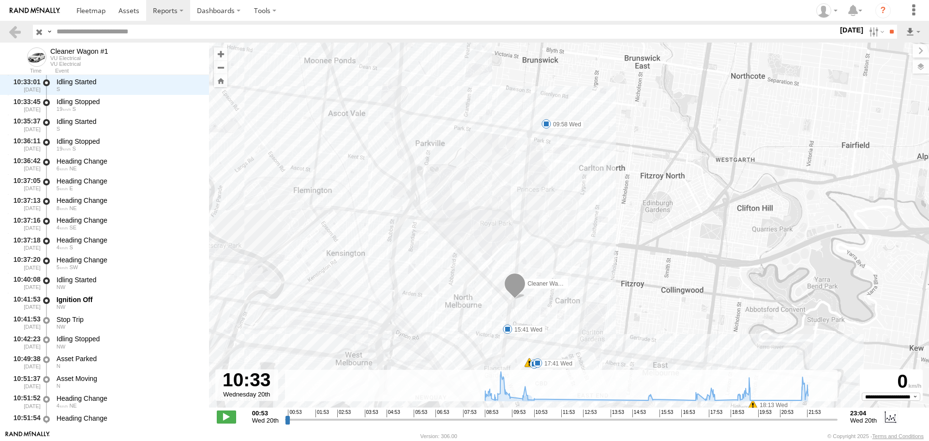
click at [547, 122] on span at bounding box center [546, 124] width 10 height 10
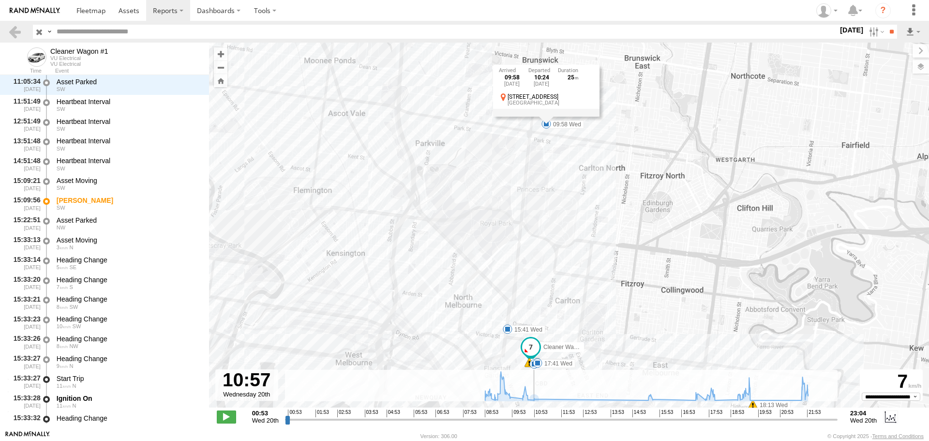
drag, startPoint x: 525, startPoint y: 421, endPoint x: 536, endPoint y: 419, distance: 10.4
click at [536, 419] on input "range" at bounding box center [561, 419] width 553 height 9
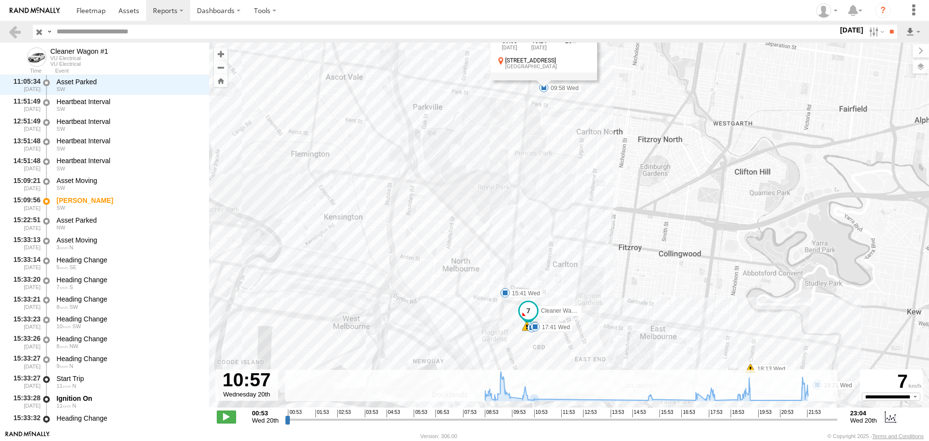
drag, startPoint x: 567, startPoint y: 322, endPoint x: 548, endPoint y: 268, distance: 58.0
click at [562, 252] on div "Cleaner Wagon #1 15:09 Wed 18:13 Wed 09:10 Wed 09:20 Wed 09:58 Wed 10:41 Wed 15…" at bounding box center [569, 230] width 720 height 375
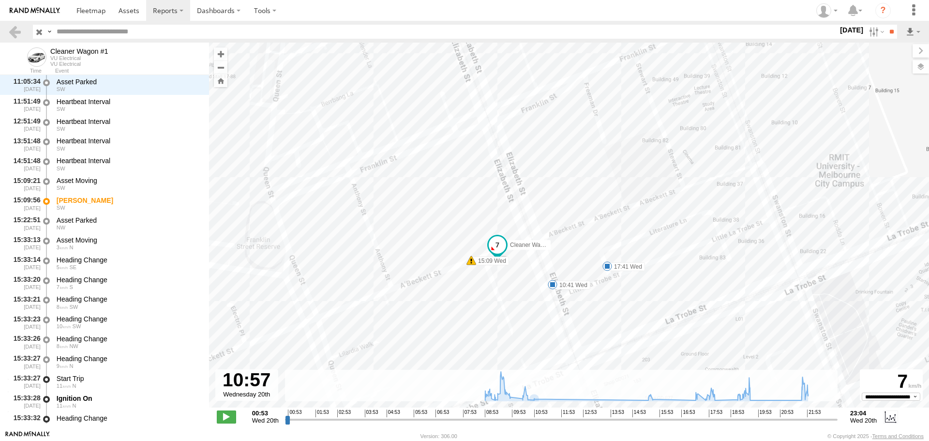
click at [606, 264] on span at bounding box center [607, 266] width 10 height 10
click at [552, 286] on span at bounding box center [553, 285] width 10 height 10
drag, startPoint x: 633, startPoint y: 328, endPoint x: 605, endPoint y: 317, distance: 30.0
click at [633, 328] on div "Cleaner Wagon #1 15:09 Wed 18:13 Wed 09:10 Wed 09:20 Wed 09:58 Wed 10:41 Wed 15…" at bounding box center [569, 230] width 720 height 375
click at [605, 265] on span at bounding box center [607, 266] width 10 height 10
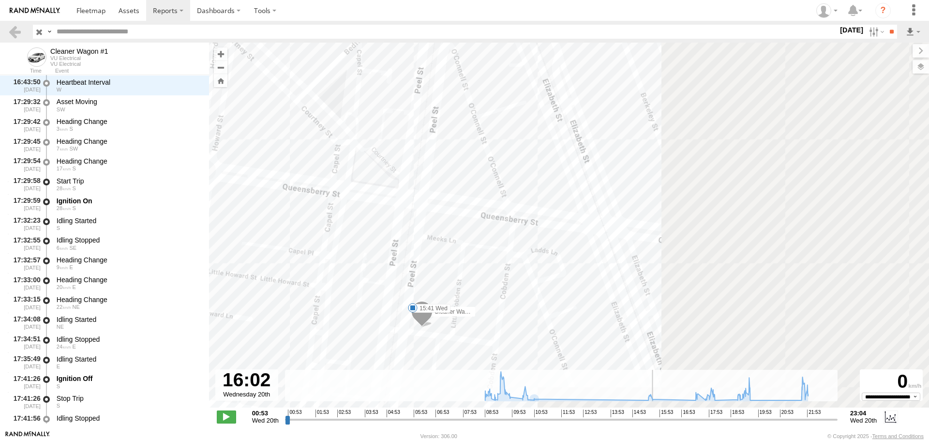
drag, startPoint x: 535, startPoint y: 421, endPoint x: 664, endPoint y: 411, distance: 129.1
click at [664, 415] on input "range" at bounding box center [561, 419] width 553 height 9
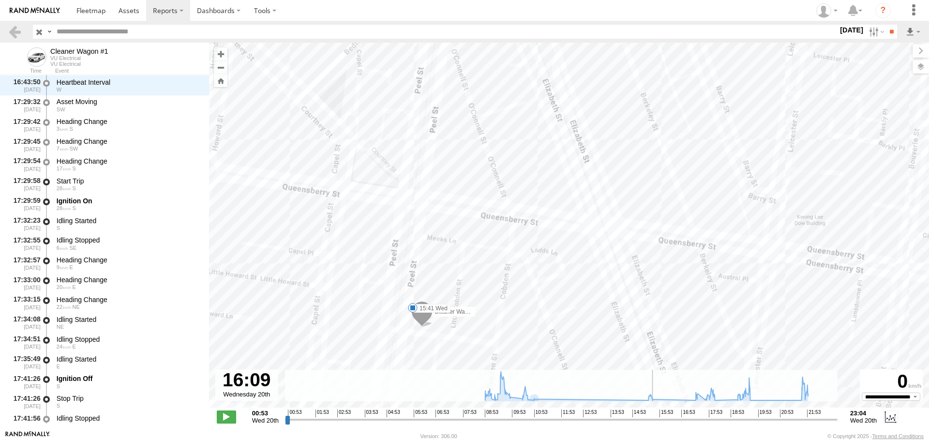
scroll to position [3459, 0]
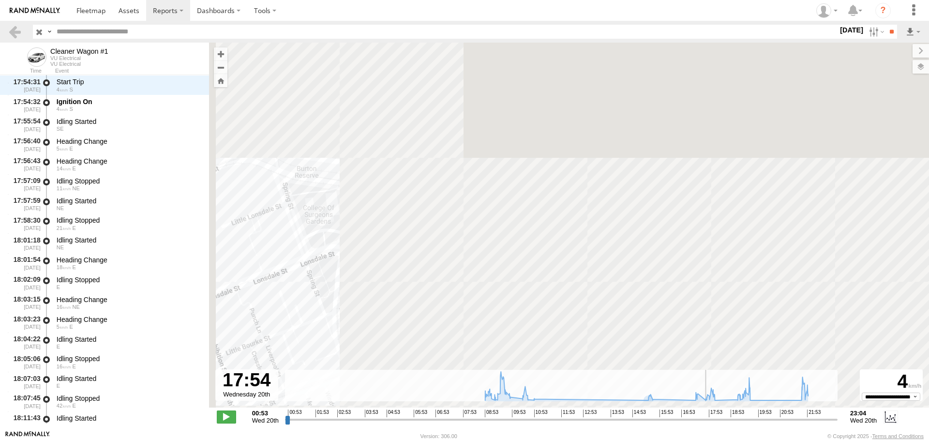
drag, startPoint x: 664, startPoint y: 420, endPoint x: 707, endPoint y: 412, distance: 43.4
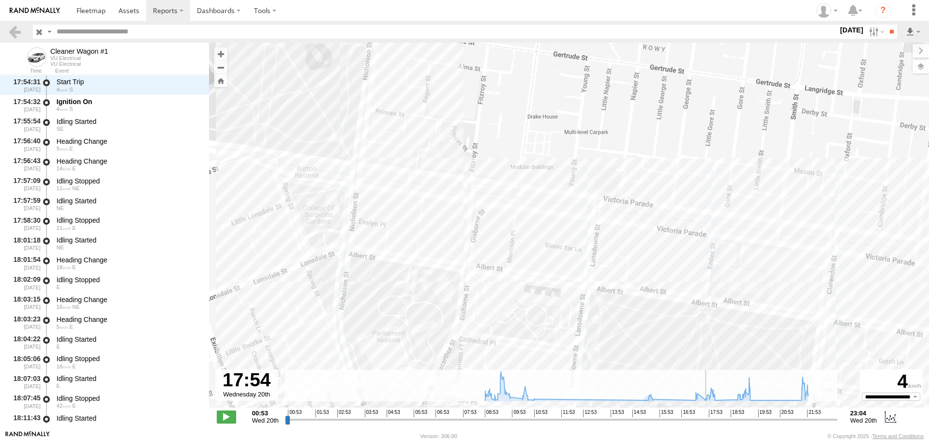
click at [707, 415] on input "range" at bounding box center [561, 419] width 553 height 9
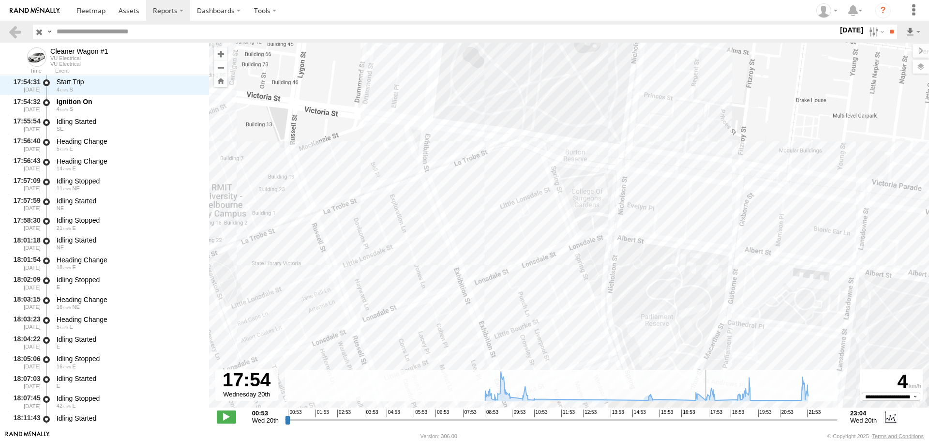
scroll to position [3914, 0]
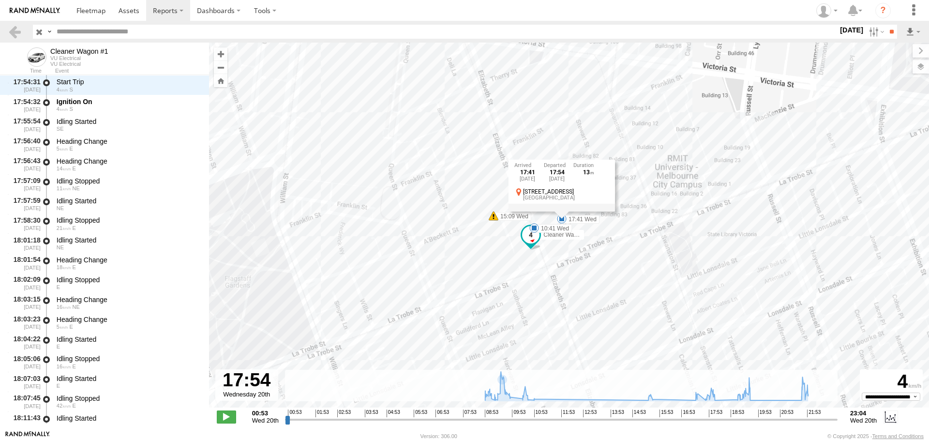
click at [838, 27] on label "[DATE]" at bounding box center [851, 30] width 27 height 11
click at [0, 0] on label at bounding box center [0, 0] width 0 height 0
click at [886, 27] on input "**" at bounding box center [891, 32] width 11 height 14
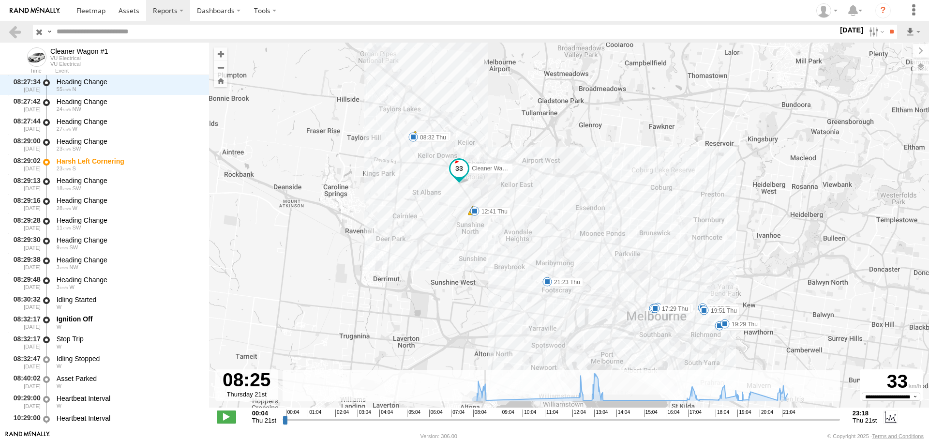
drag, startPoint x: 285, startPoint y: 421, endPoint x: 483, endPoint y: 412, distance: 198.1
click at [483, 415] on input "range" at bounding box center [561, 419] width 557 height 9
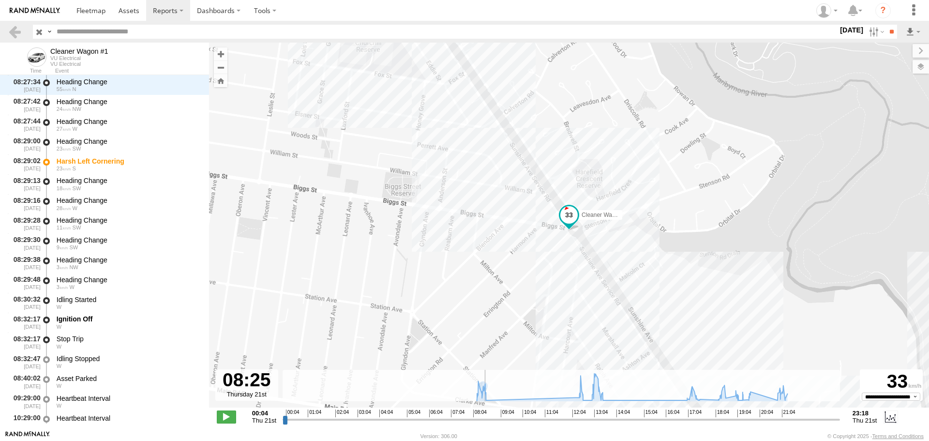
scroll to position [870, 0]
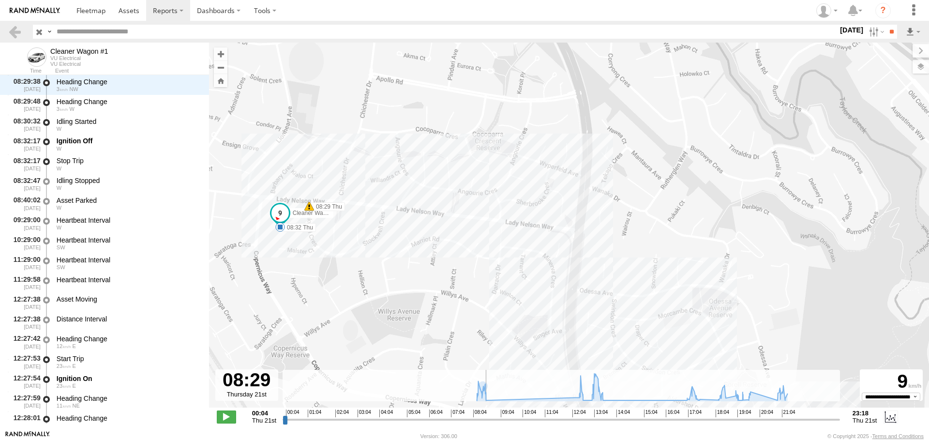
click at [485, 419] on input "range" at bounding box center [561, 419] width 557 height 9
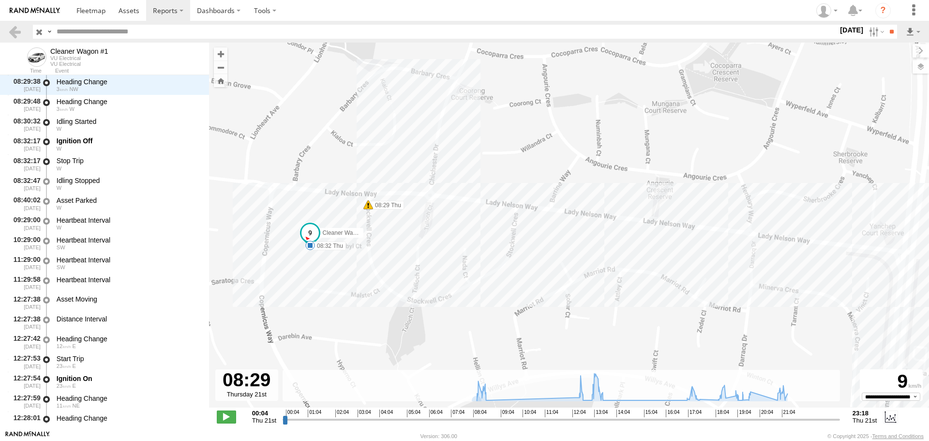
click at [309, 247] on span at bounding box center [310, 245] width 10 height 10
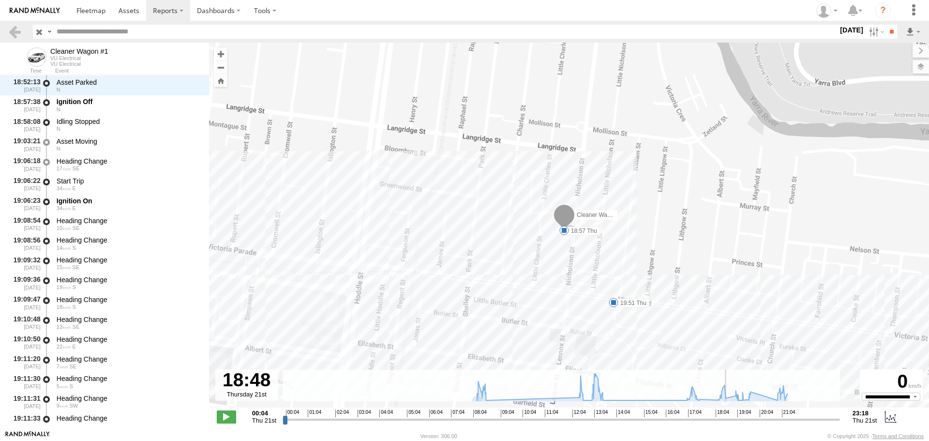
scroll to position [4053, 0]
drag, startPoint x: 484, startPoint y: 416, endPoint x: 732, endPoint y: 402, distance: 248.1
click at [732, 415] on input "range" at bounding box center [561, 419] width 557 height 9
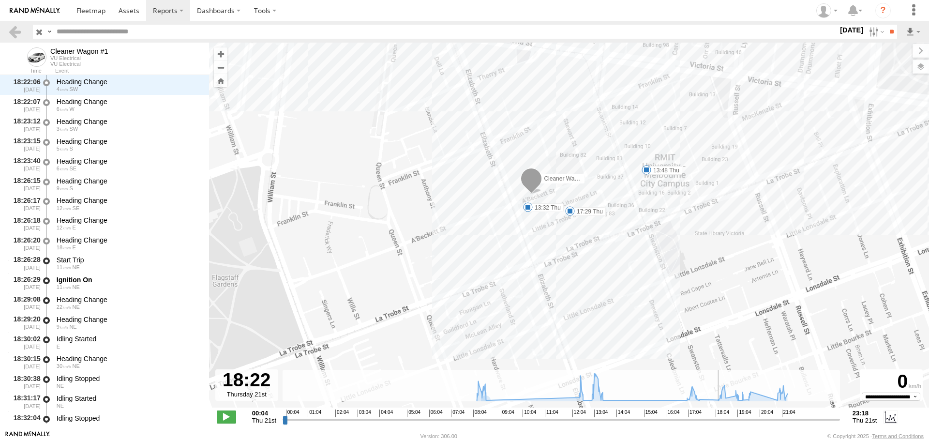
scroll to position [3559, 0]
drag, startPoint x: 733, startPoint y: 420, endPoint x: 722, endPoint y: 415, distance: 11.9
click at [722, 415] on input "range" at bounding box center [561, 419] width 557 height 9
click at [838, 33] on label "[DATE]" at bounding box center [851, 30] width 27 height 11
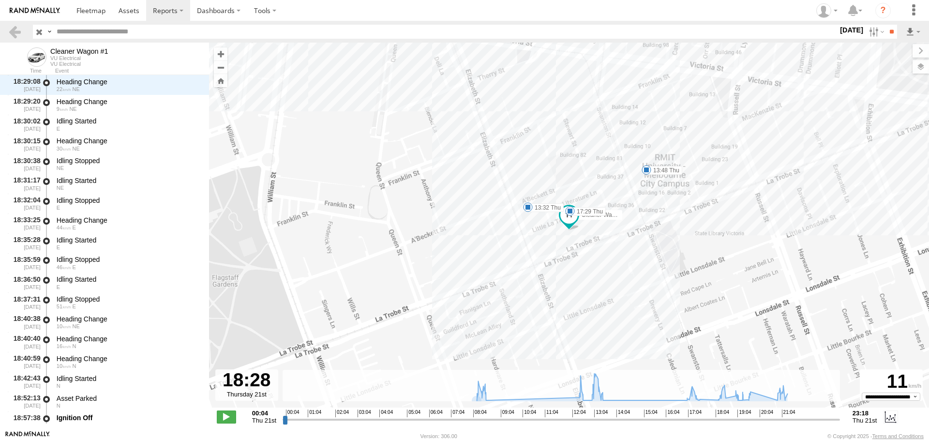
click at [0, 0] on label at bounding box center [0, 0] width 0 height 0
click at [889, 30] on input "**" at bounding box center [891, 32] width 11 height 14
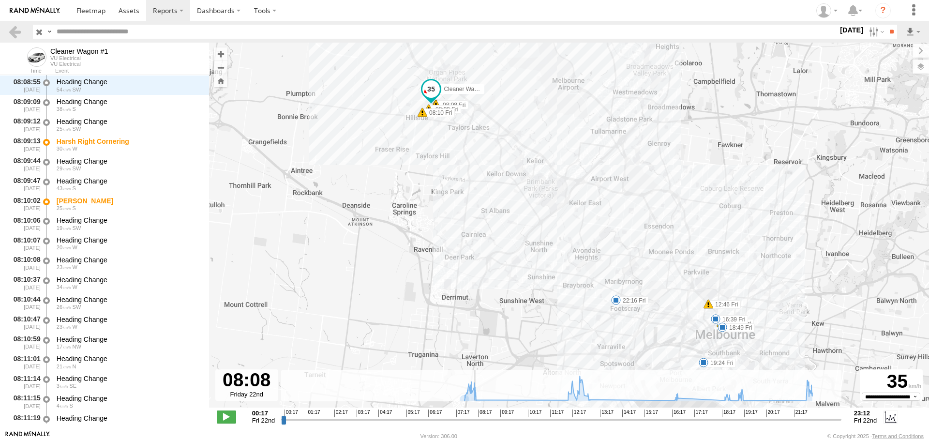
drag, startPoint x: 284, startPoint y: 421, endPoint x: 474, endPoint y: 429, distance: 190.3
click at [474, 424] on input "range" at bounding box center [561, 419] width 560 height 9
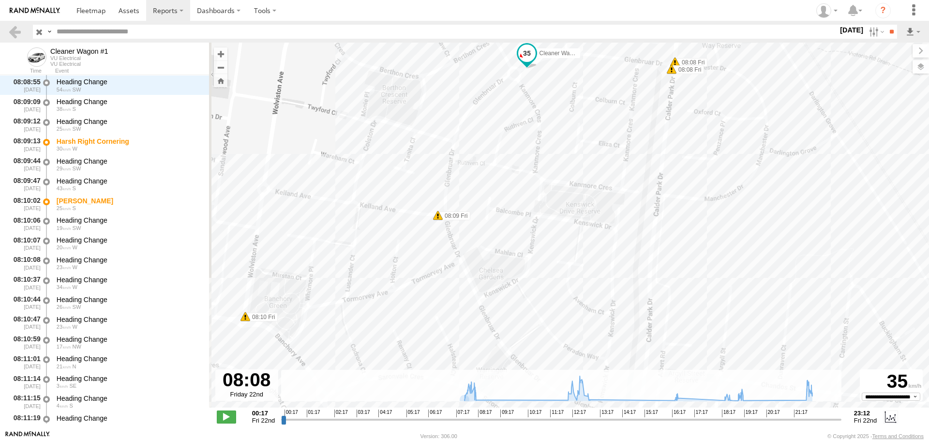
drag, startPoint x: 509, startPoint y: 112, endPoint x: 540, endPoint y: 167, distance: 63.7
click at [540, 167] on div "Cleaner Wagon #1 12:56 Fri 16:39 Fri 18:49 Fri 19:24 Fri 22:16 Fri 08:08 Fri 08…" at bounding box center [569, 230] width 720 height 375
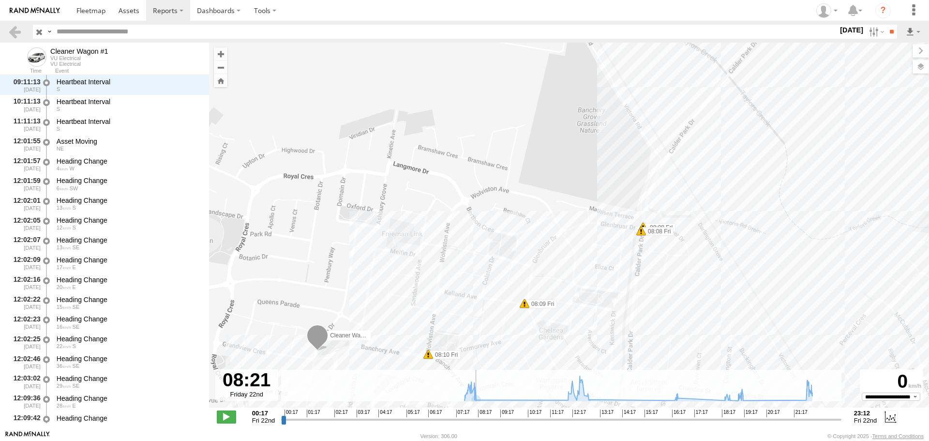
drag, startPoint x: 473, startPoint y: 419, endPoint x: 479, endPoint y: 420, distance: 6.4
click at [479, 420] on input "range" at bounding box center [561, 419] width 560 height 9
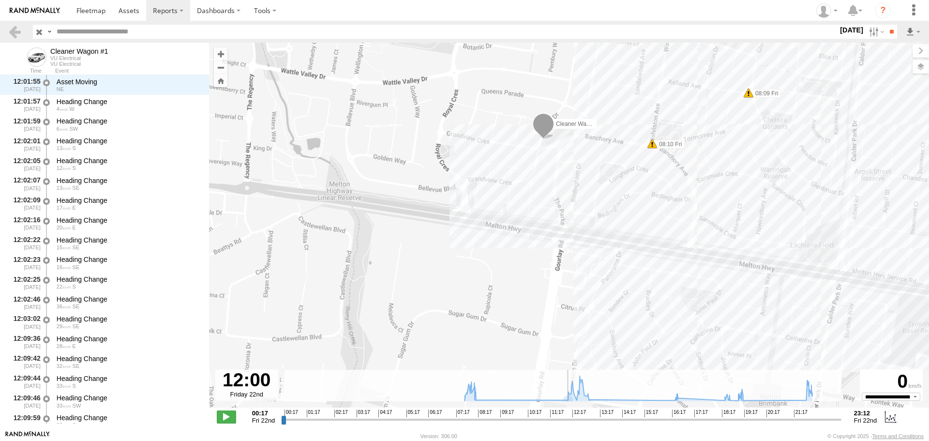
drag, startPoint x: 491, startPoint y: 419, endPoint x: 567, endPoint y: 415, distance: 76.6
click at [567, 415] on input "range" at bounding box center [561, 419] width 560 height 9
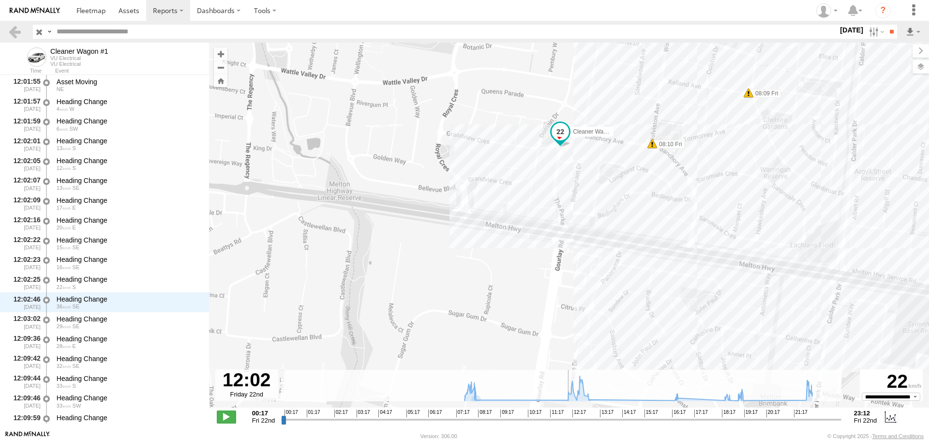
scroll to position [1680, 0]
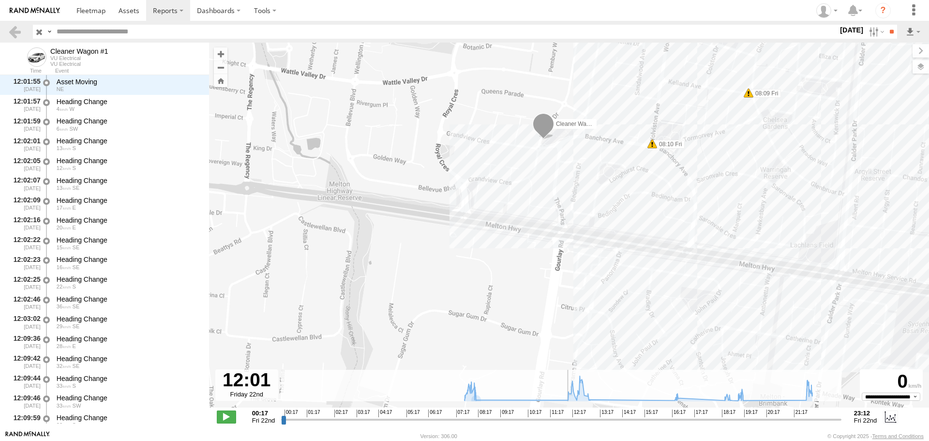
click at [568, 419] on input "range" at bounding box center [561, 419] width 560 height 9
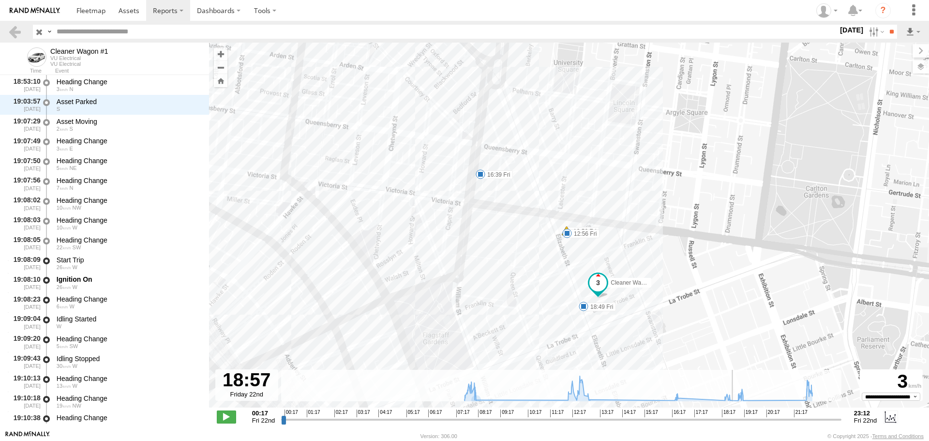
scroll to position [4013, 0]
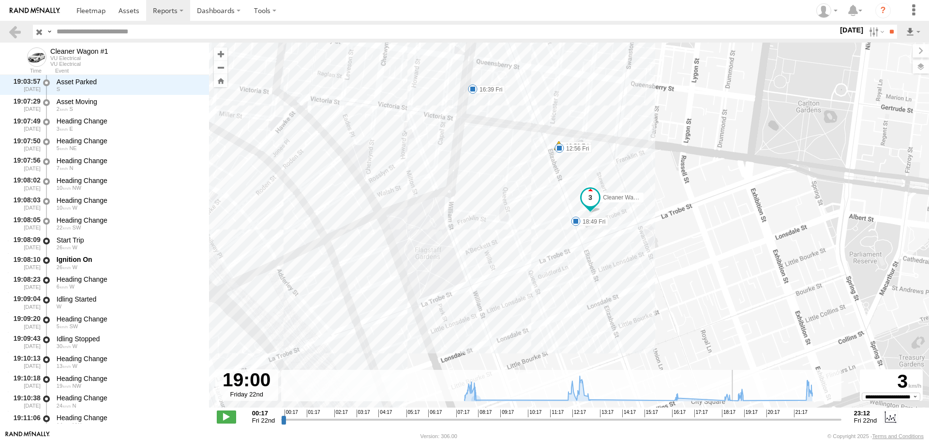
drag, startPoint x: 567, startPoint y: 420, endPoint x: 736, endPoint y: 392, distance: 171.7
click at [736, 415] on input "range" at bounding box center [561, 419] width 560 height 9
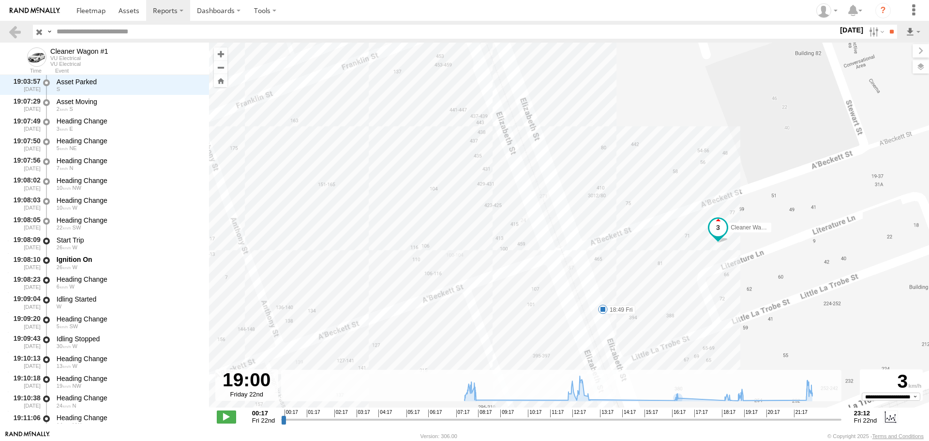
click at [600, 306] on span at bounding box center [603, 309] width 10 height 10
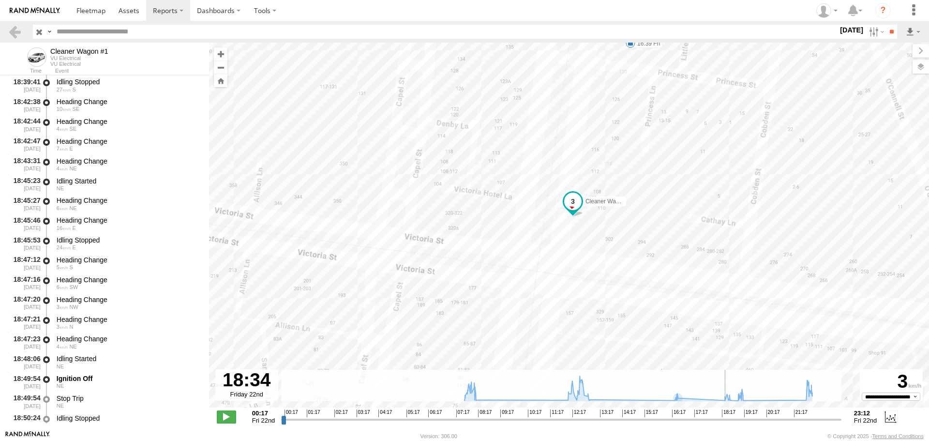
scroll to position [3479, 0]
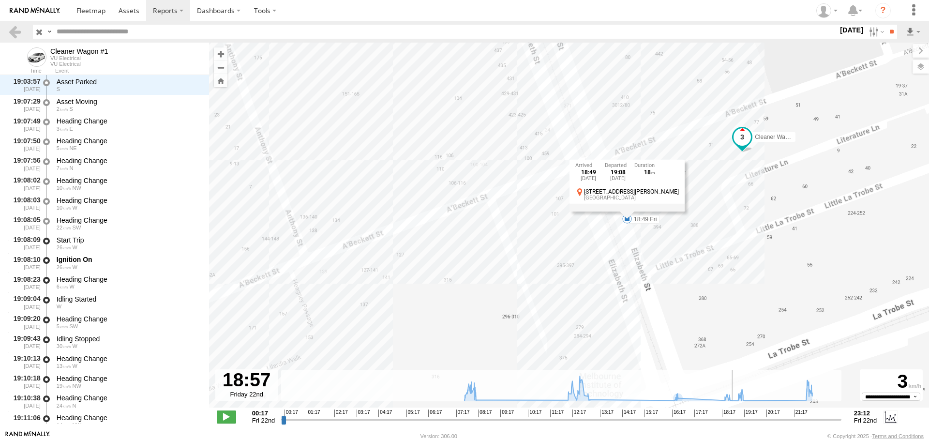
type input "**********"
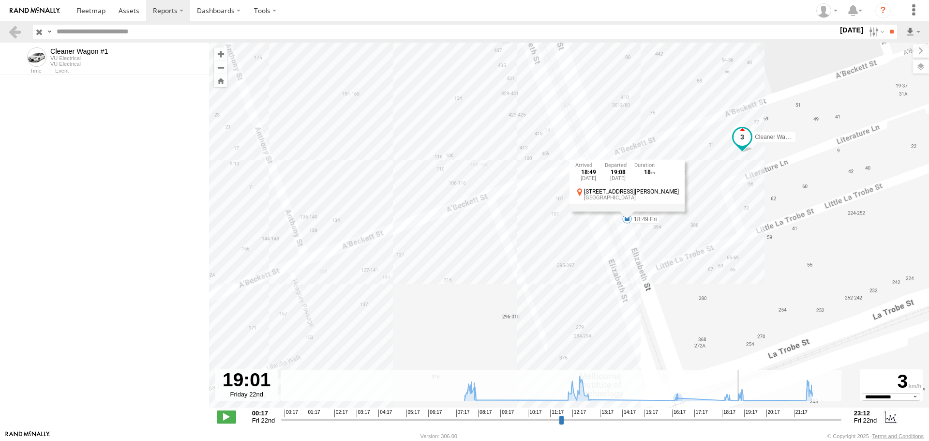
select select "**********"
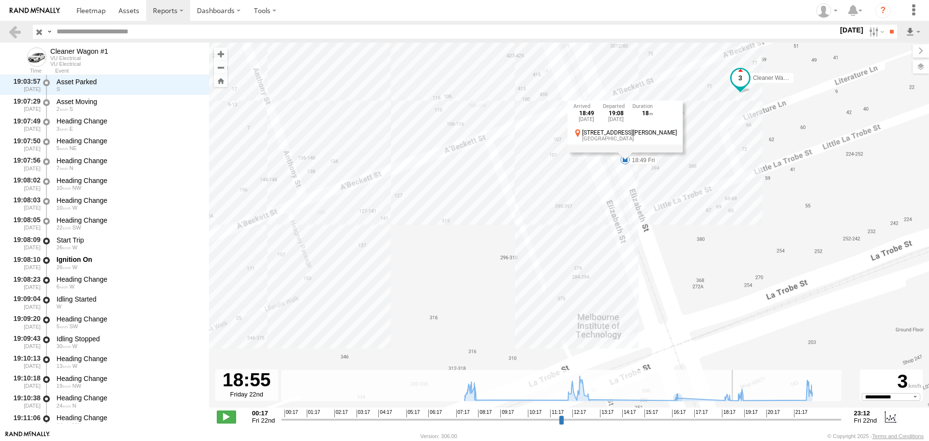
type input "**********"
click at [734, 415] on input "range" at bounding box center [561, 419] width 560 height 9
